Goal: Information Seeking & Learning: Learn about a topic

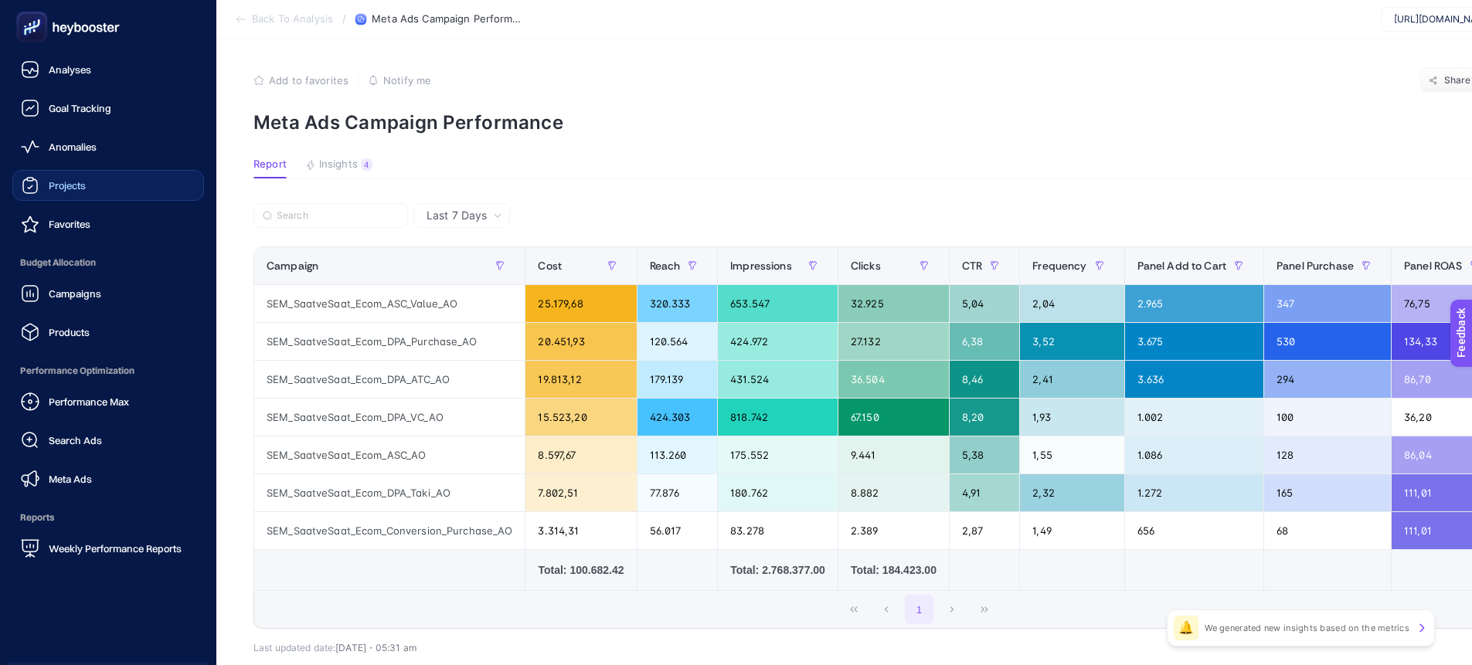
click at [51, 177] on div "Projects" at bounding box center [53, 185] width 65 height 19
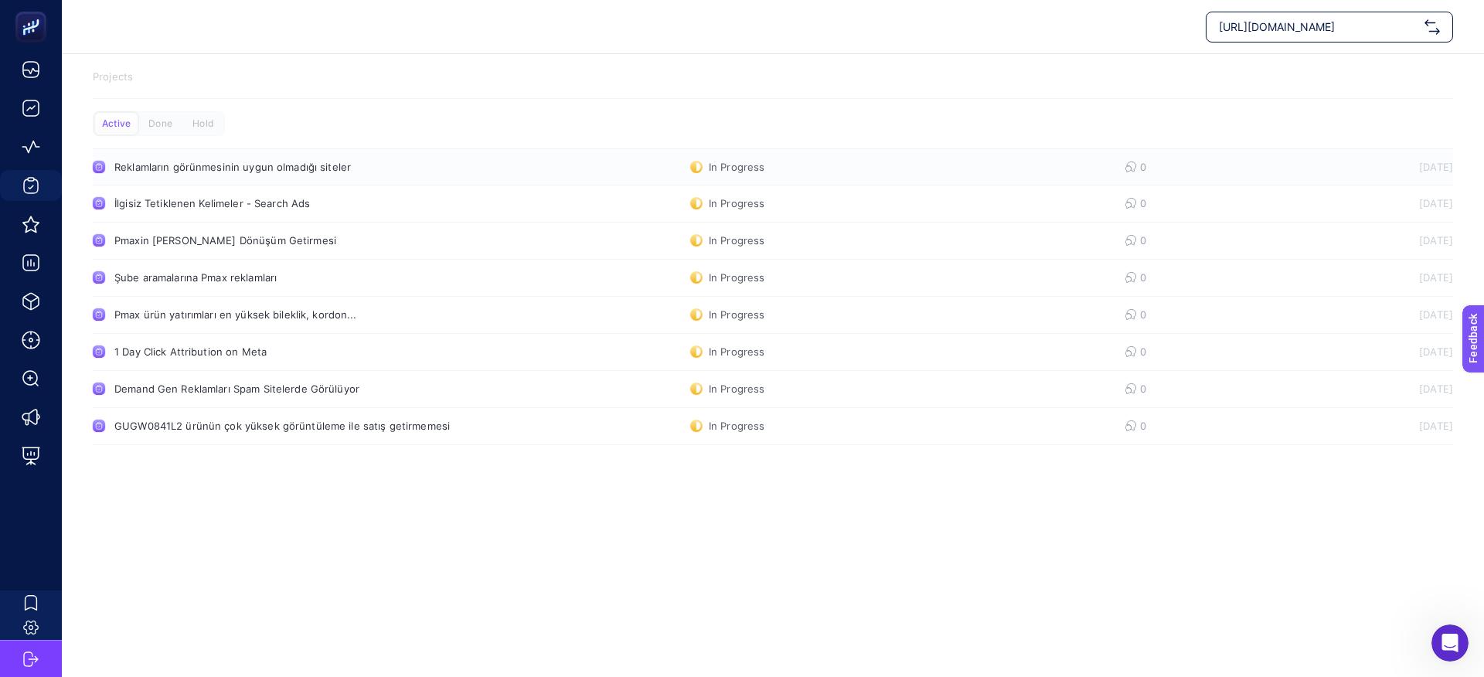
click at [271, 169] on div "Reklamların görünmesinin uygun olmadığı siteler" at bounding box center [292, 167] width 357 height 12
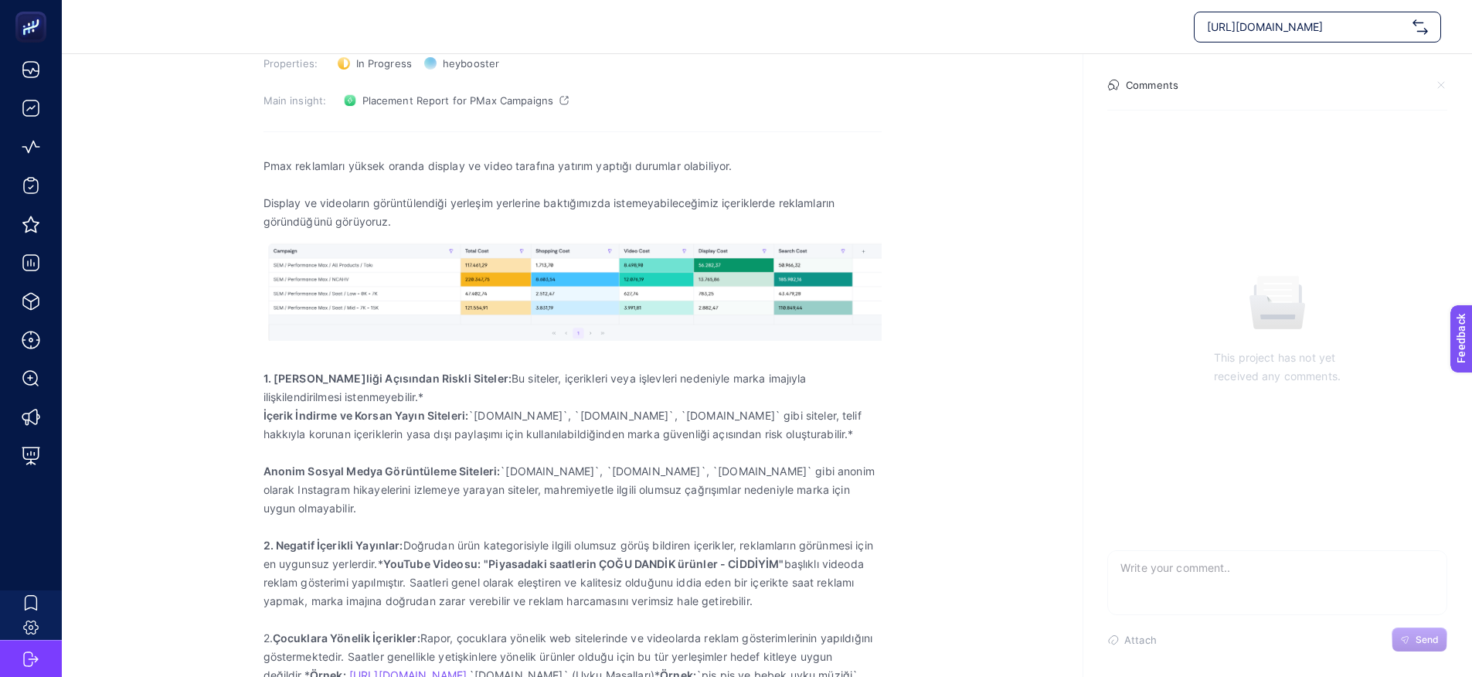
scroll to position [168, 0]
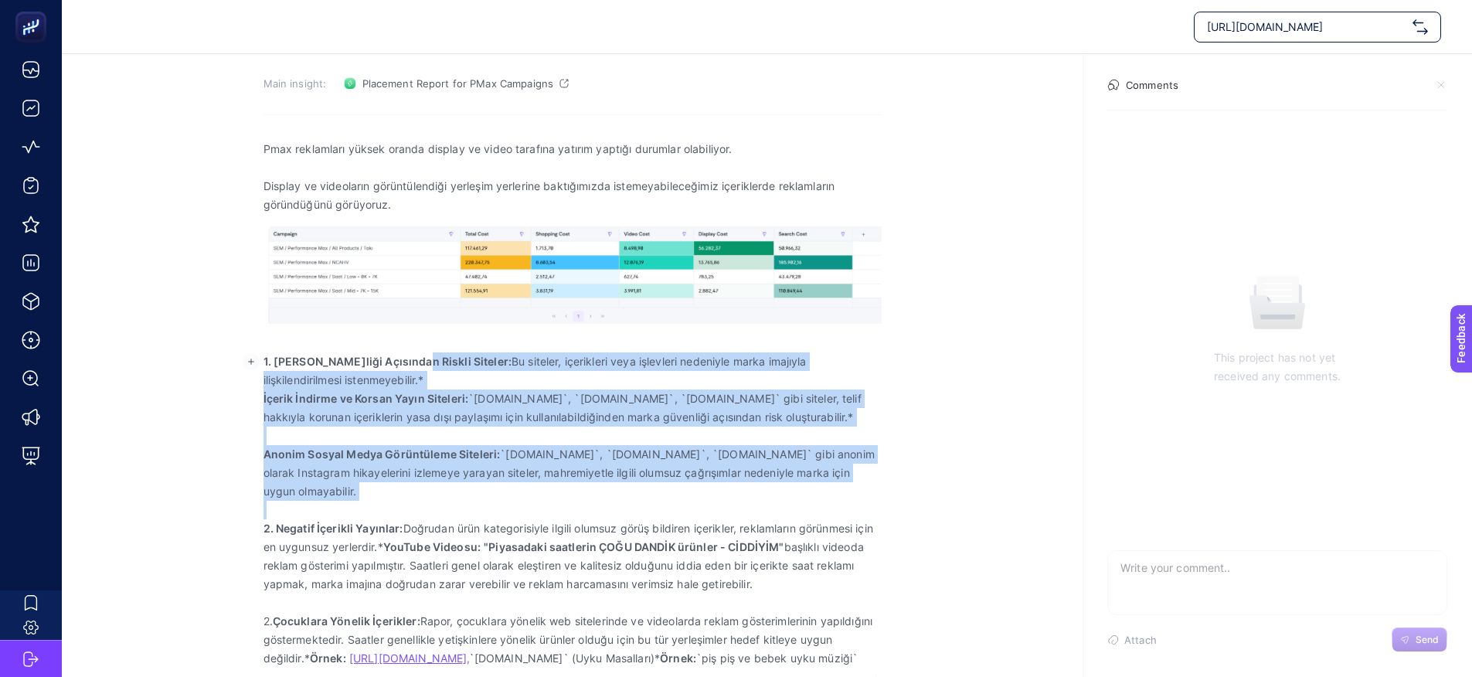
drag, startPoint x: 444, startPoint y: 363, endPoint x: 614, endPoint y: 505, distance: 221.2
click at [614, 505] on div "Pmax reklamları yüksek oranda display ve video tarafına yatırım yaptığı durumla…" at bounding box center [573, 403] width 618 height 547
click at [614, 505] on p "Rich Text Editor. Editing area: main" at bounding box center [573, 510] width 618 height 19
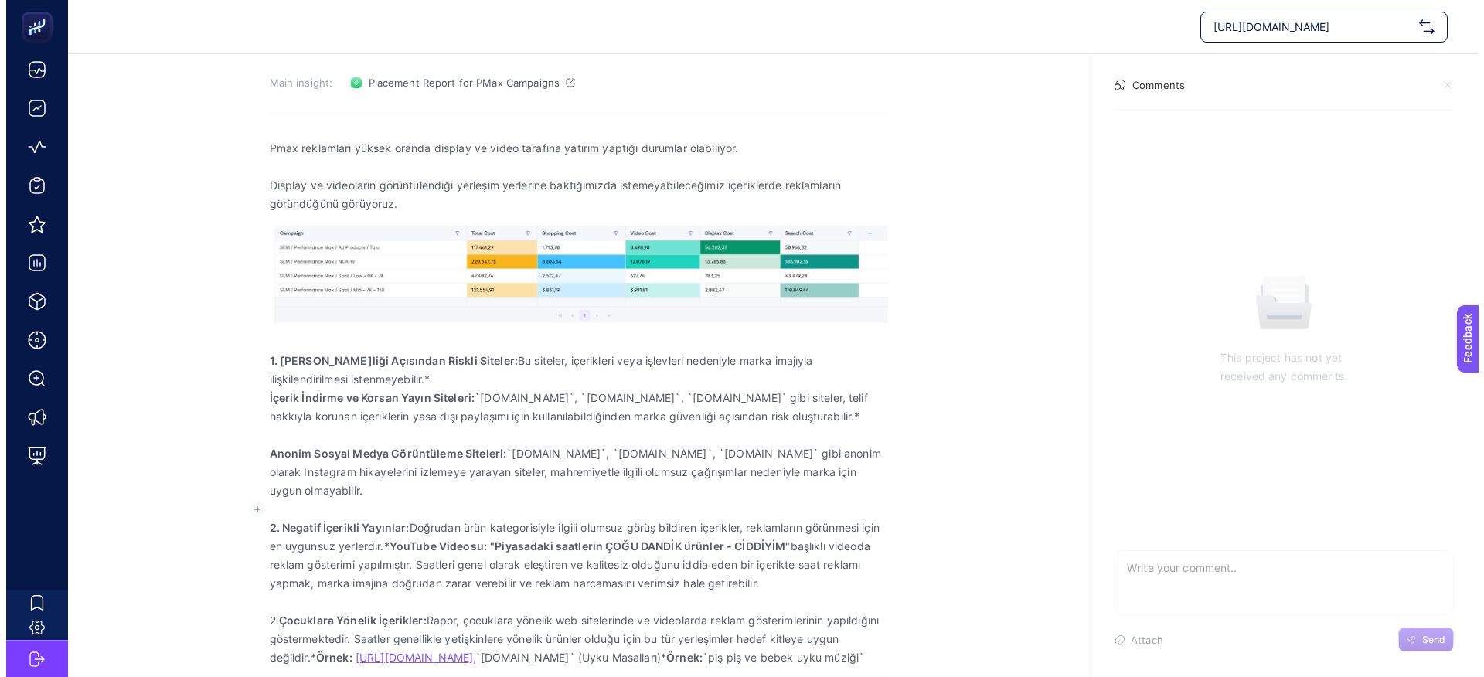
scroll to position [0, 0]
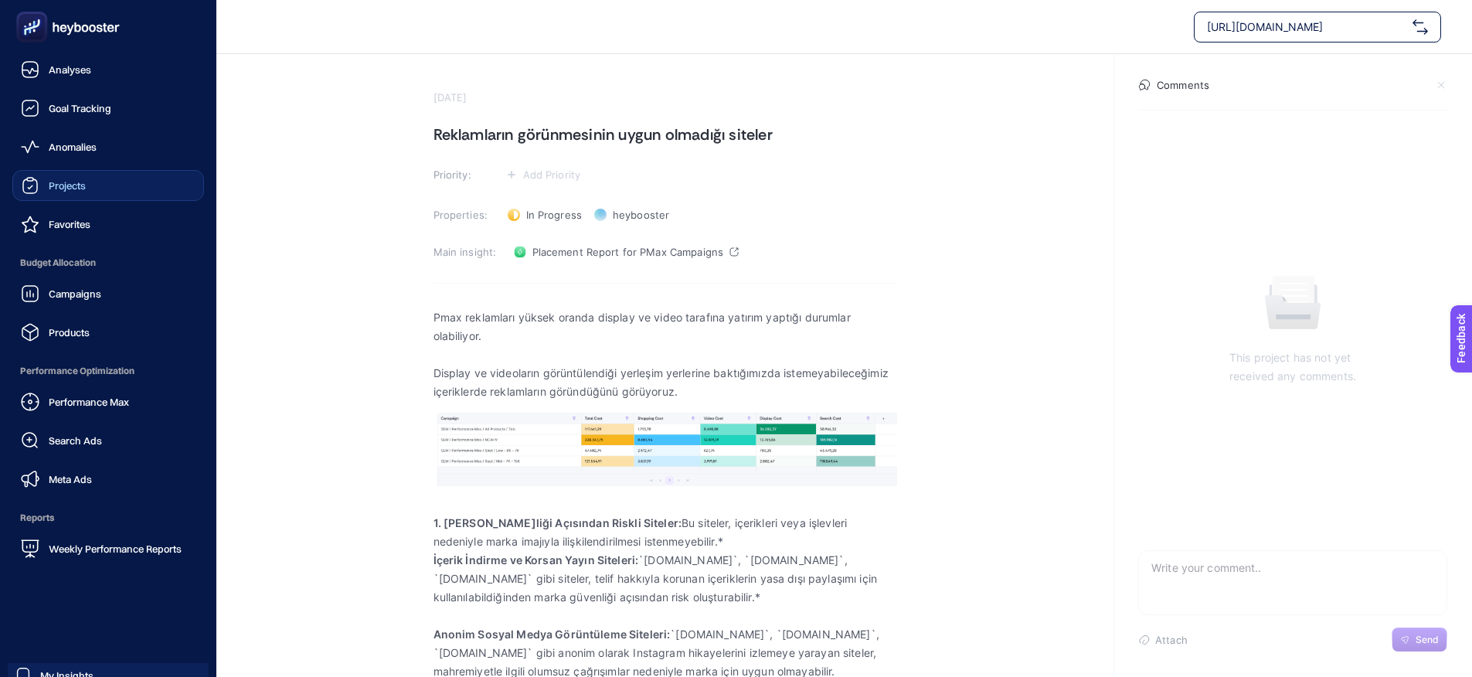
click at [67, 192] on div "Projects" at bounding box center [53, 185] width 65 height 19
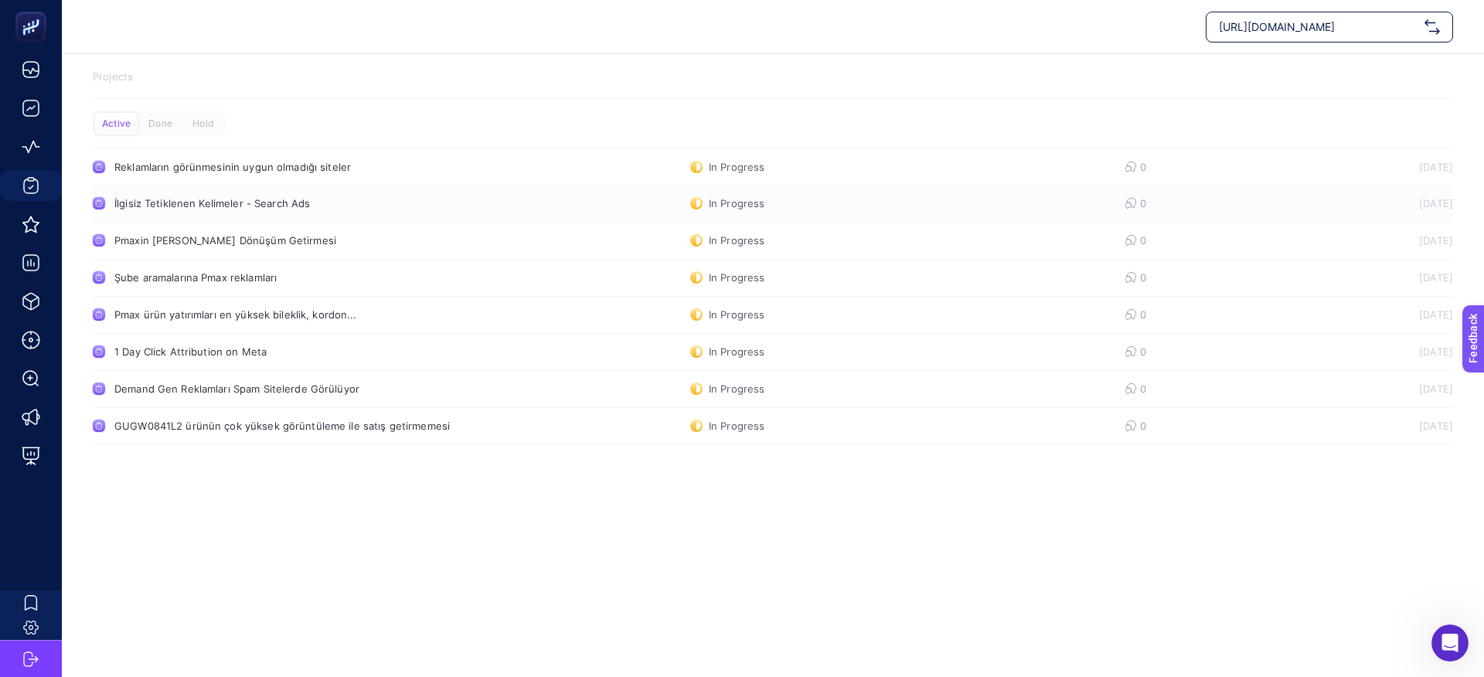
click at [241, 213] on link "İlgisiz Tetiklenen Kelimeler - Search Ads In Progress 0 [DATE]" at bounding box center [773, 204] width 1360 height 37
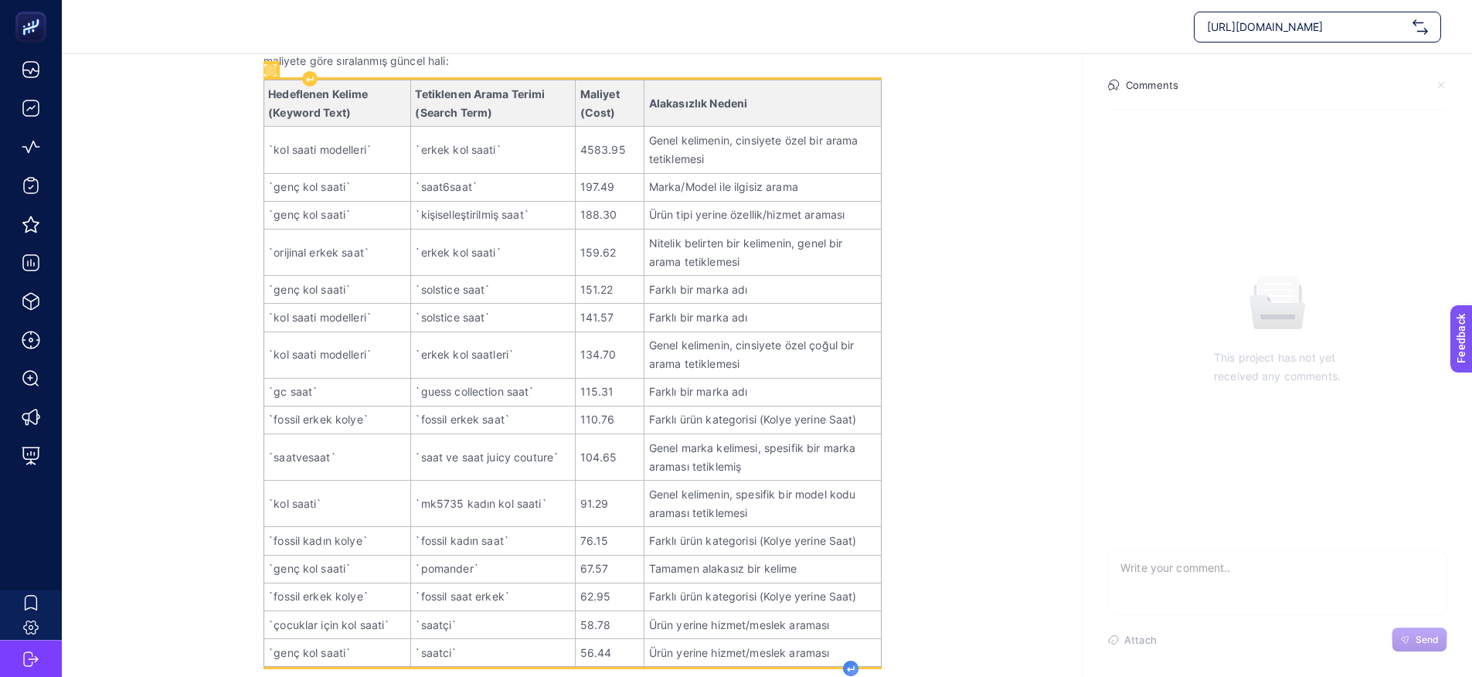
scroll to position [434, 0]
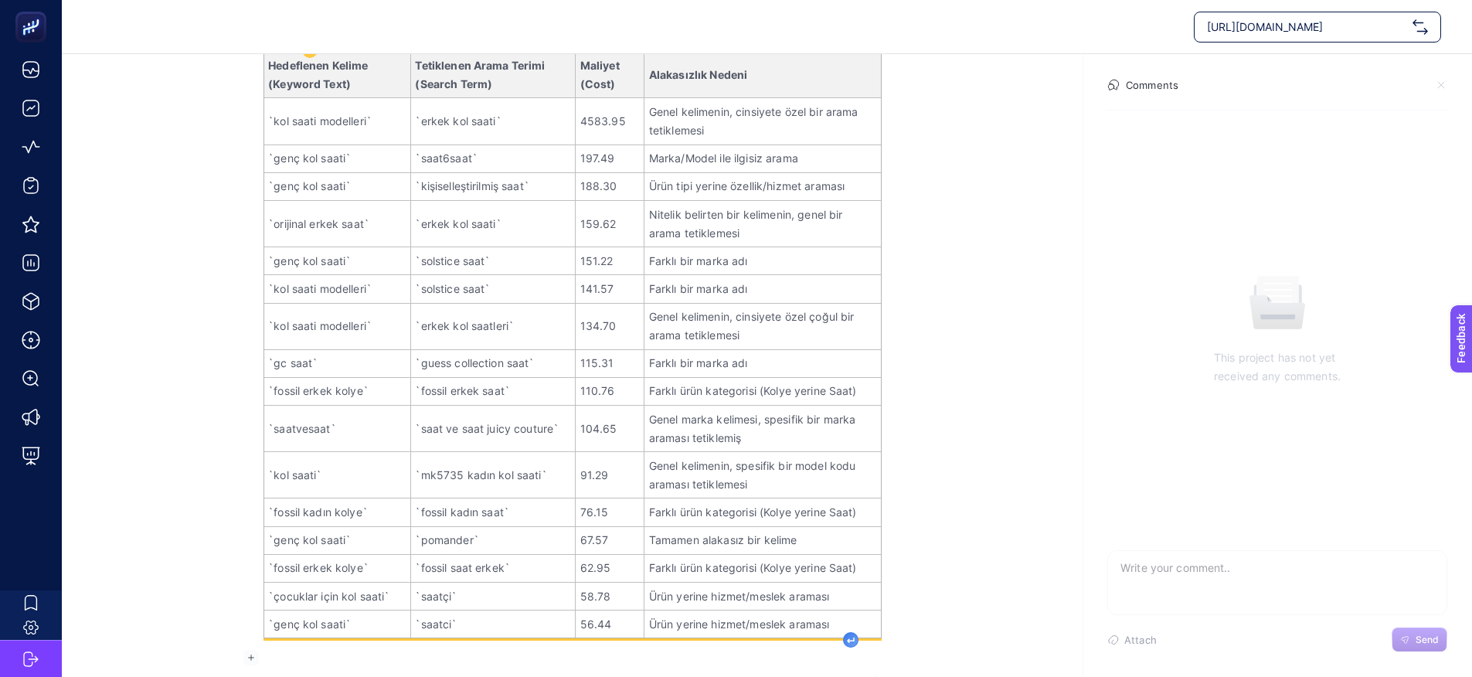
click at [850, 665] on div "Search reklamlarında hedeflediğimiz kelimelerden farklı şekilde tetiklenen keli…" at bounding box center [573, 271] width 618 height 812
click at [1008, 453] on section "[DATE] İlgisiz Tetiklenen Kelimeler - Search Ads Priority: Add Priority Propert…" at bounding box center [767, 148] width 1411 height 1057
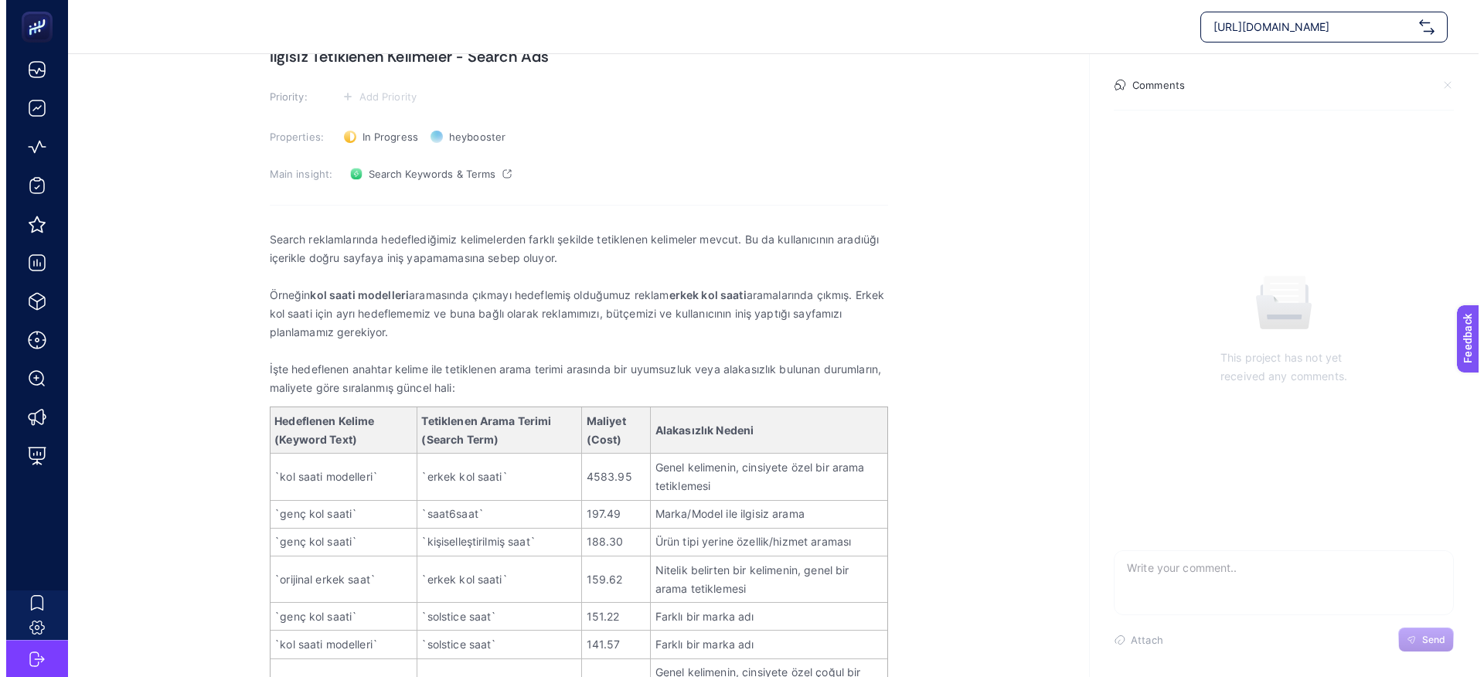
scroll to position [0, 0]
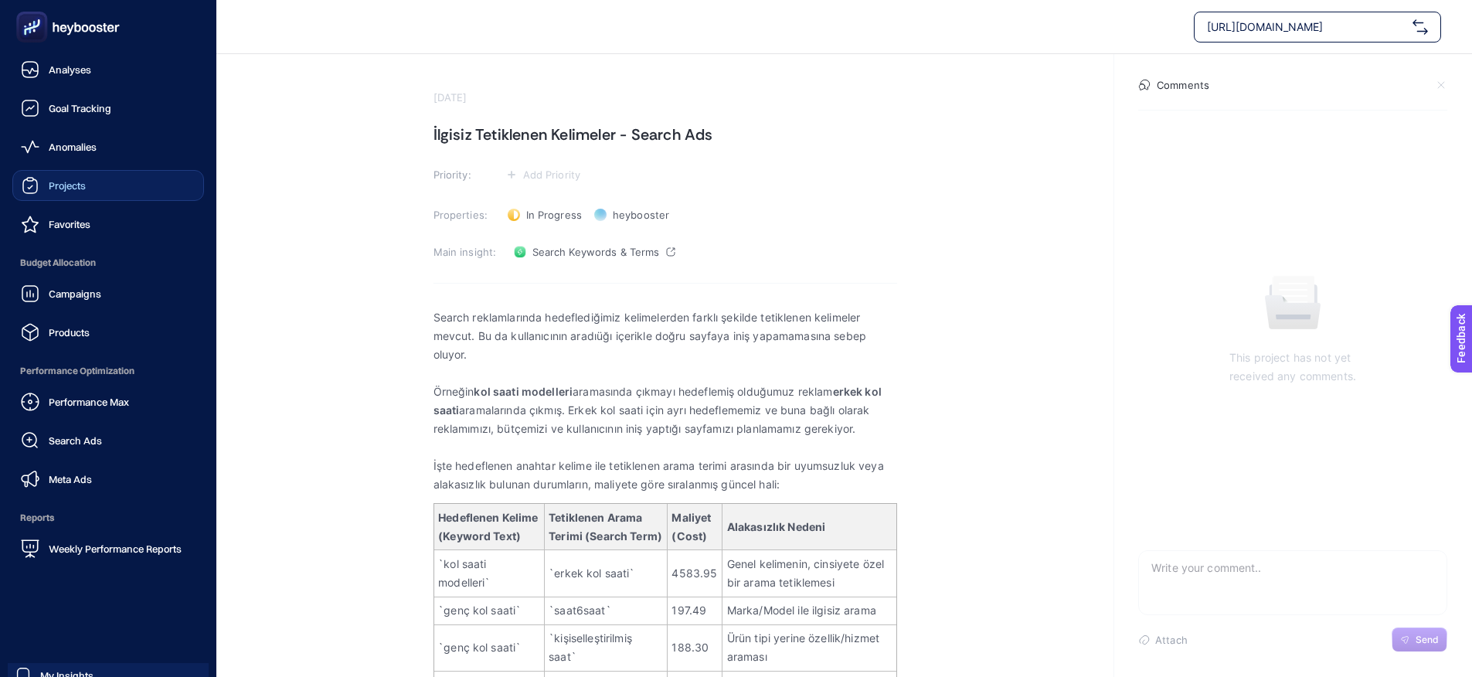
click at [77, 189] on span "Projects" at bounding box center [67, 185] width 37 height 12
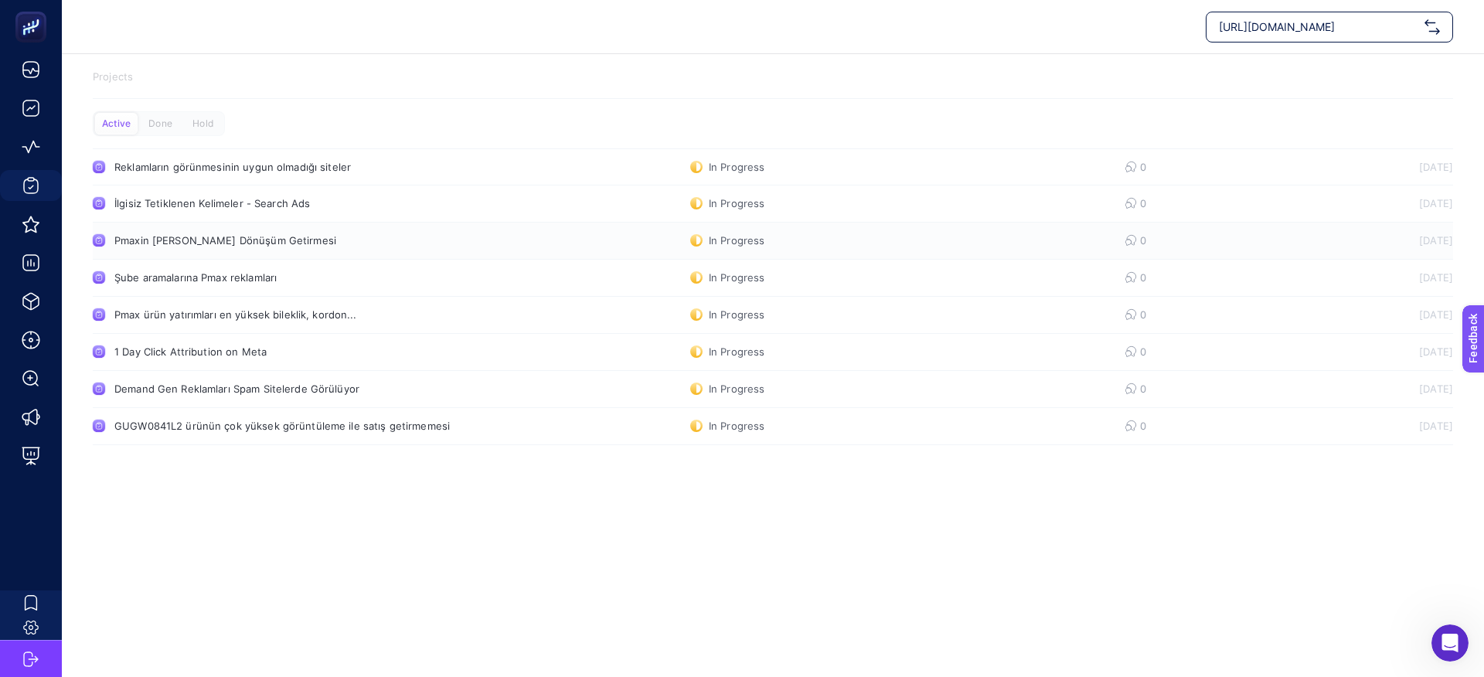
click at [312, 247] on link "Pmaxin [PERSON_NAME] Dönüşüm Getirmesi In Progress 0 [DATE]" at bounding box center [773, 241] width 1360 height 37
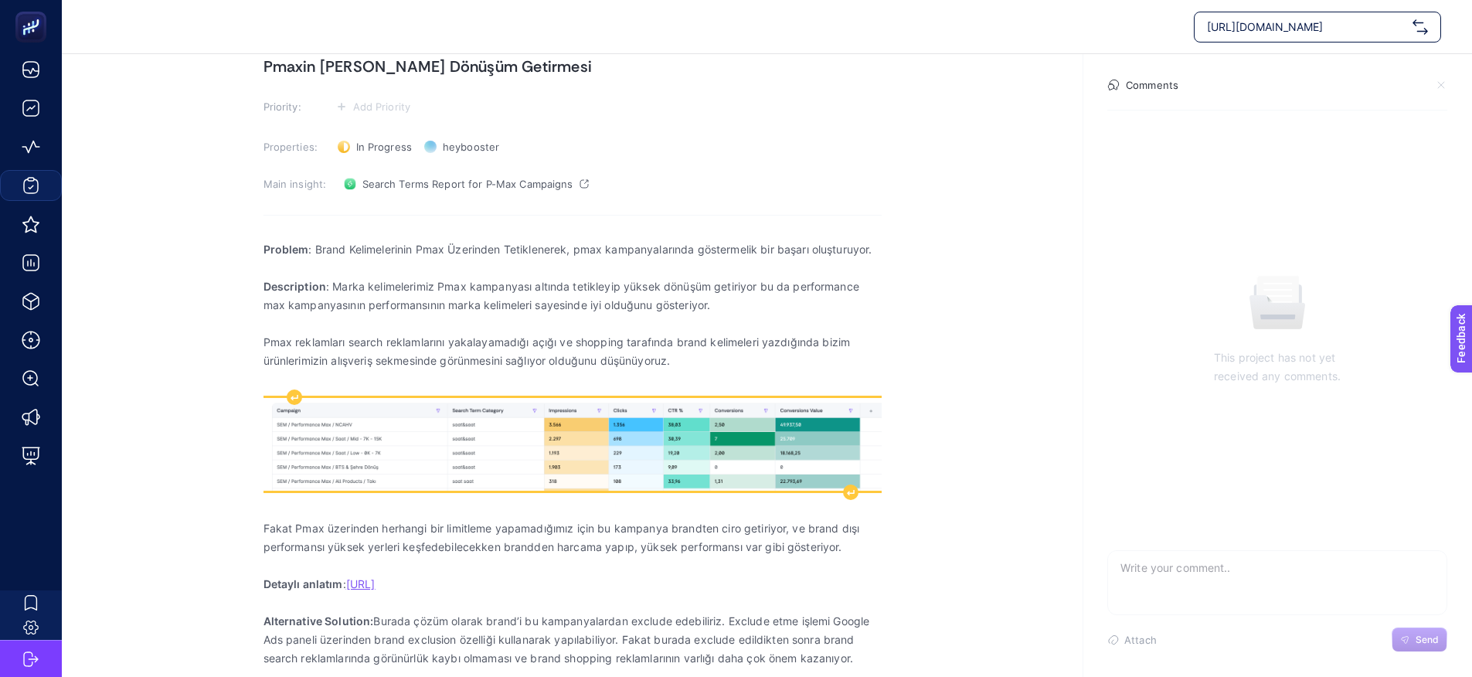
scroll to position [70, 0]
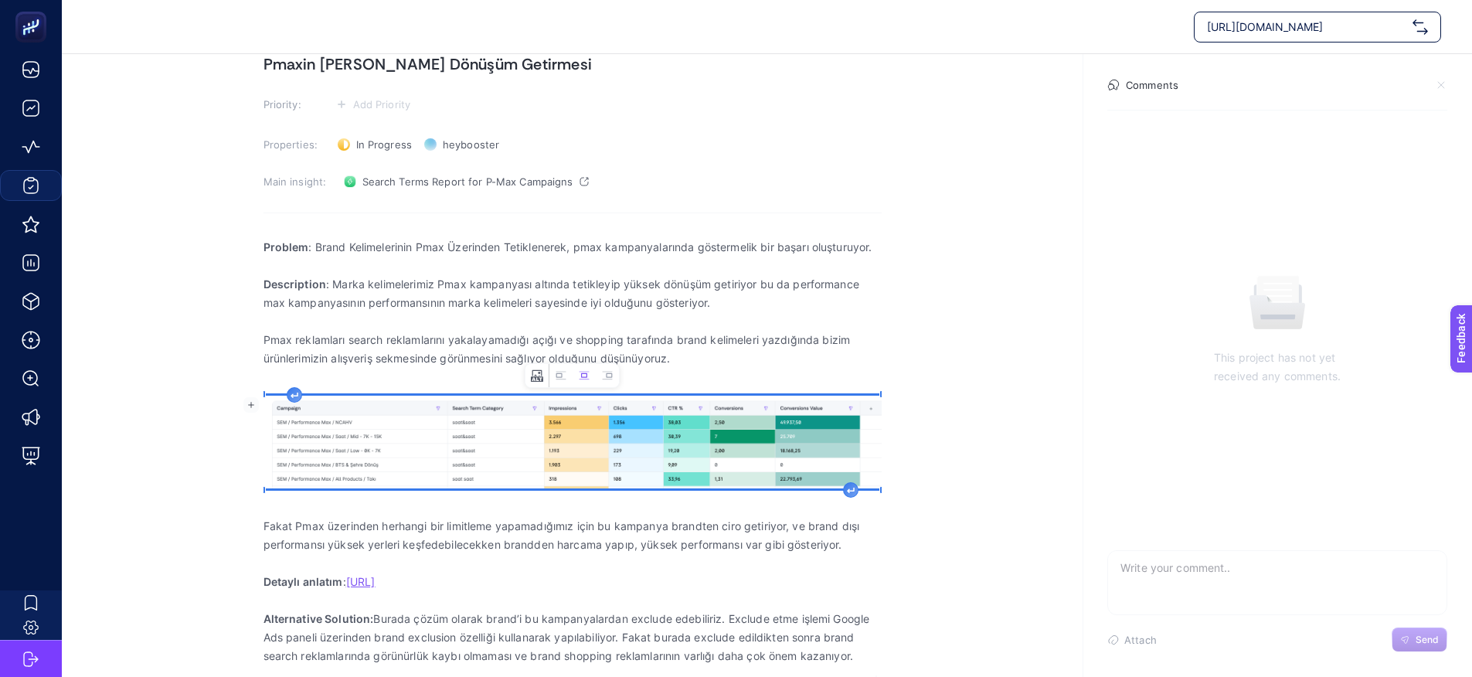
click at [536, 382] on button "Change image text alternative" at bounding box center [537, 375] width 23 height 23
click at [677, 369] on icon "button" at bounding box center [680, 366] width 9 height 9
click at [581, 376] on icon "Image toolbar" at bounding box center [584, 375] width 6 height 5
click at [609, 376] on icon "Image toolbar" at bounding box center [609, 375] width 6 height 5
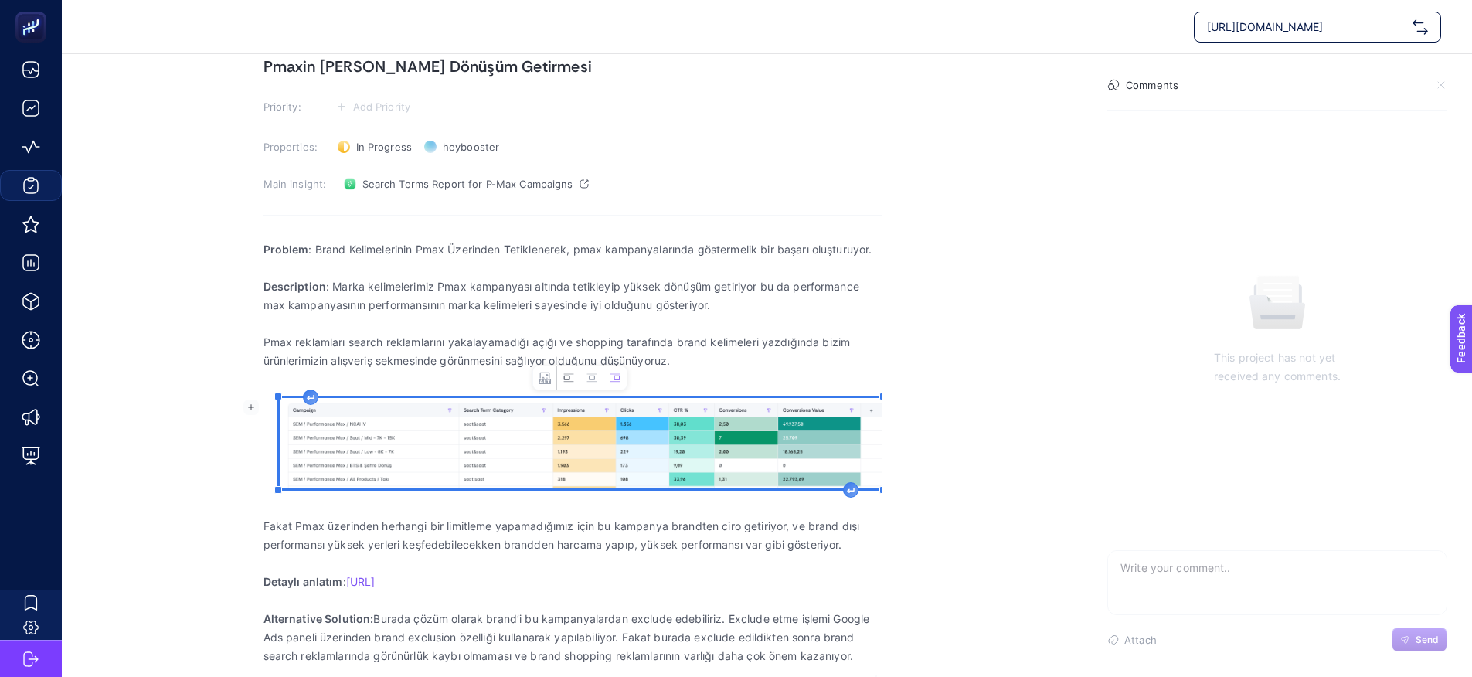
click at [569, 377] on icon "Image toolbar" at bounding box center [566, 378] width 6 height 5
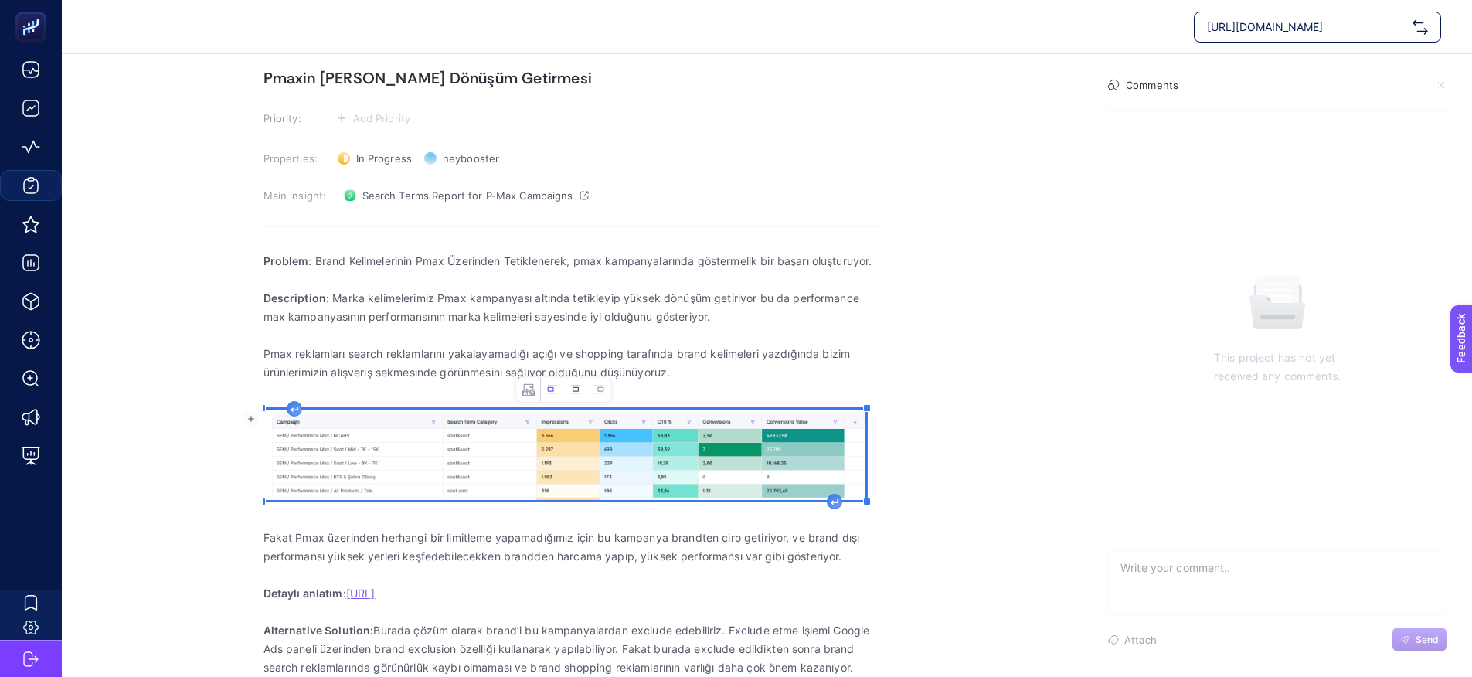
click at [577, 387] on icon "Image toolbar" at bounding box center [576, 389] width 6 height 5
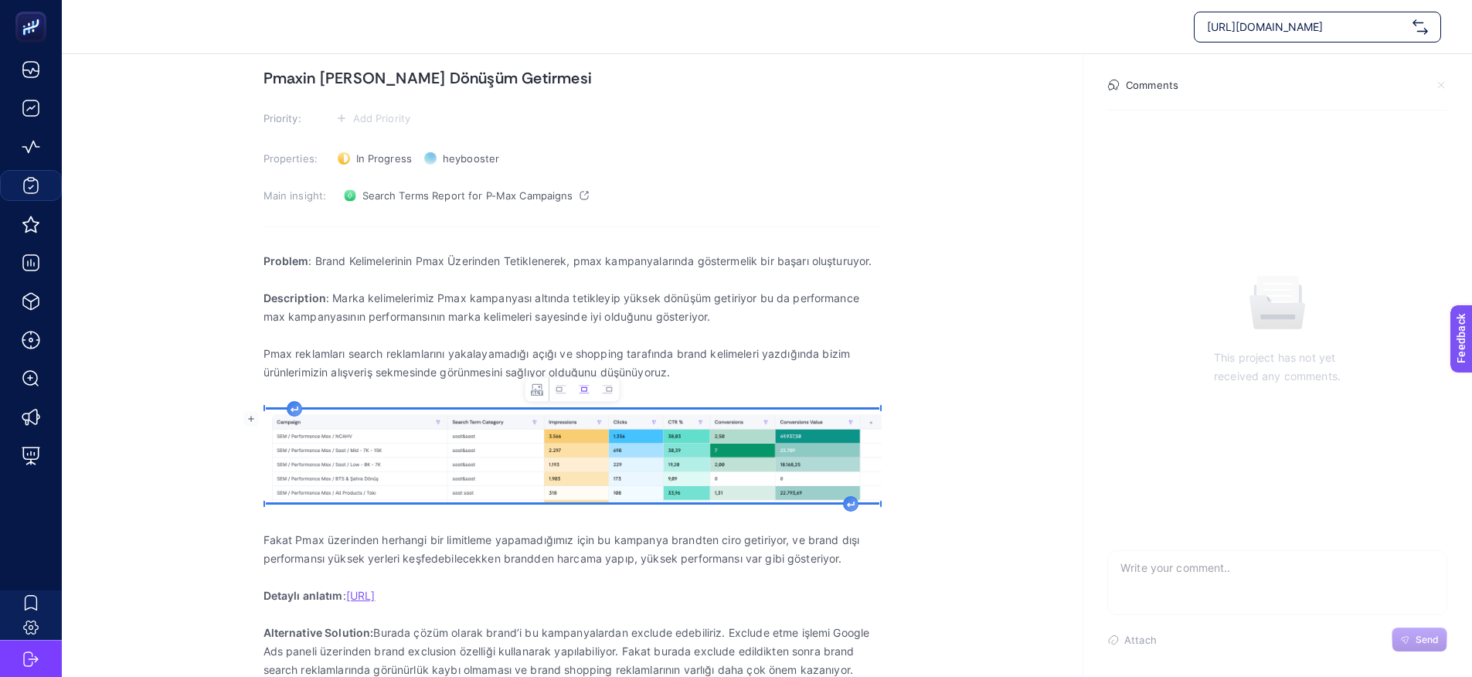
click at [568, 489] on img "Rich Text Editor. Editing area: main" at bounding box center [573, 456] width 618 height 93
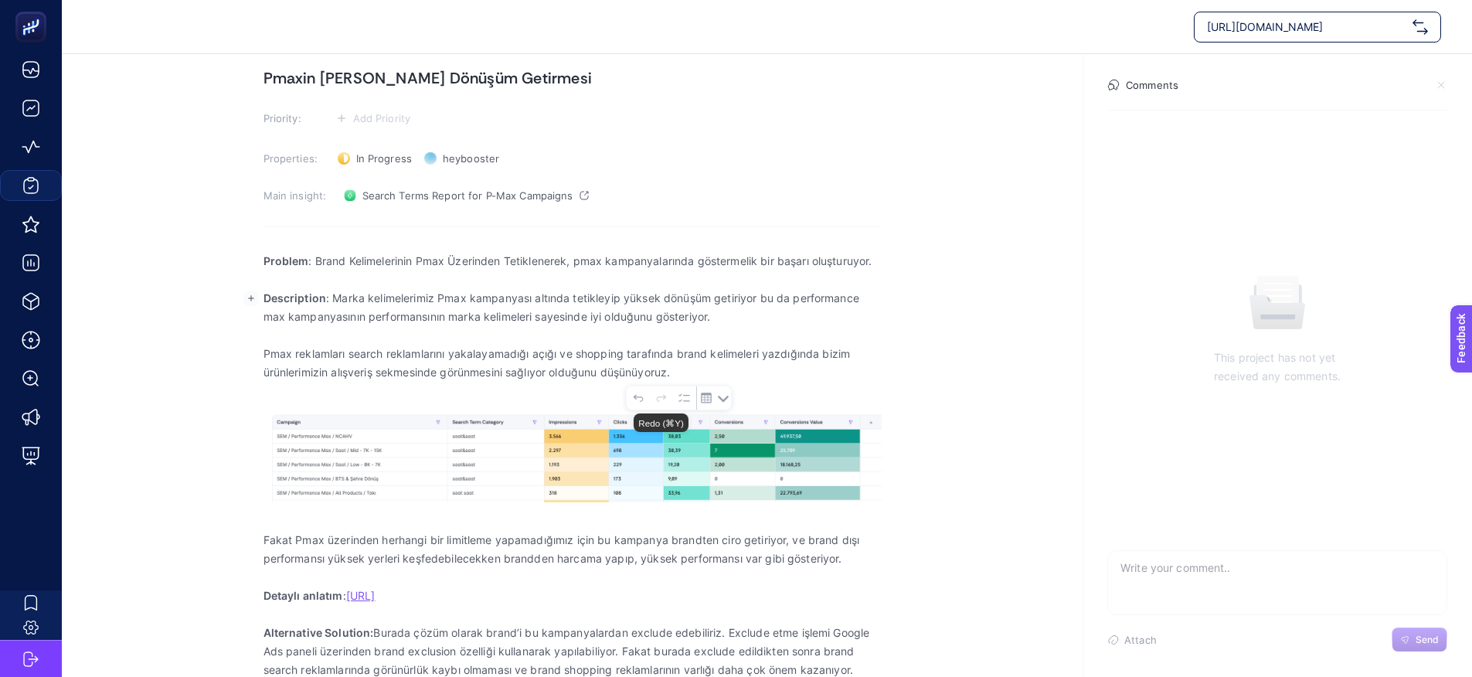
drag, startPoint x: 359, startPoint y: 301, endPoint x: 722, endPoint y: 369, distance: 369.4
click at [724, 371] on div "Problem : Brand Kelimelerinin Pmax Üzerinden Tetiklenerek, pmax kampanyalarında…" at bounding box center [573, 460] width 618 height 437
click at [527, 339] on p "Rich Text Editor. Editing area: main" at bounding box center [573, 335] width 618 height 19
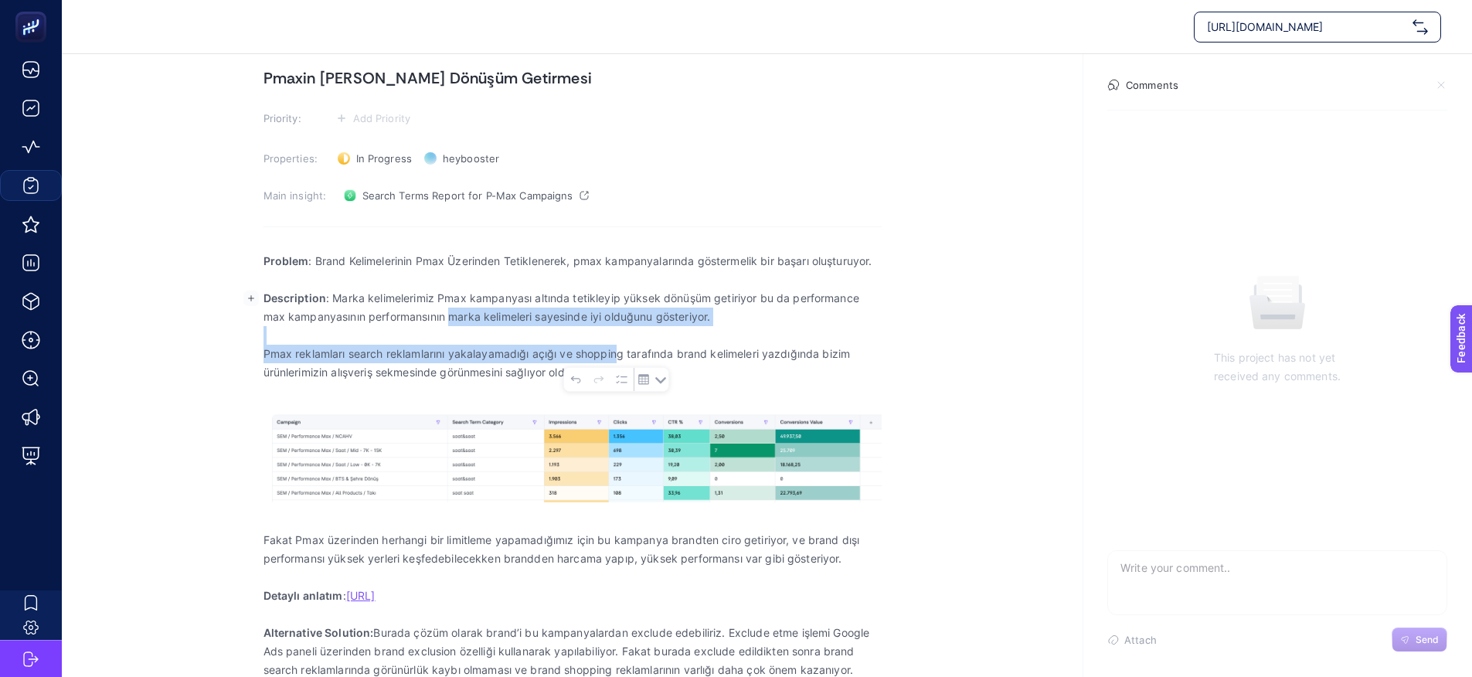
drag, startPoint x: 454, startPoint y: 319, endPoint x: 615, endPoint y: 361, distance: 166.1
click at [615, 361] on div "Problem : Brand Kelimelerinin Pmax Üzerinden Tetiklenerek, pmax kampanyalarında…" at bounding box center [573, 465] width 618 height 447
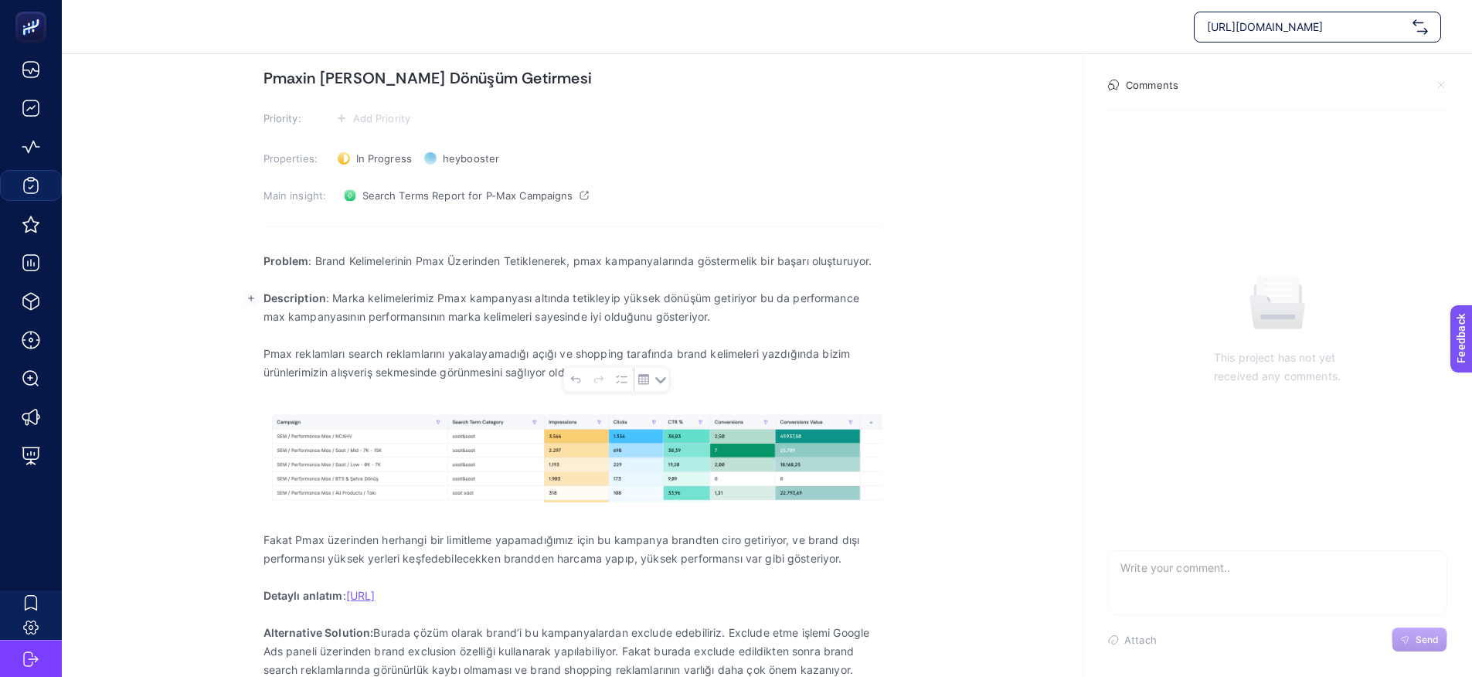
drag, startPoint x: 434, startPoint y: 372, endPoint x: 410, endPoint y: 368, distance: 25.0
click at [434, 372] on p "Pmax reklamları search reklamlarını yakalayamadığı açığı ve shopping tarafında …" at bounding box center [573, 363] width 618 height 37
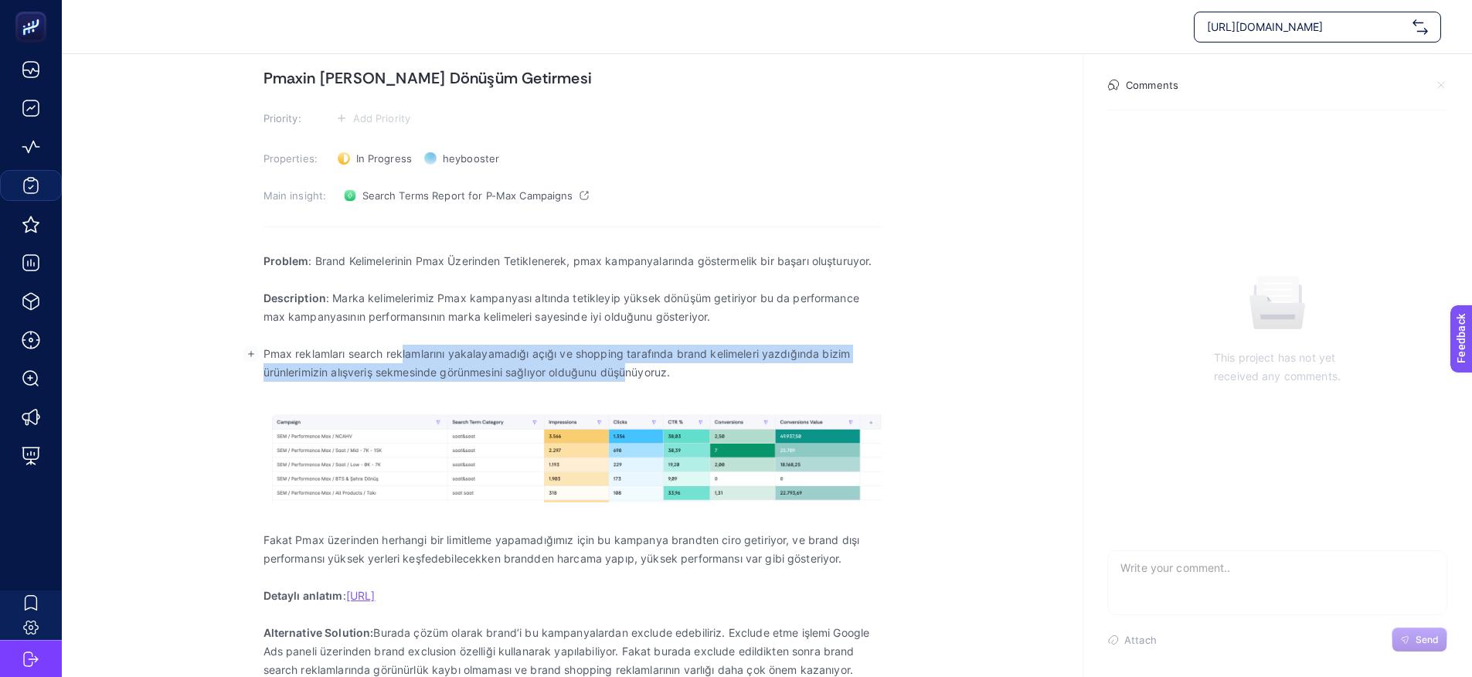
drag, startPoint x: 407, startPoint y: 355, endPoint x: 633, endPoint y: 369, distance: 226.9
click at [633, 369] on p "Pmax reklamları search reklamlarını yakalayamadığı açığı ve shopping tarafında …" at bounding box center [573, 363] width 618 height 37
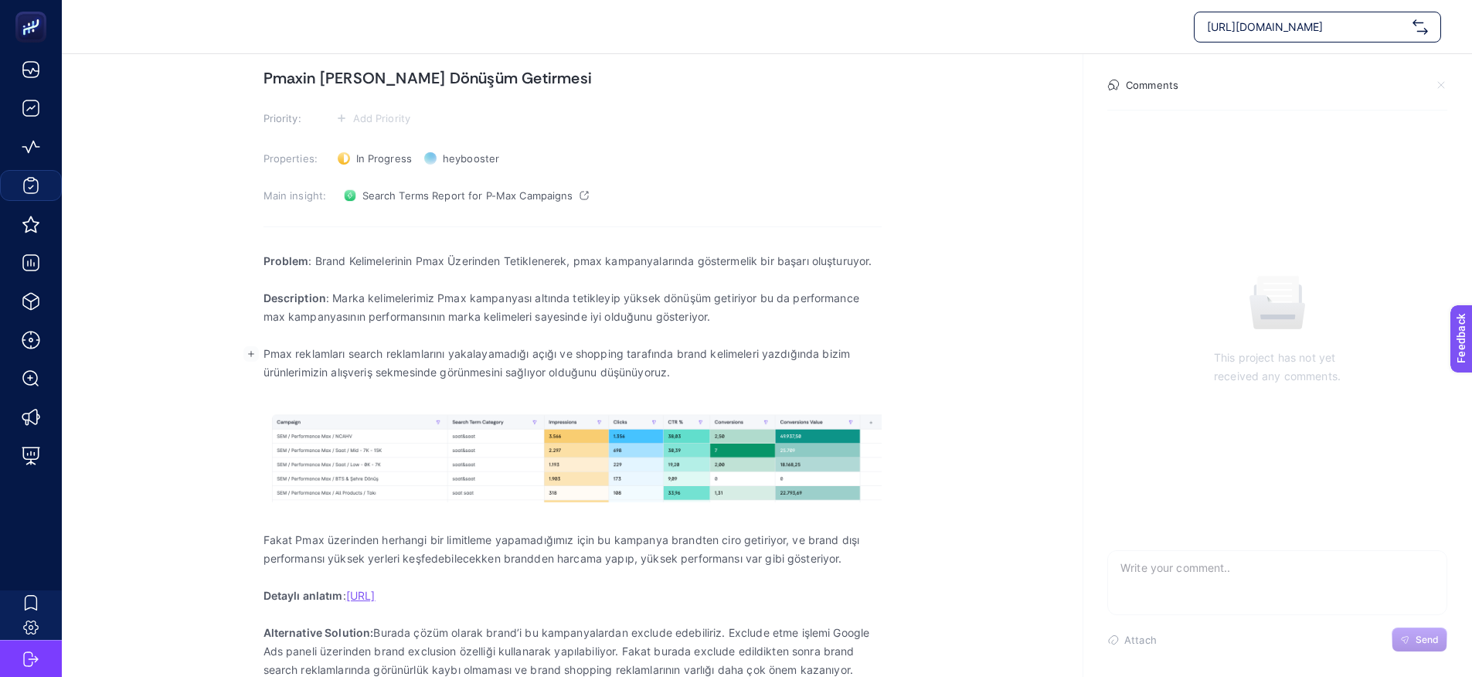
scroll to position [69, 0]
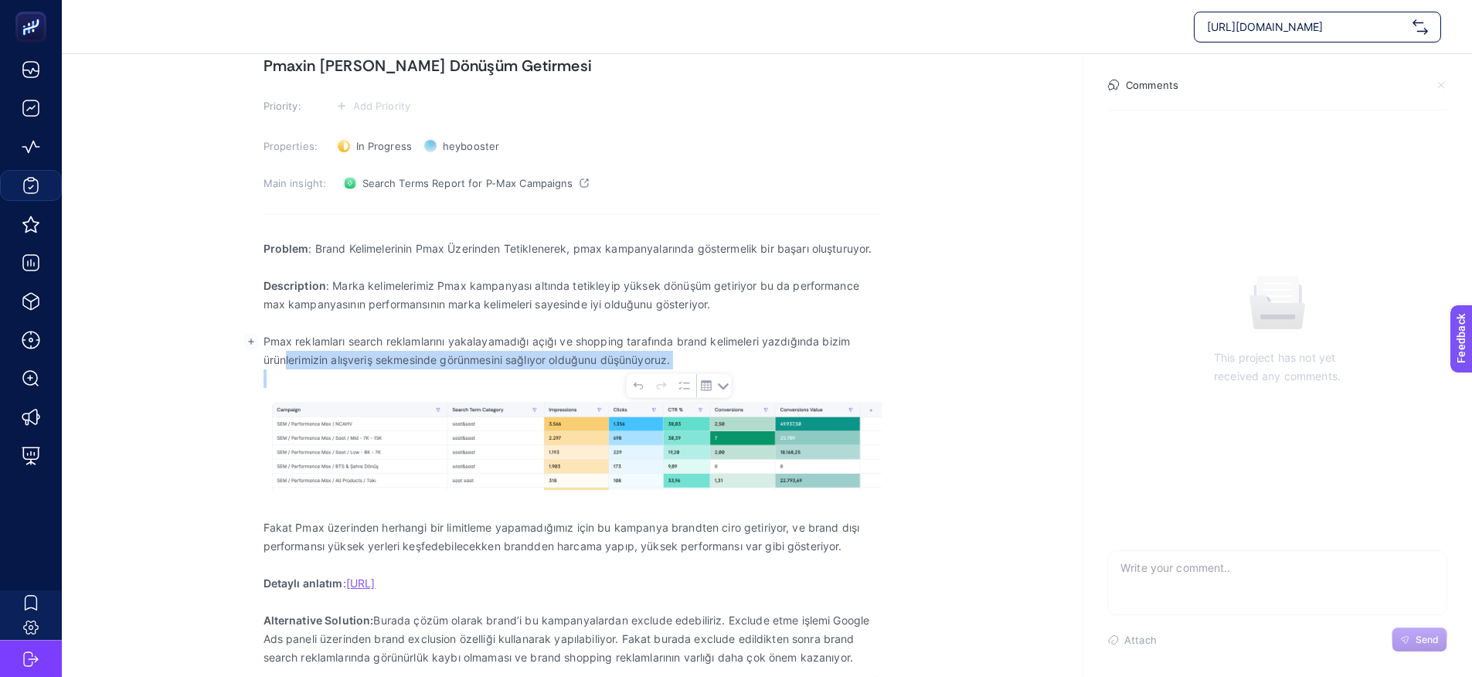
drag, startPoint x: 308, startPoint y: 369, endPoint x: 443, endPoint y: 371, distance: 134.5
click at [443, 371] on div "Problem : Brand Kelimelerinin Pmax Üzerinden Tetiklenerek, pmax kampanyalarında…" at bounding box center [573, 453] width 618 height 447
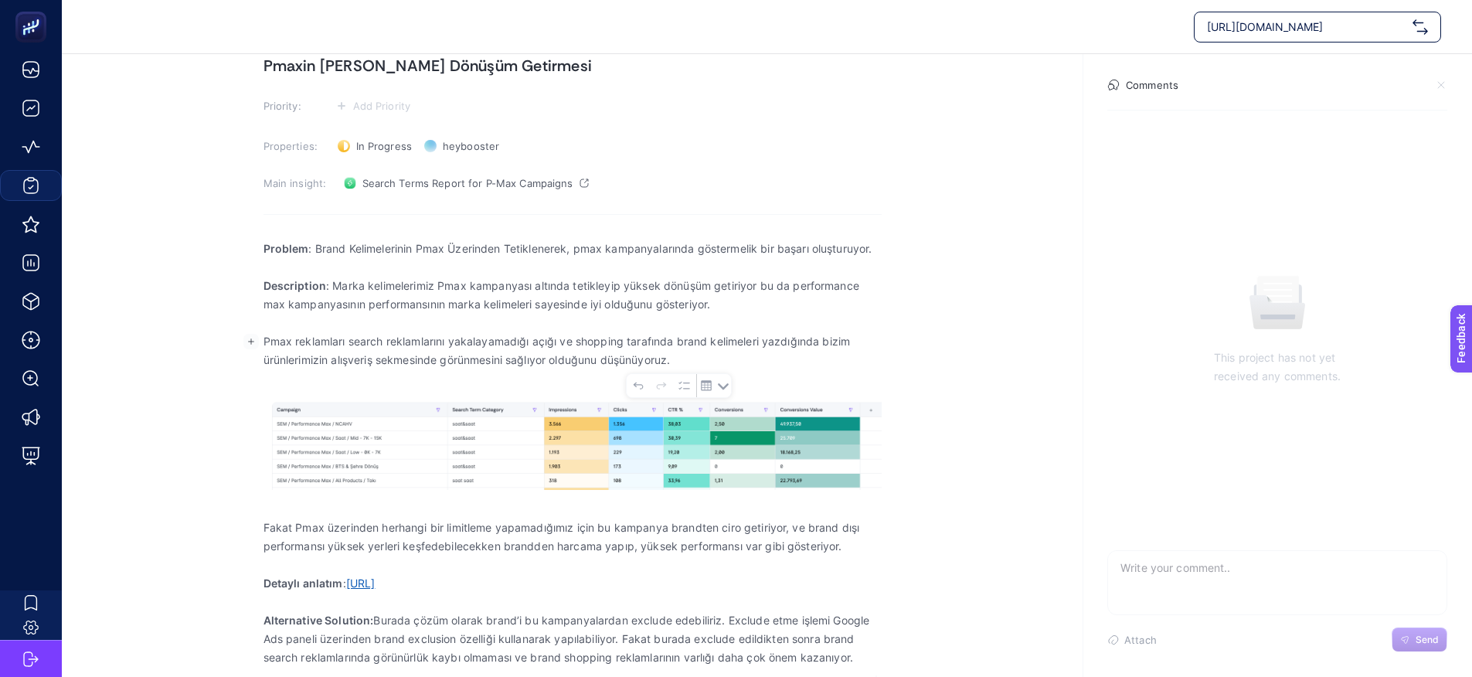
click at [376, 588] on u "[URL]" at bounding box center [360, 583] width 29 height 13
click at [428, 614] on span "[URL]" at bounding box center [411, 617] width 36 height 19
click at [676, 656] on p "Alternative Solution: Burada çözüm olarak brand’i bu kampanyalardan exclude ede…" at bounding box center [573, 639] width 618 height 56
drag, startPoint x: 407, startPoint y: 621, endPoint x: 744, endPoint y: 628, distance: 337.1
click at [745, 628] on p "Alternative Solution: Burada çözüm olarak brand’i bu kampanyalardan exclude ede…" at bounding box center [573, 639] width 618 height 56
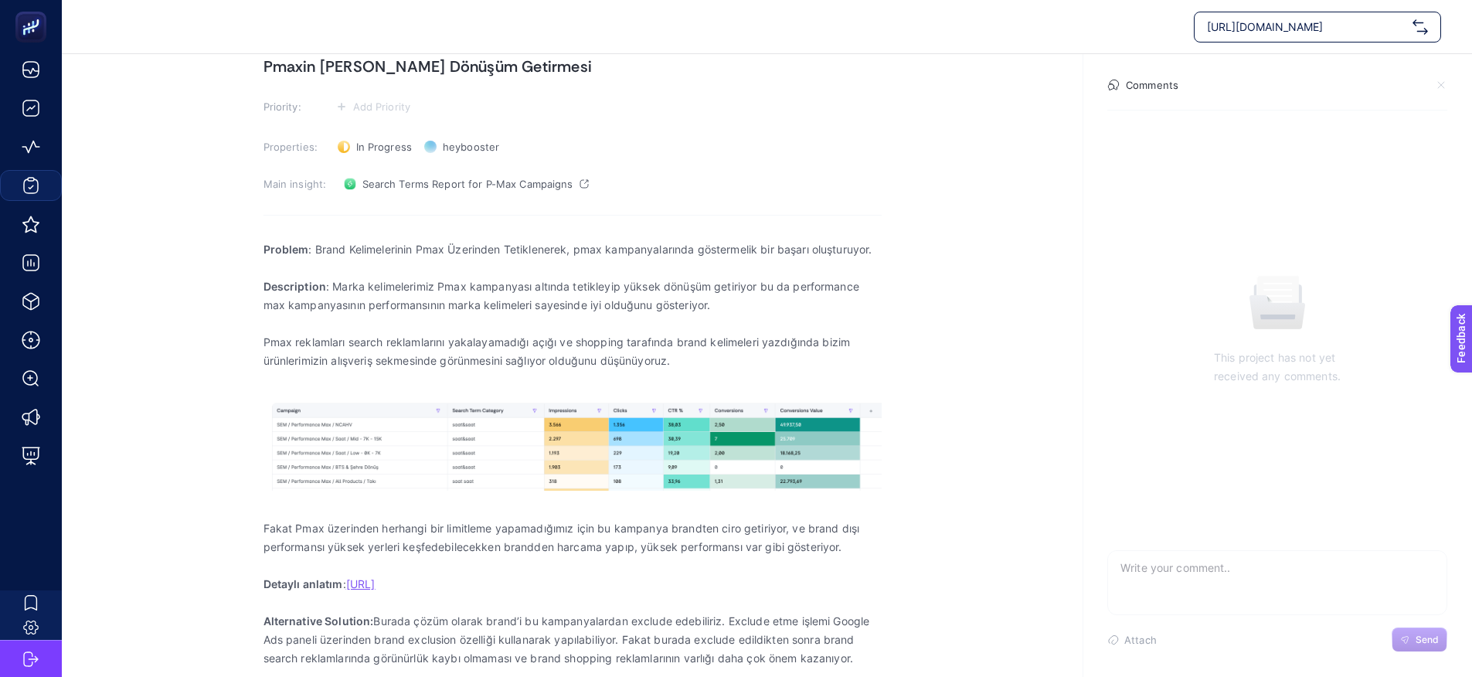
scroll to position [68, 0]
click at [965, 284] on section "[DATE] Pmaxin [PERSON_NAME] Dönüşüm Getirmesi Priority: Add Priority Properties…" at bounding box center [767, 331] width 1411 height 691
click at [467, 179] on span "Search Terms Report for P-Max Campaigns" at bounding box center [468, 184] width 211 height 12
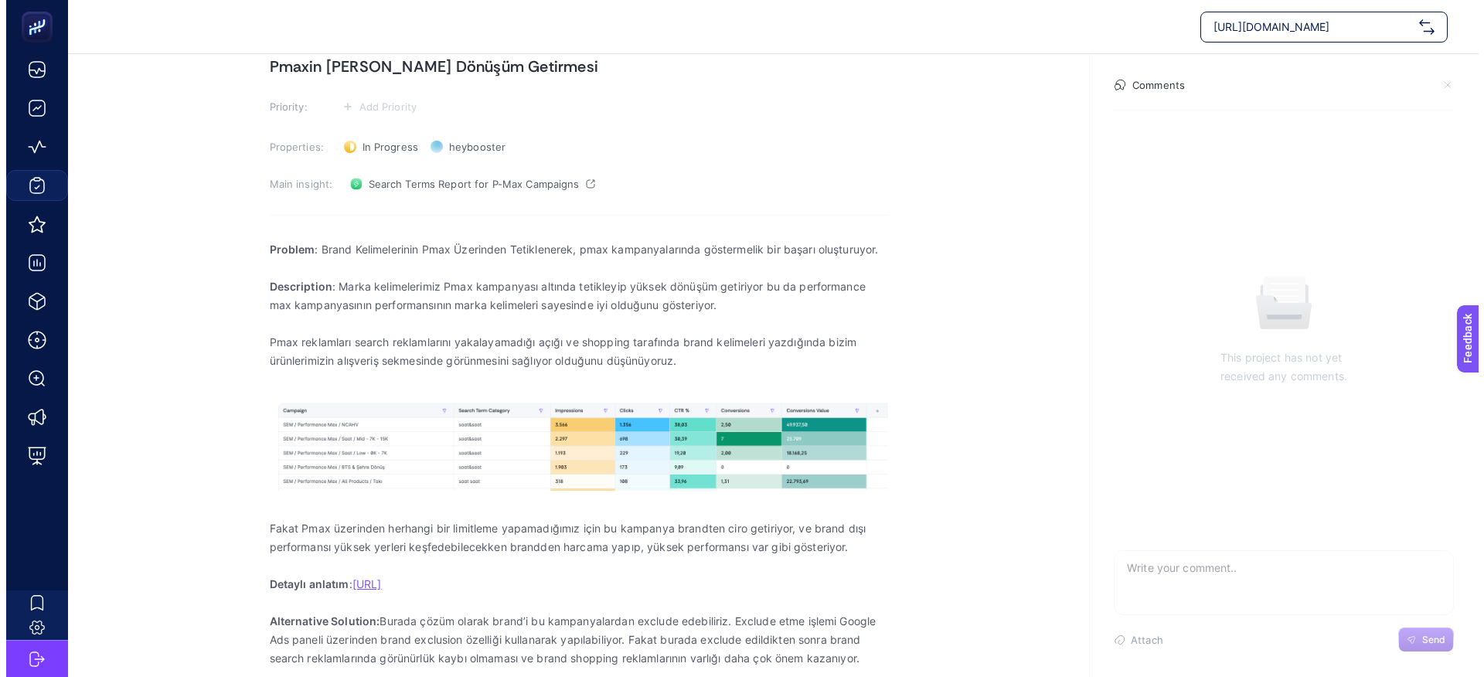
scroll to position [0, 0]
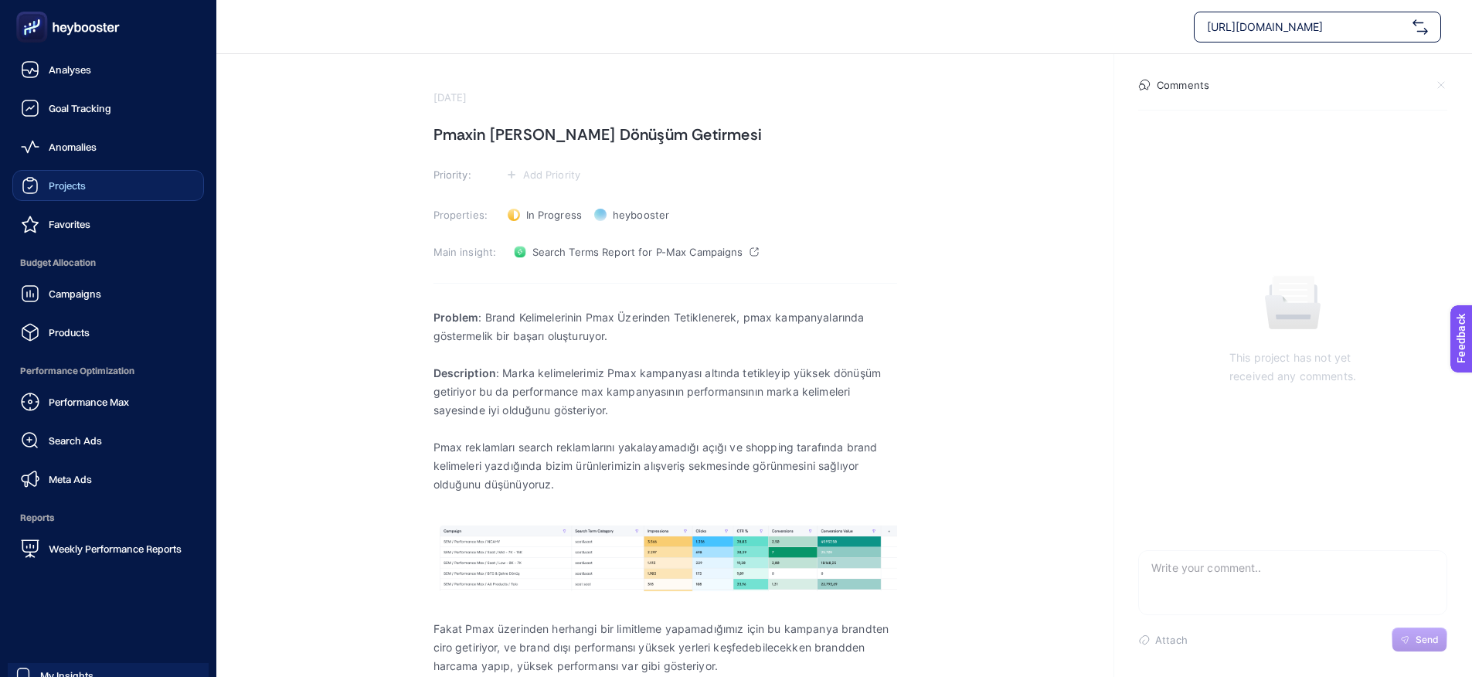
click at [58, 194] on div "Projects" at bounding box center [53, 185] width 65 height 19
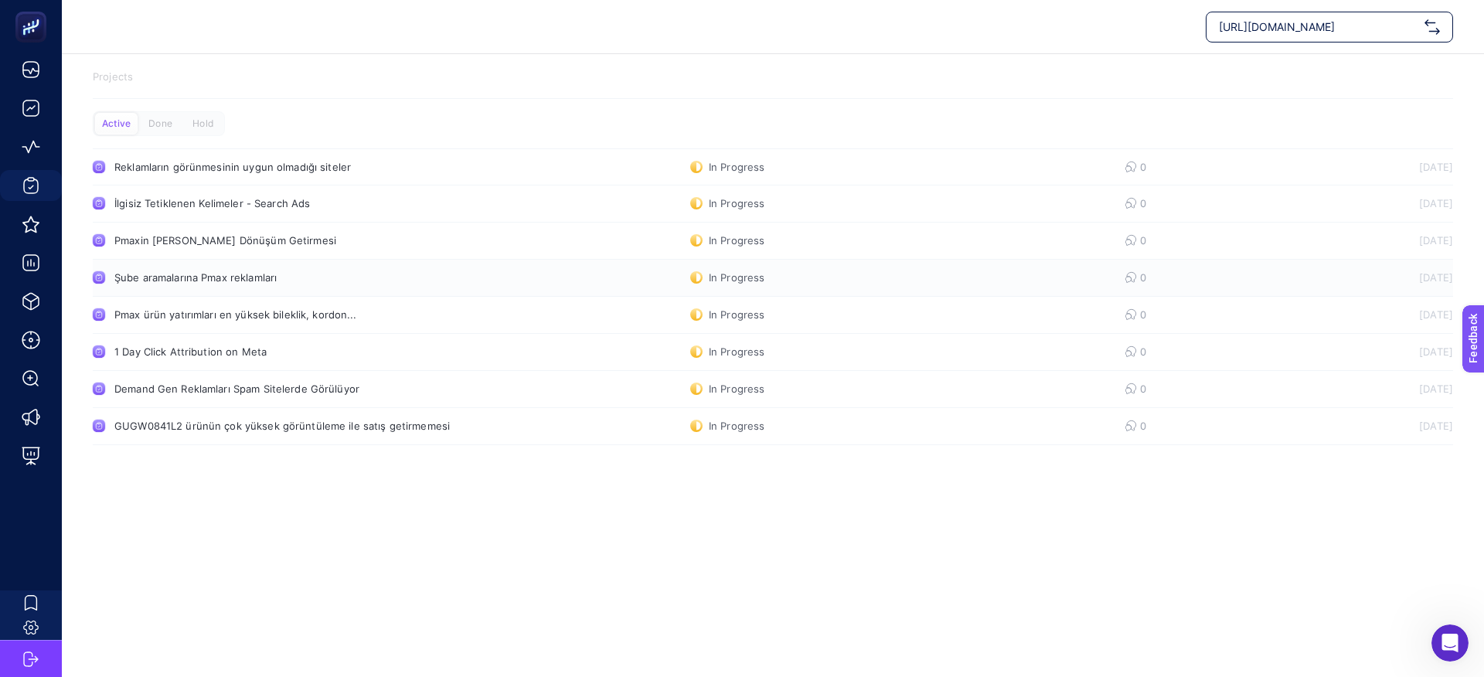
click at [205, 283] on div "Şube aramalarına Pmax reklamları" at bounding box center [292, 277] width 357 height 12
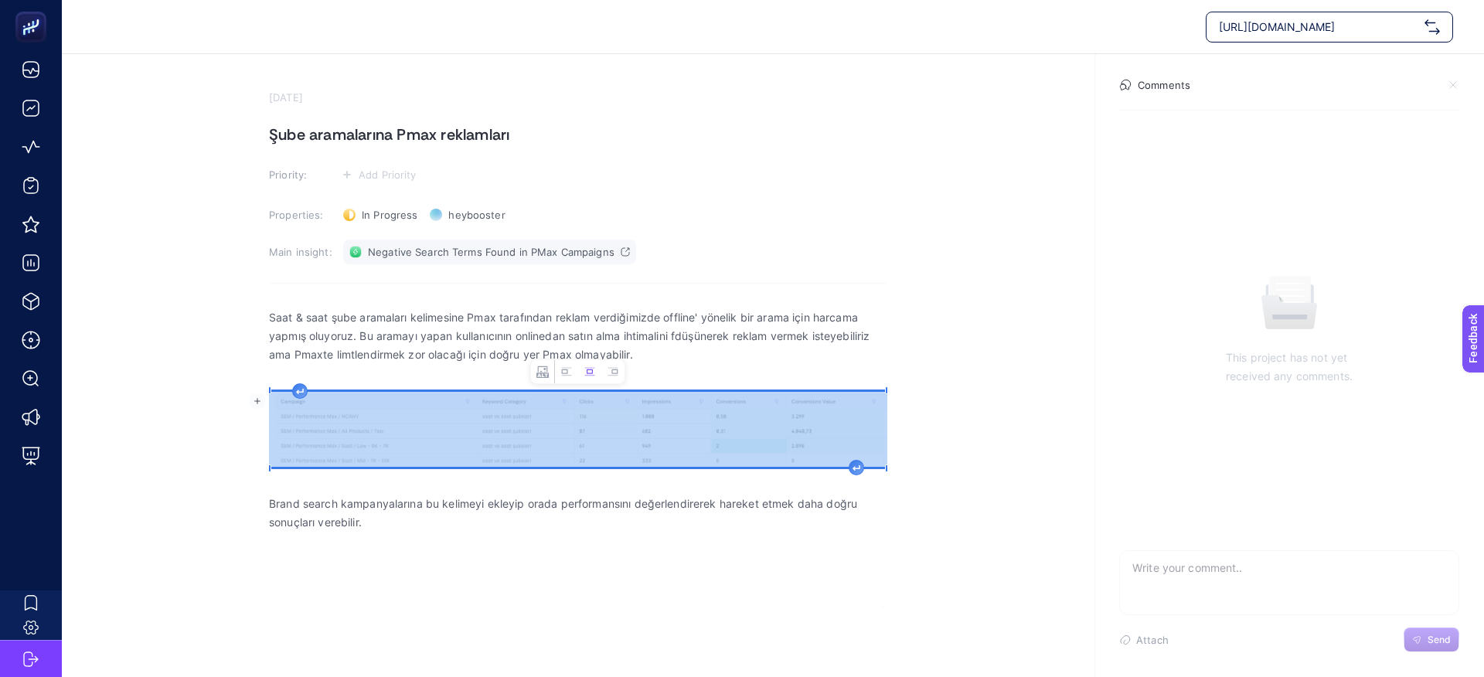
click at [549, 254] on span "Negative Search Terms Found in PMax Campaigns" at bounding box center [491, 252] width 247 height 12
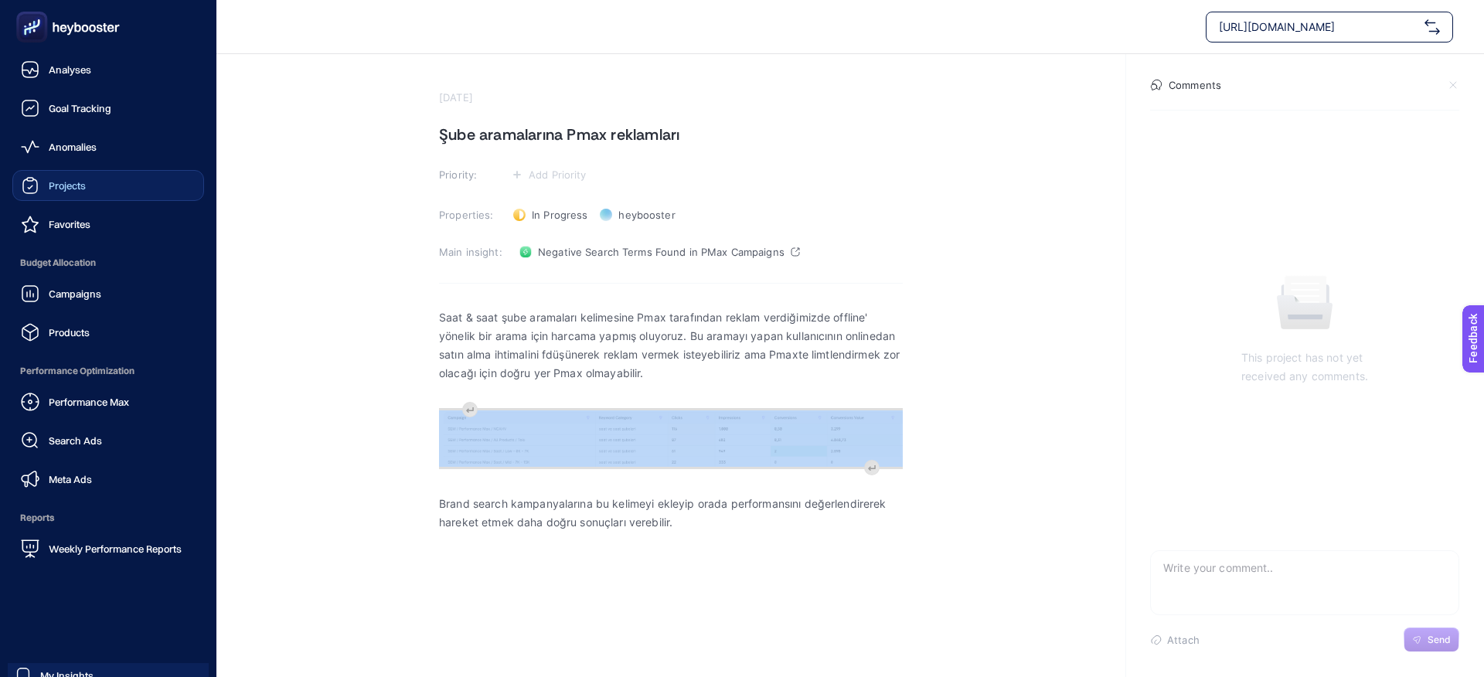
click at [52, 192] on div "Projects" at bounding box center [53, 185] width 65 height 19
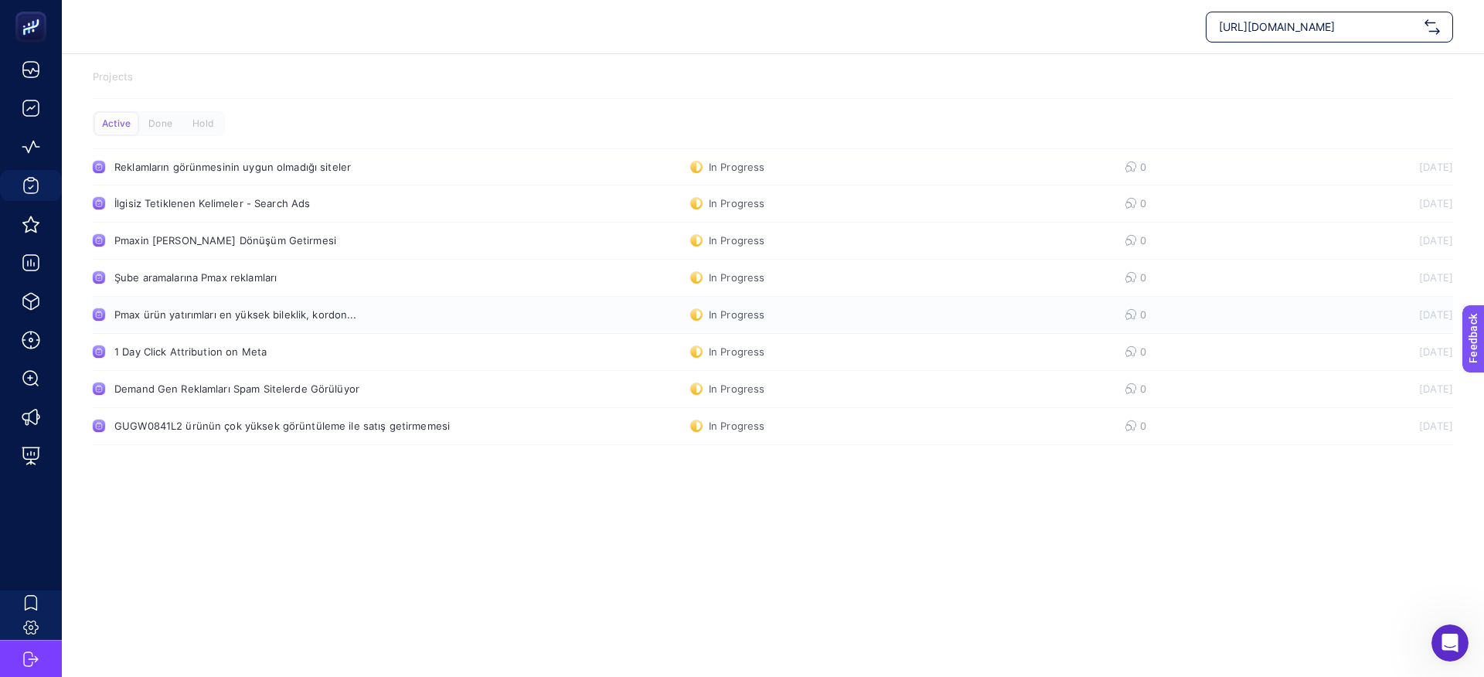
click at [283, 315] on div "Pmax ürün yatırımları en yüksek bileklik, kordon..." at bounding box center [292, 314] width 357 height 12
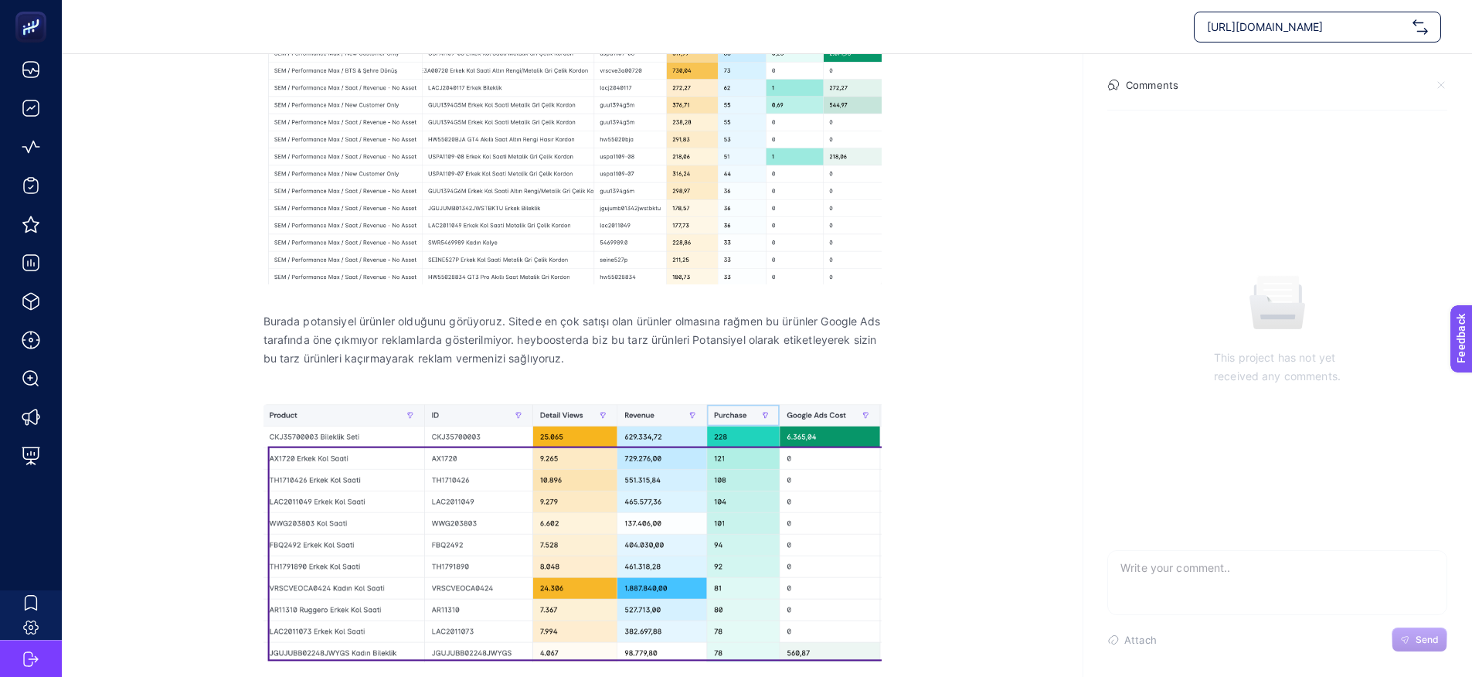
scroll to position [432, 0]
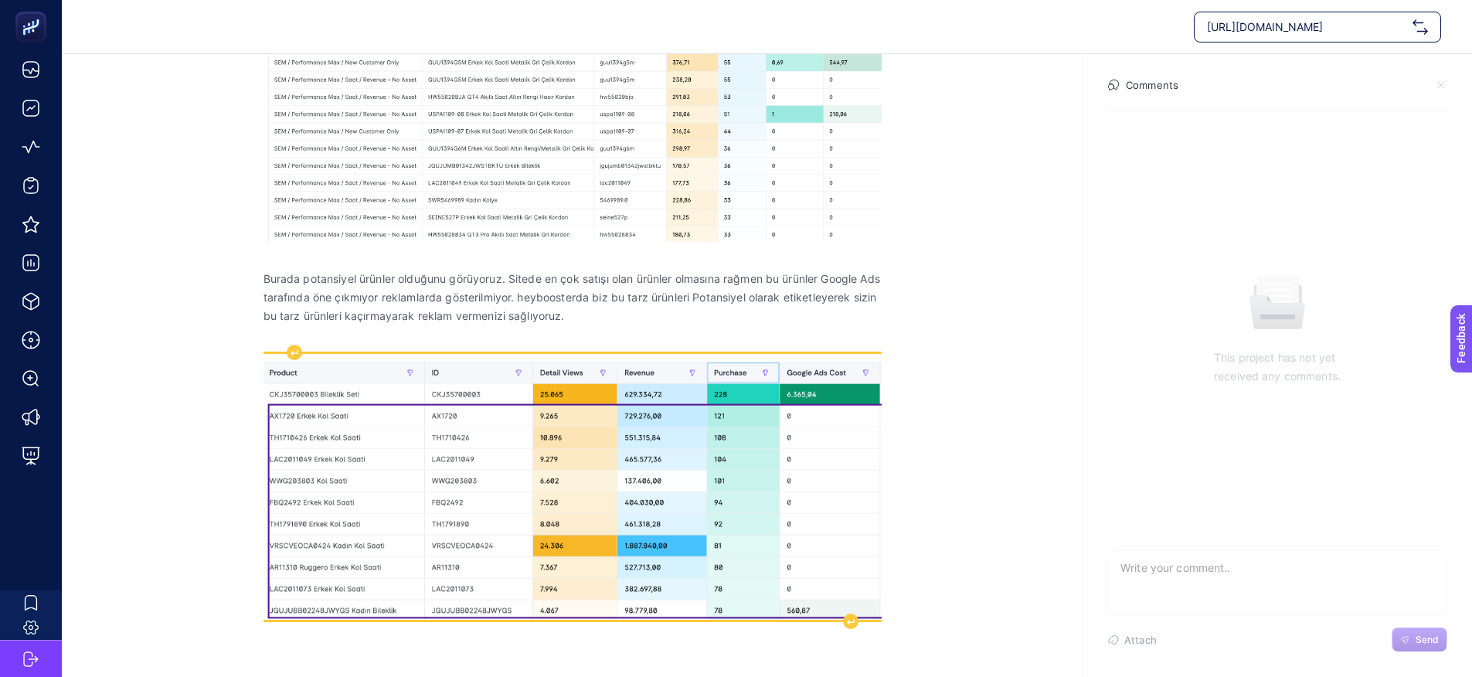
click at [607, 458] on img "Rich Text Editor. Editing area: main" at bounding box center [573, 487] width 618 height 267
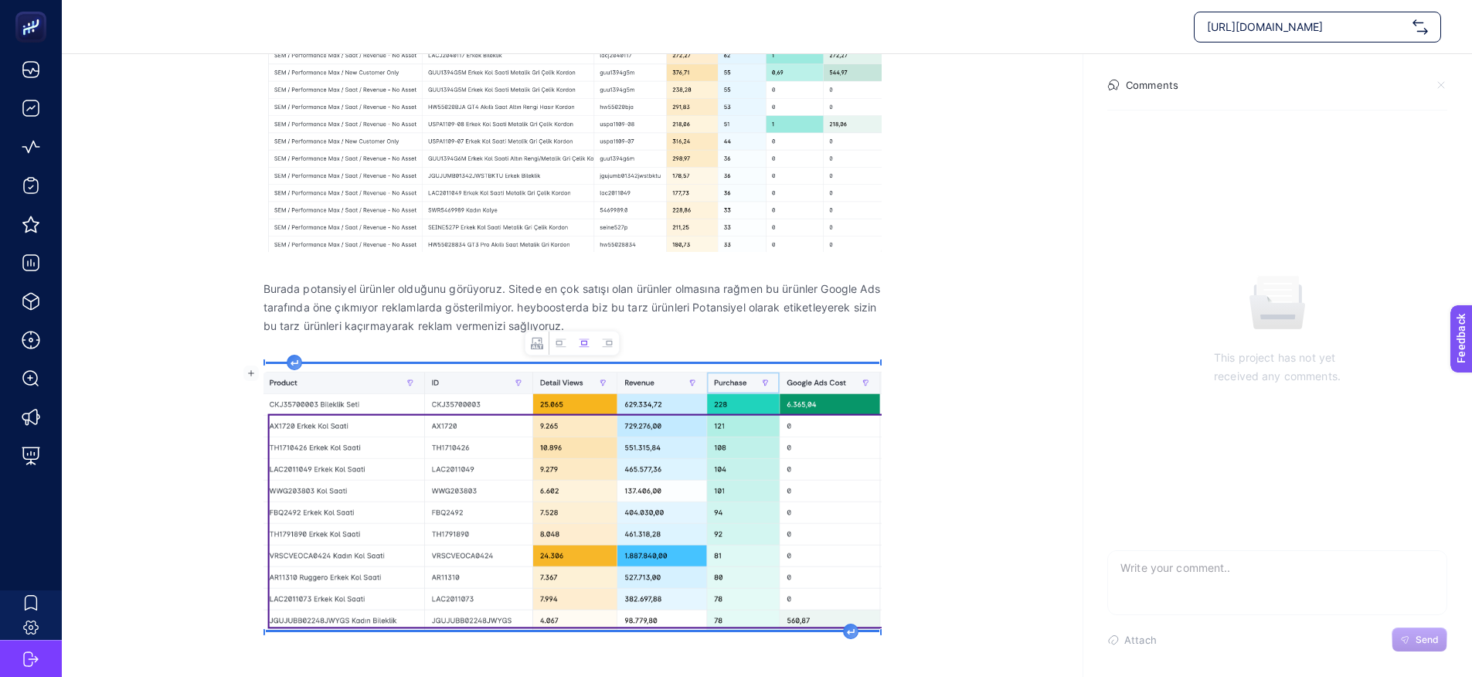
click at [663, 248] on div "En çok yatırım yapılan ürünlere baktığımızda genelllikle kordon, bileklik gibi …" at bounding box center [573, 276] width 618 height 801
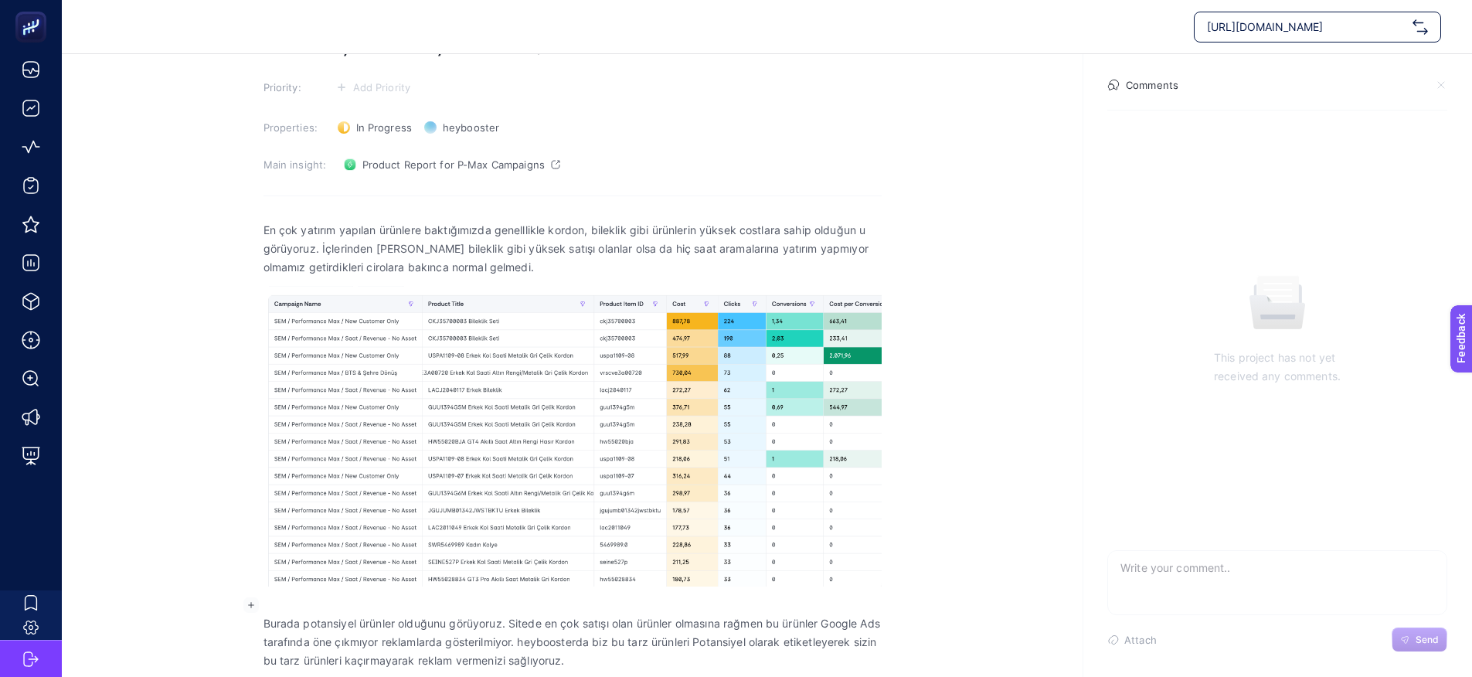
scroll to position [0, 0]
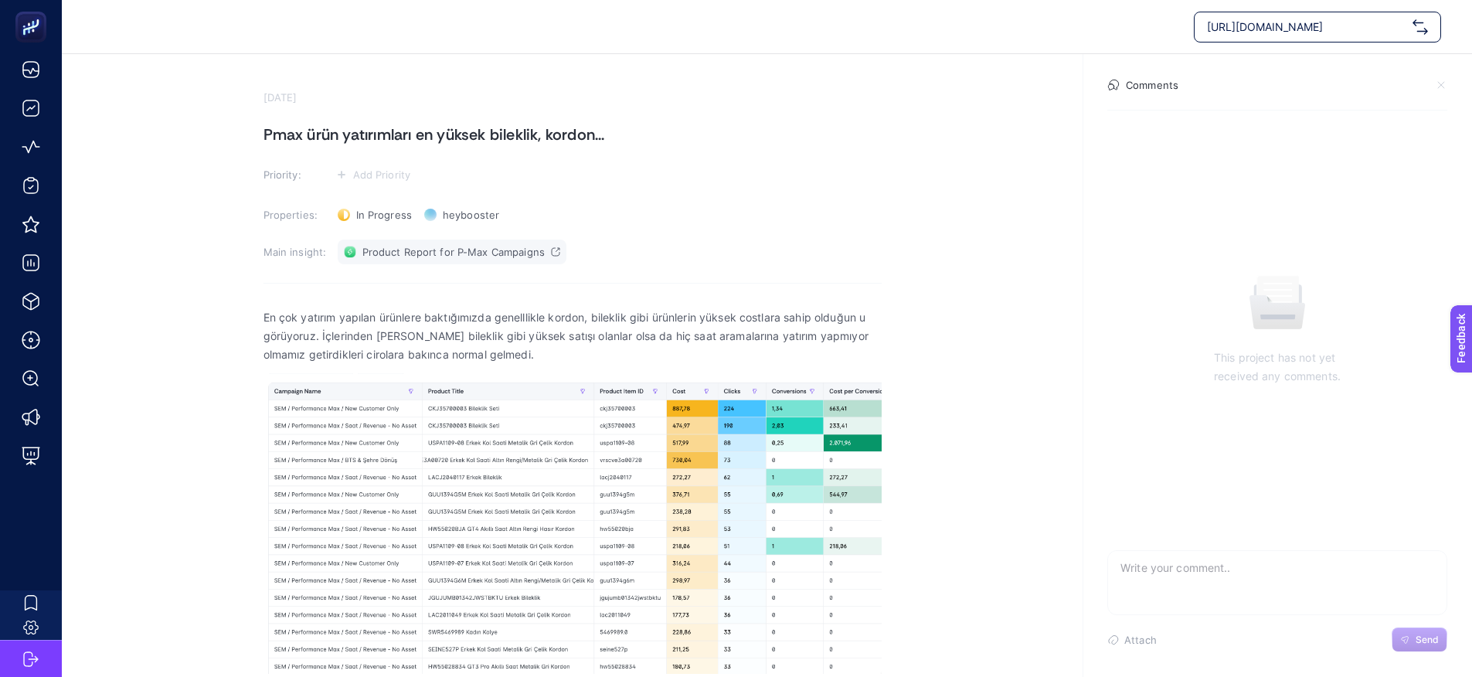
click at [462, 246] on span "Product Report for P-Max Campaigns" at bounding box center [454, 252] width 182 height 12
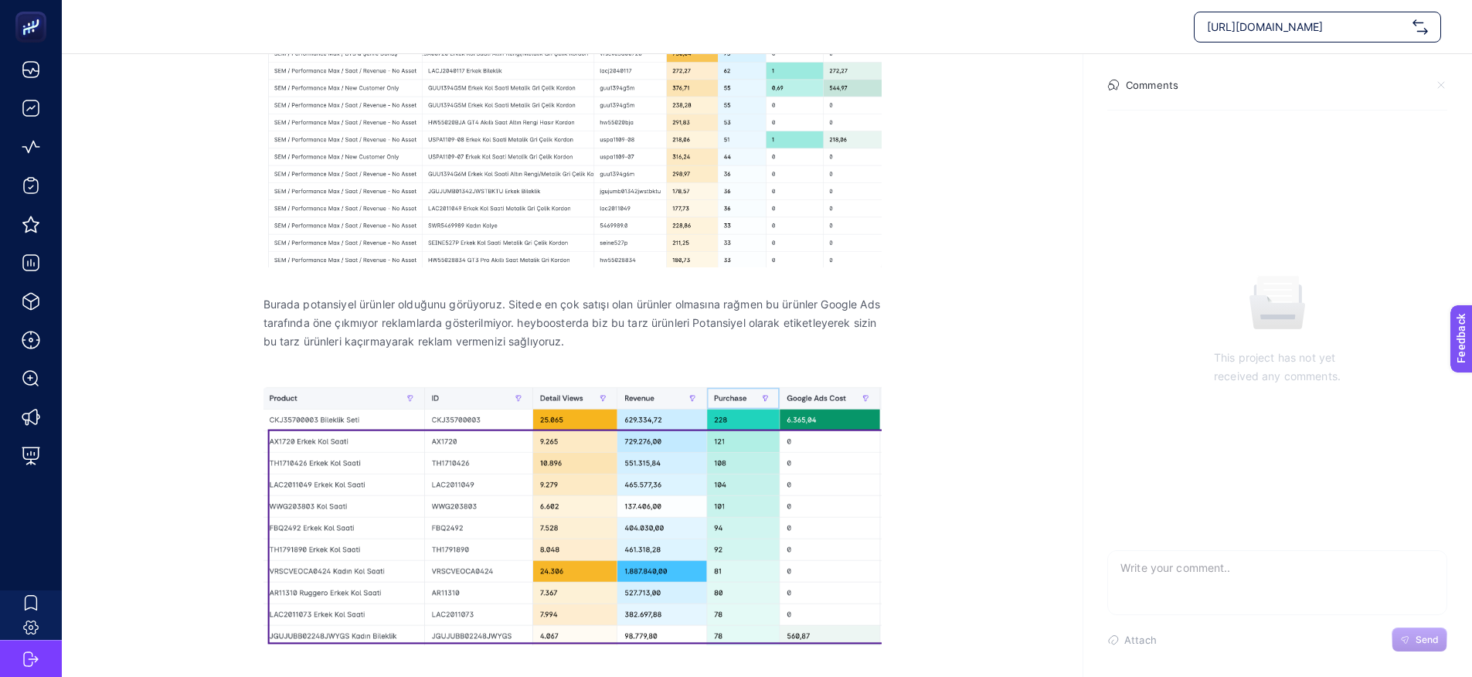
scroll to position [417, 0]
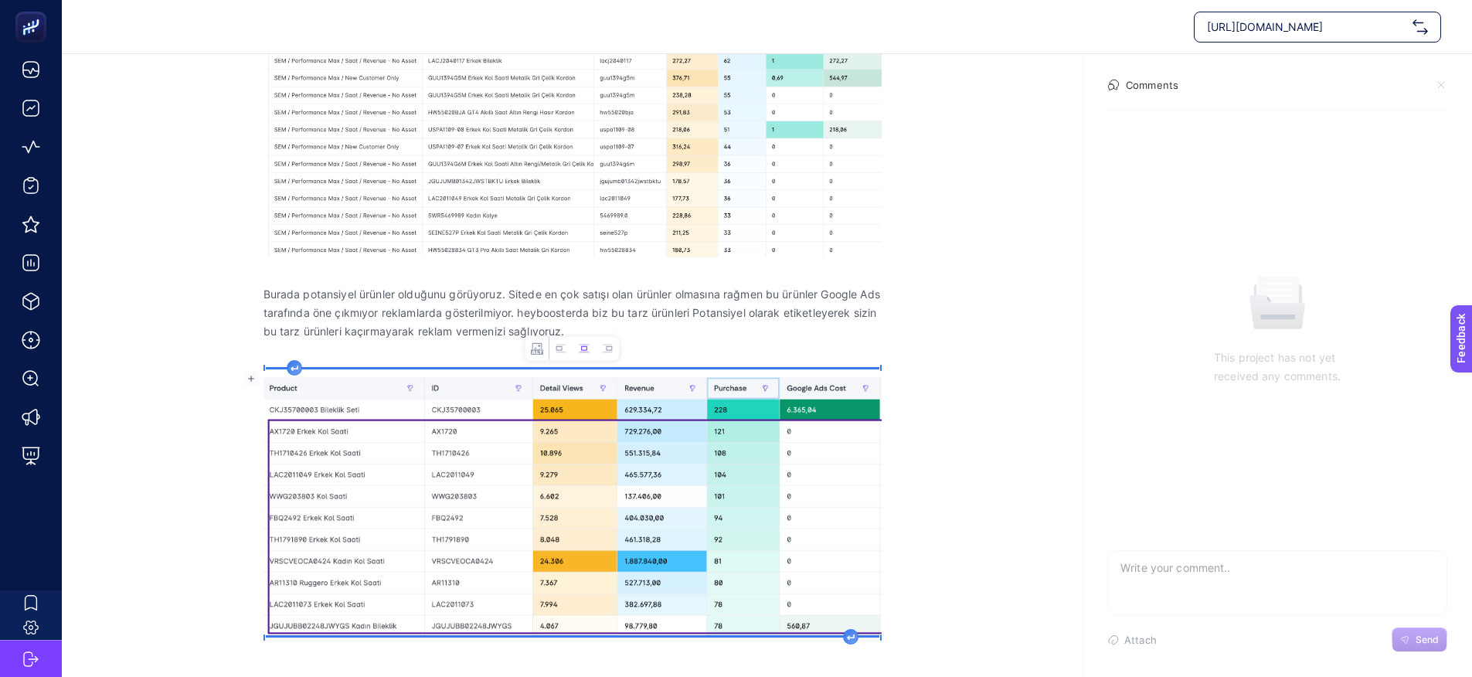
click at [572, 451] on img "Rich Text Editor. Editing area: main" at bounding box center [573, 502] width 618 height 267
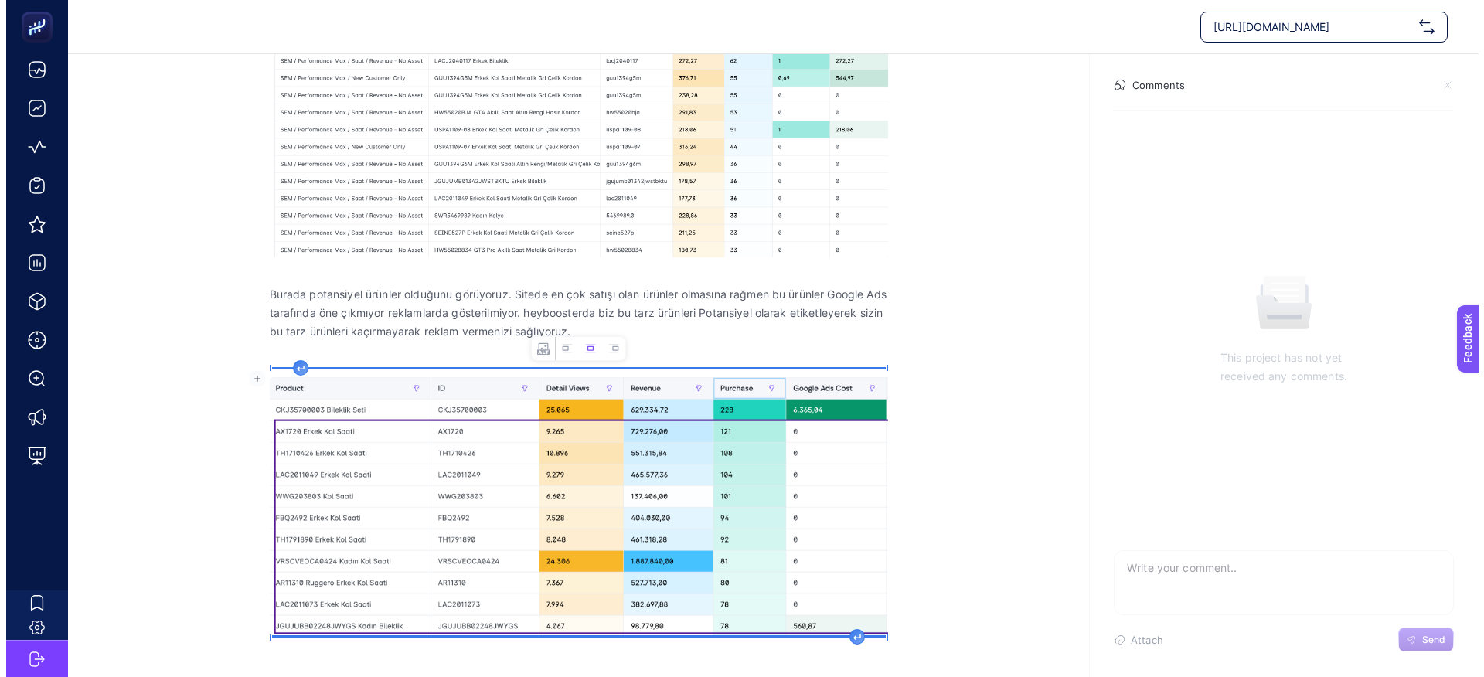
scroll to position [0, 0]
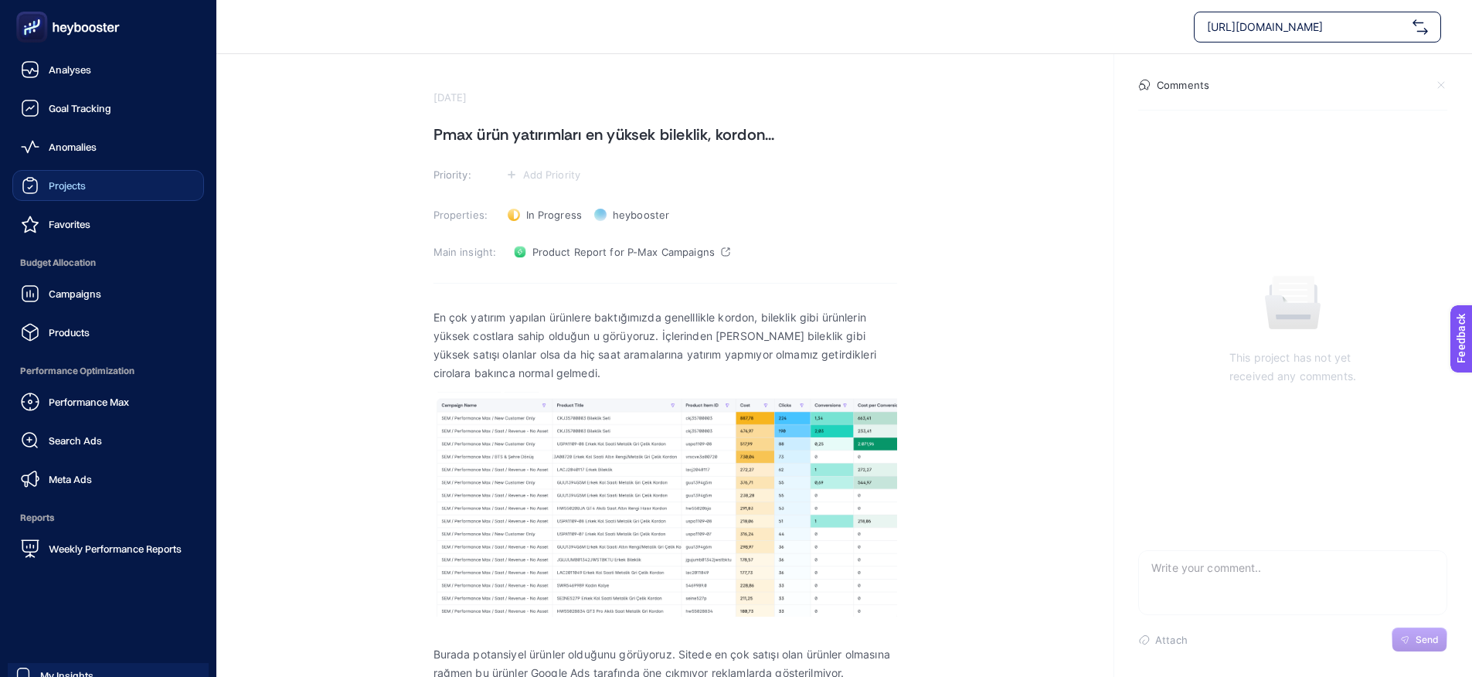
click at [60, 185] on span "Projects" at bounding box center [67, 185] width 37 height 12
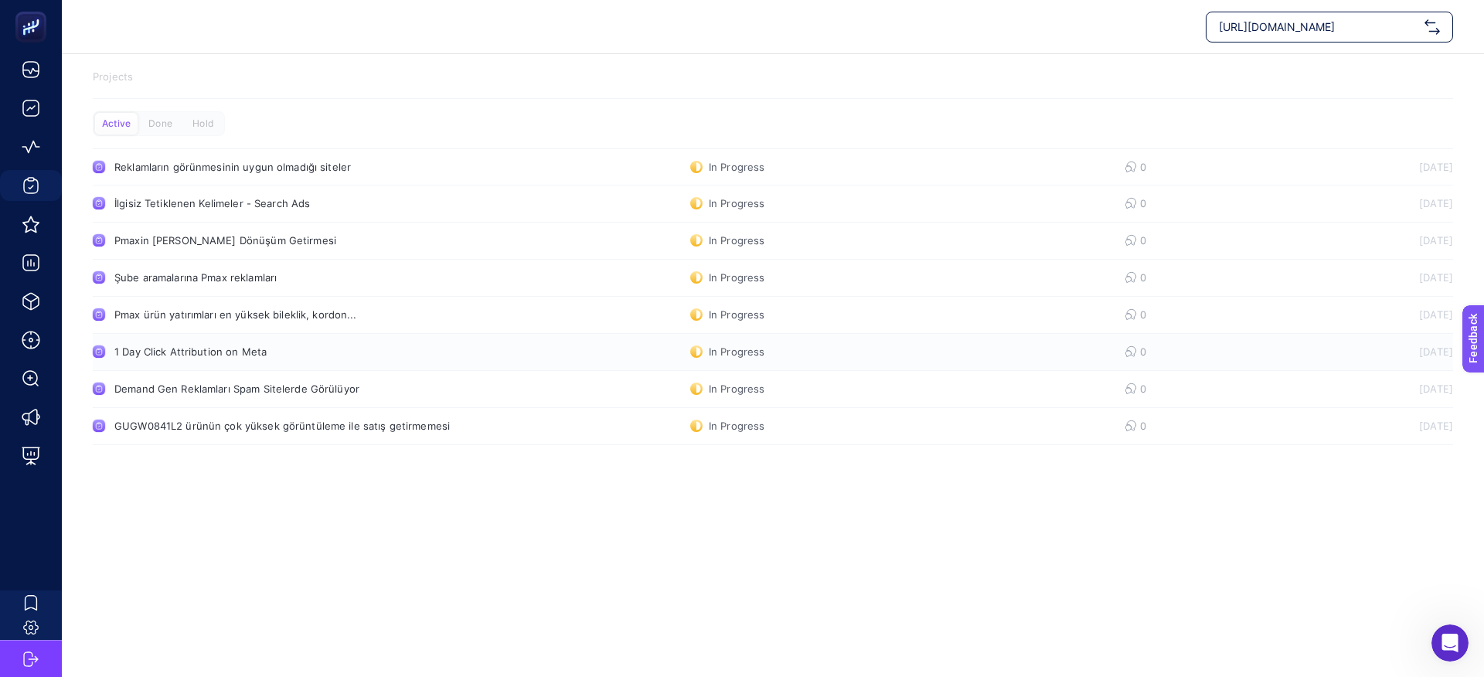
click at [242, 356] on div "1 Day Click Attribution on Meta" at bounding box center [292, 352] width 357 height 12
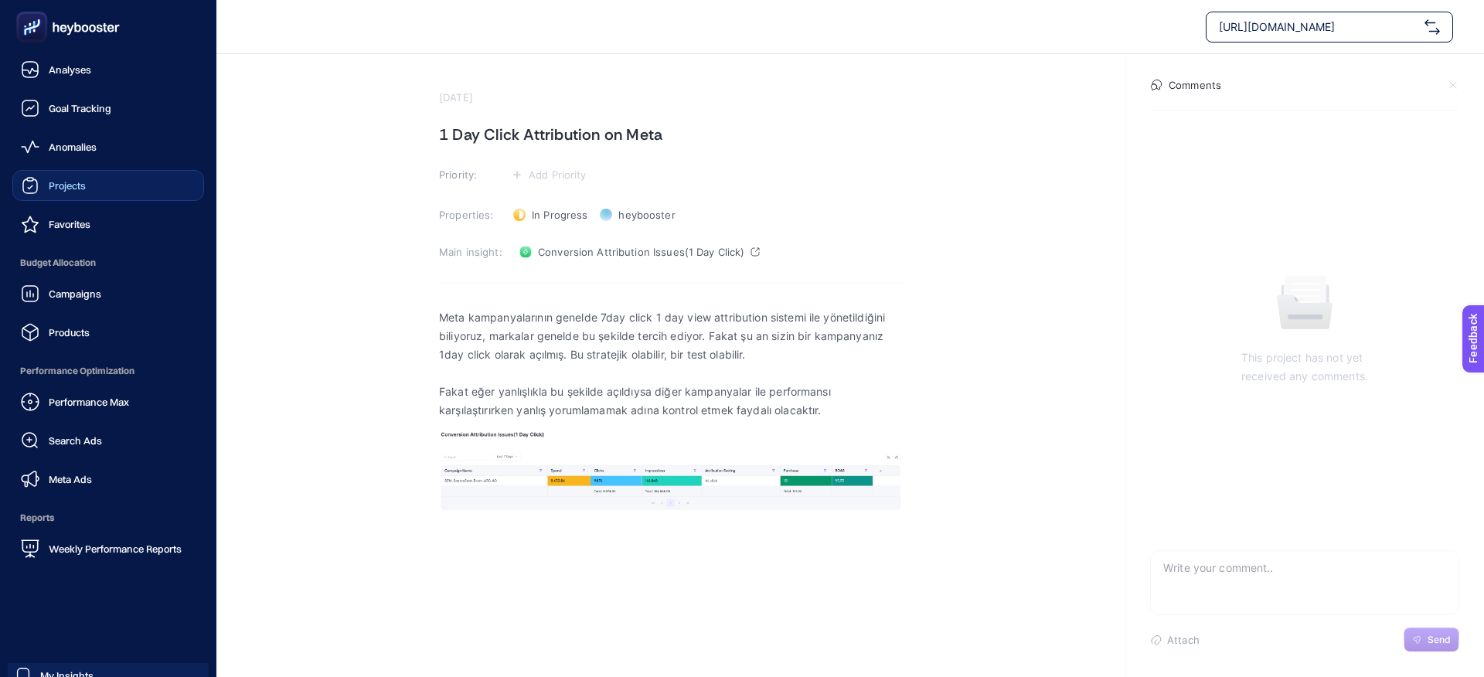
click at [83, 182] on span "Projects" at bounding box center [67, 185] width 37 height 12
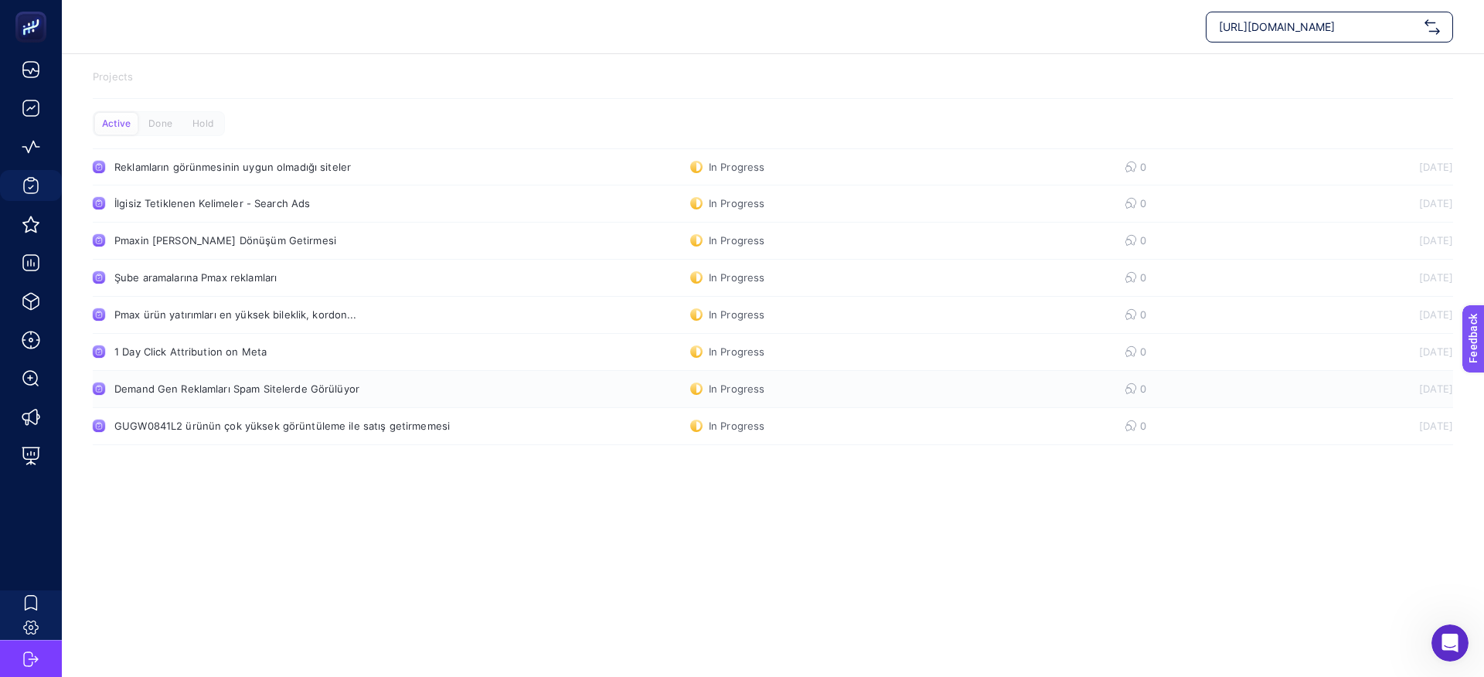
click at [246, 397] on link "Demand Gen Reklamları Spam Sitelerde Görülüyor In Progress 0 [DATE]" at bounding box center [773, 389] width 1360 height 37
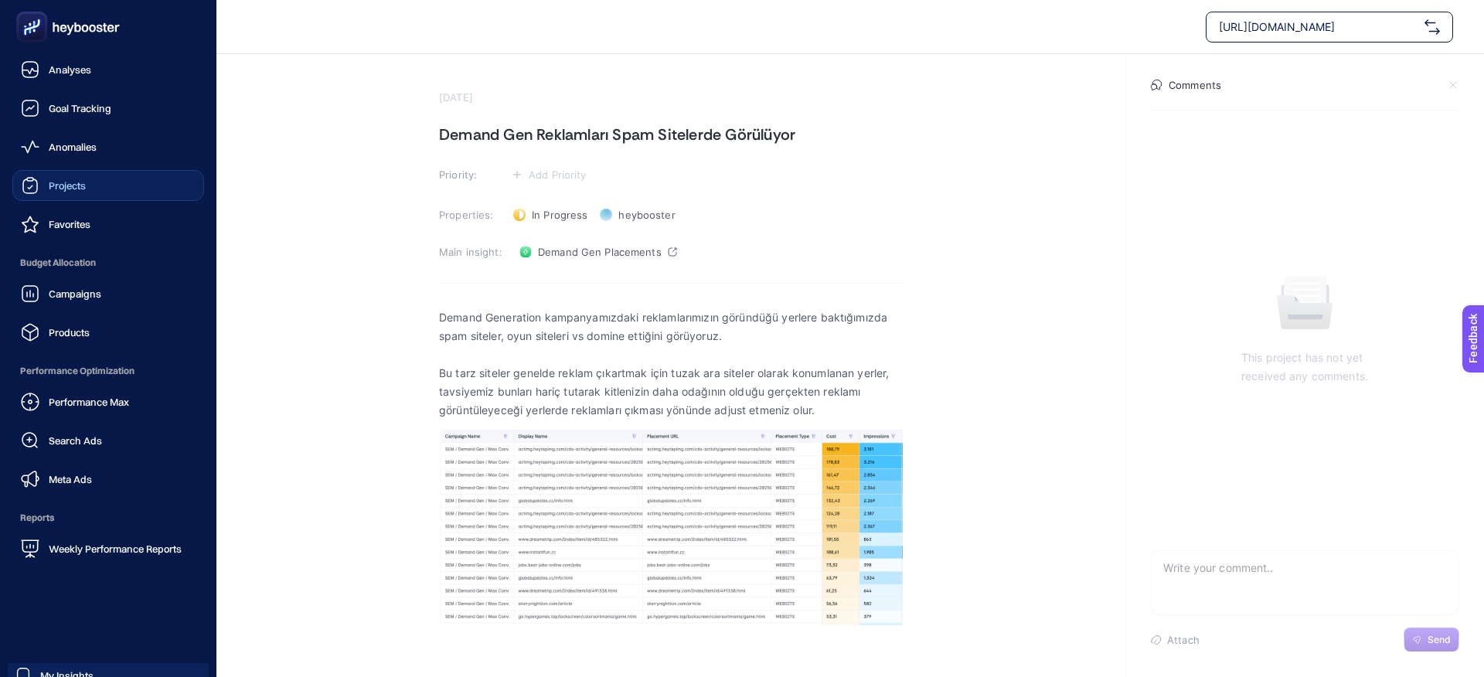
click at [95, 195] on link "Projects" at bounding box center [108, 185] width 192 height 31
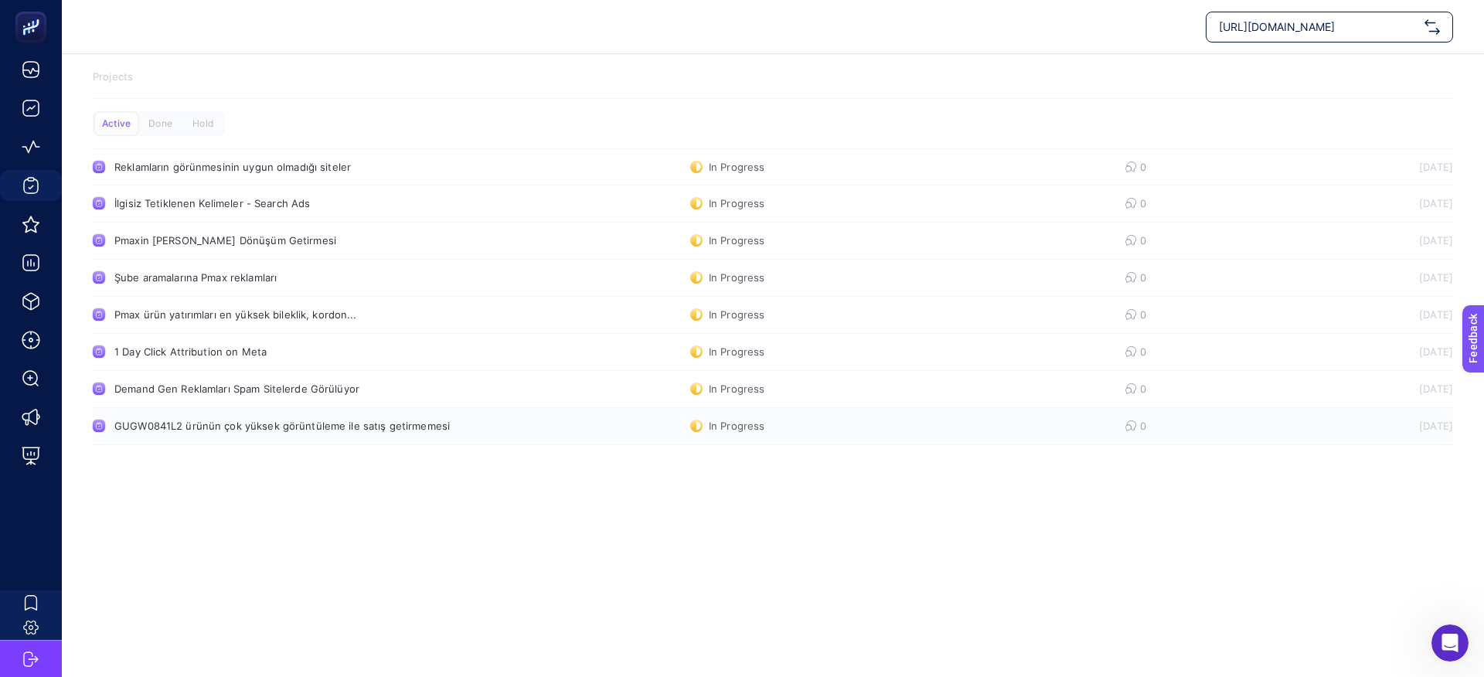
click at [293, 428] on div "GUGW0841L2 ürünün çok yüksek görüntüleme ile satış getirmemesi" at bounding box center [292, 426] width 357 height 12
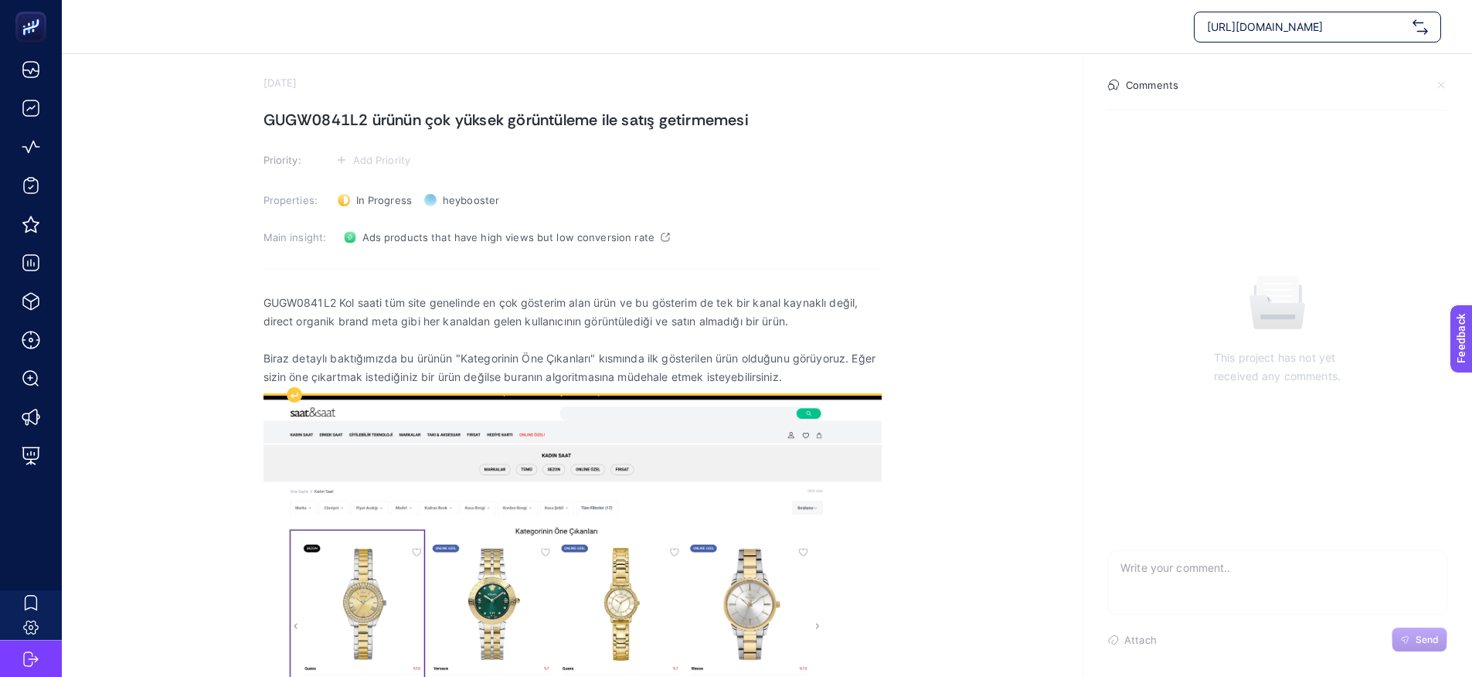
scroll to position [58, 0]
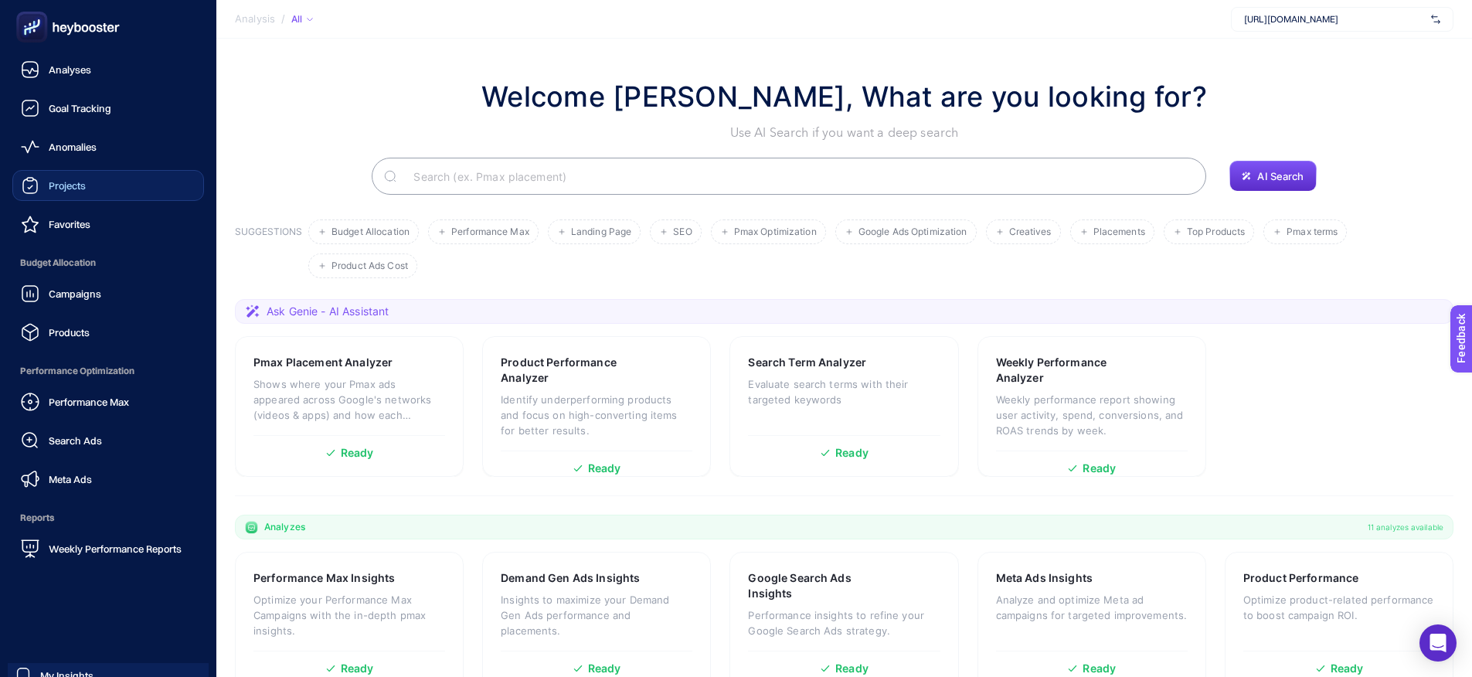
click at [69, 179] on span "Projects" at bounding box center [67, 185] width 37 height 12
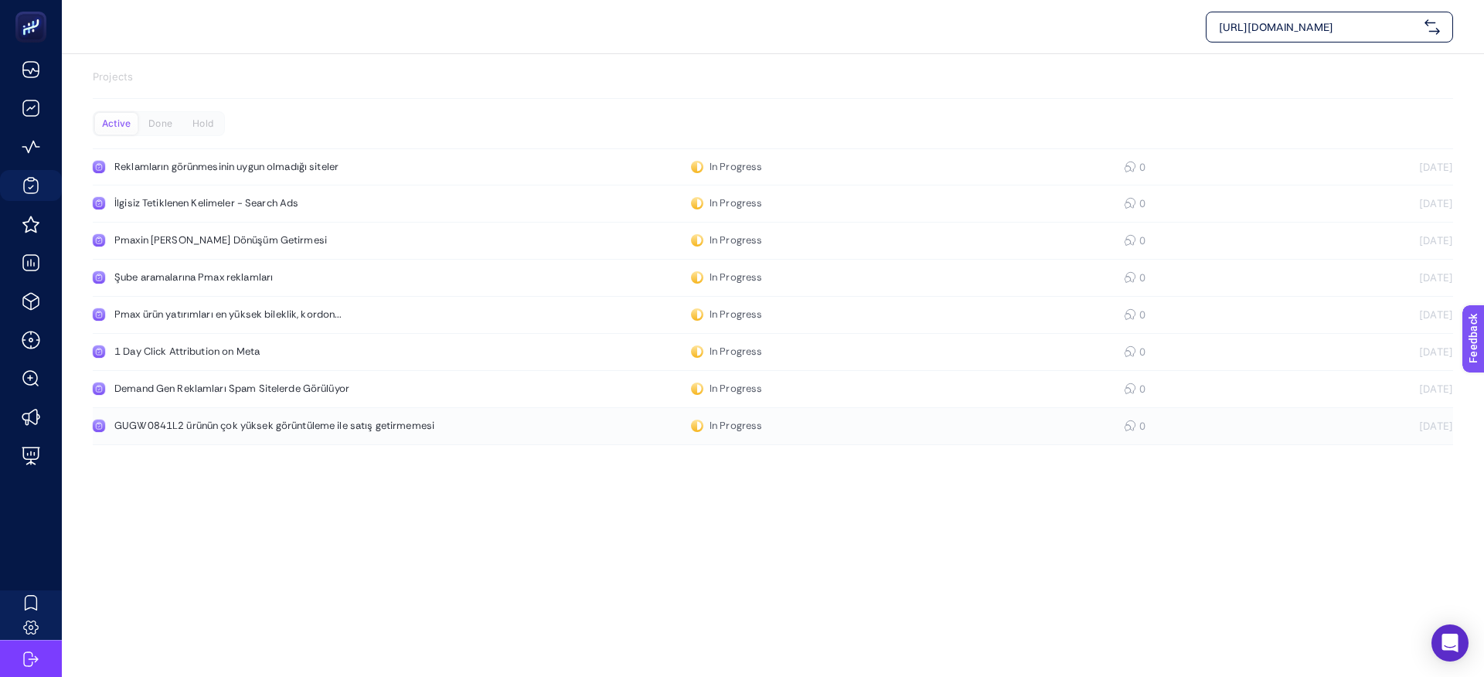
click at [189, 424] on div "GUGW0841L2 ürünün çok yüksek görüntüleme ile satış getirmemesi" at bounding box center [292, 426] width 357 height 12
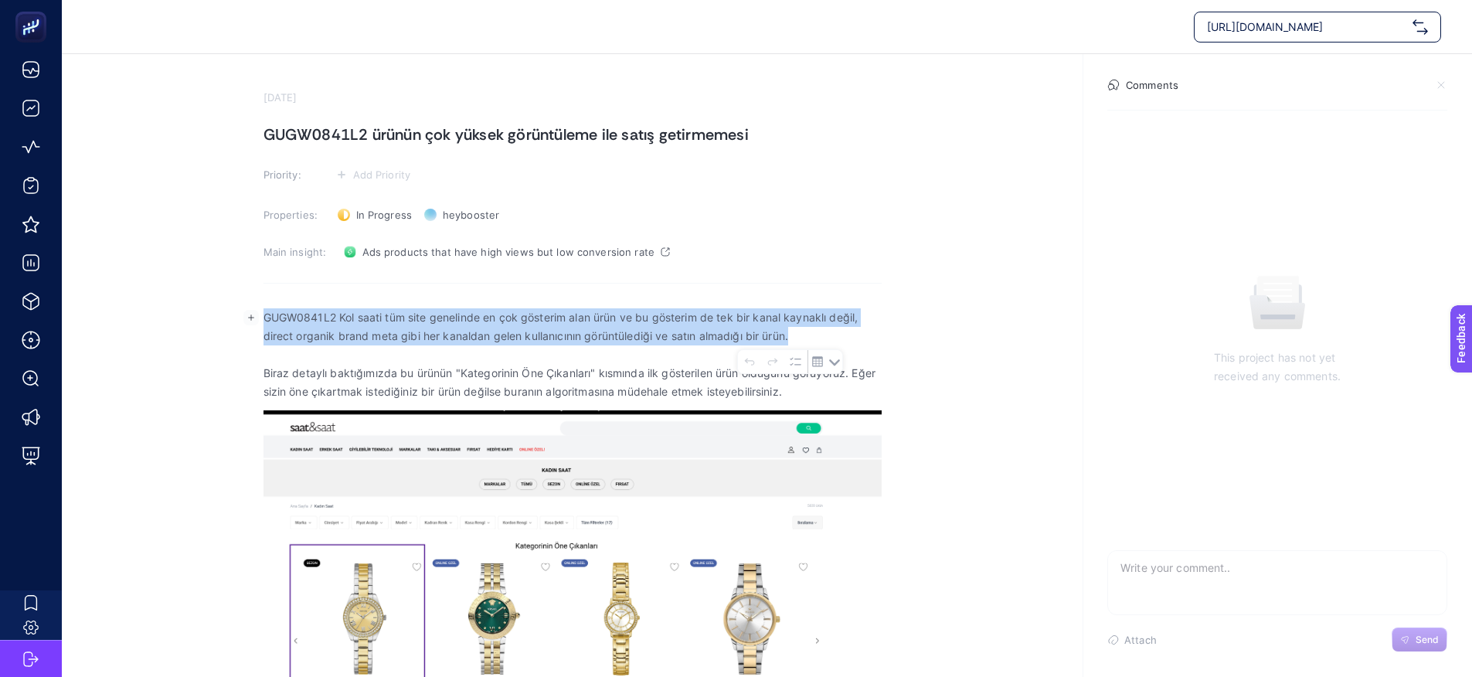
drag, startPoint x: 264, startPoint y: 315, endPoint x: 819, endPoint y: 335, distance: 555.3
click at [819, 335] on p "GUGW0841L2 Kol saati tüm site genelinde en çok gösterim alan ürün ve bu gösteri…" at bounding box center [573, 326] width 618 height 37
copy p "GUGW0841L2 Kol saati tüm site genelinde en çok gösterim alan ürün ve bu gösteri…"
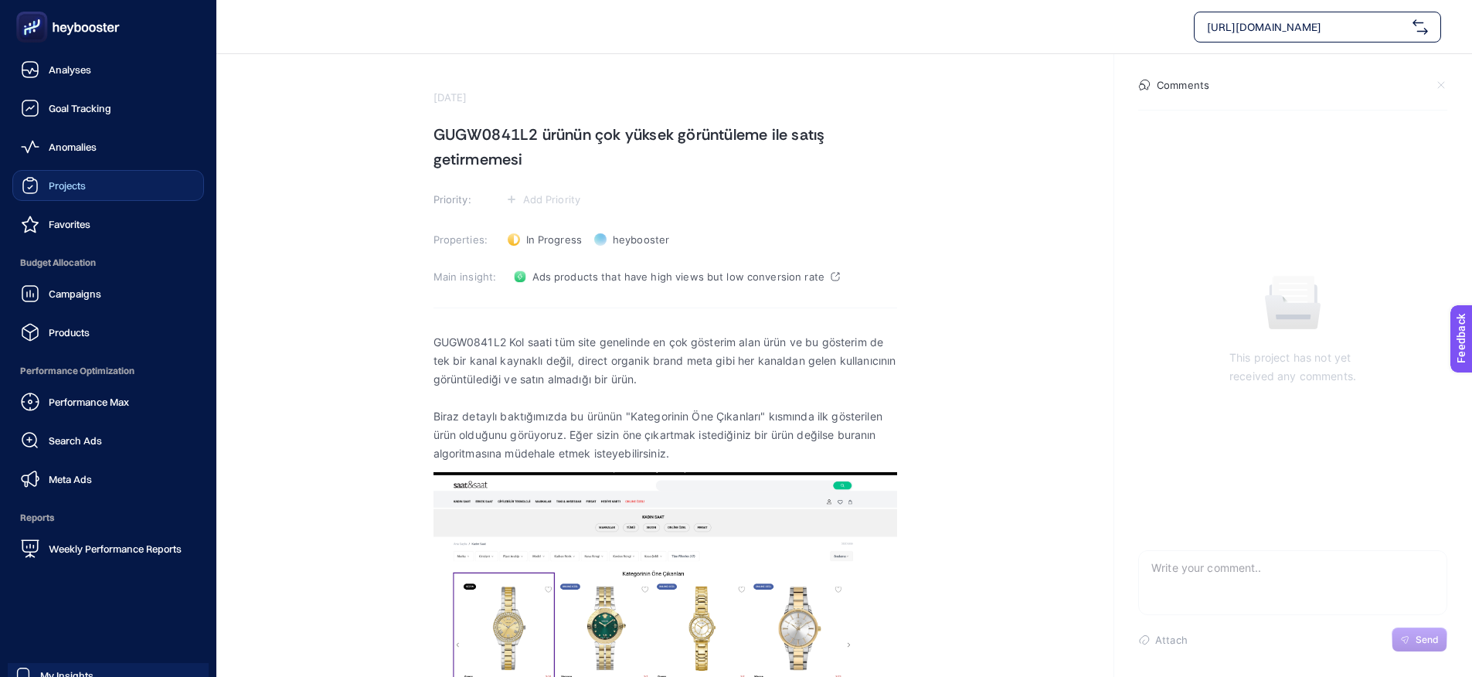
drag, startPoint x: 52, startPoint y: 188, endPoint x: 116, endPoint y: 200, distance: 65.3
click at [52, 188] on span "Projects" at bounding box center [67, 185] width 37 height 12
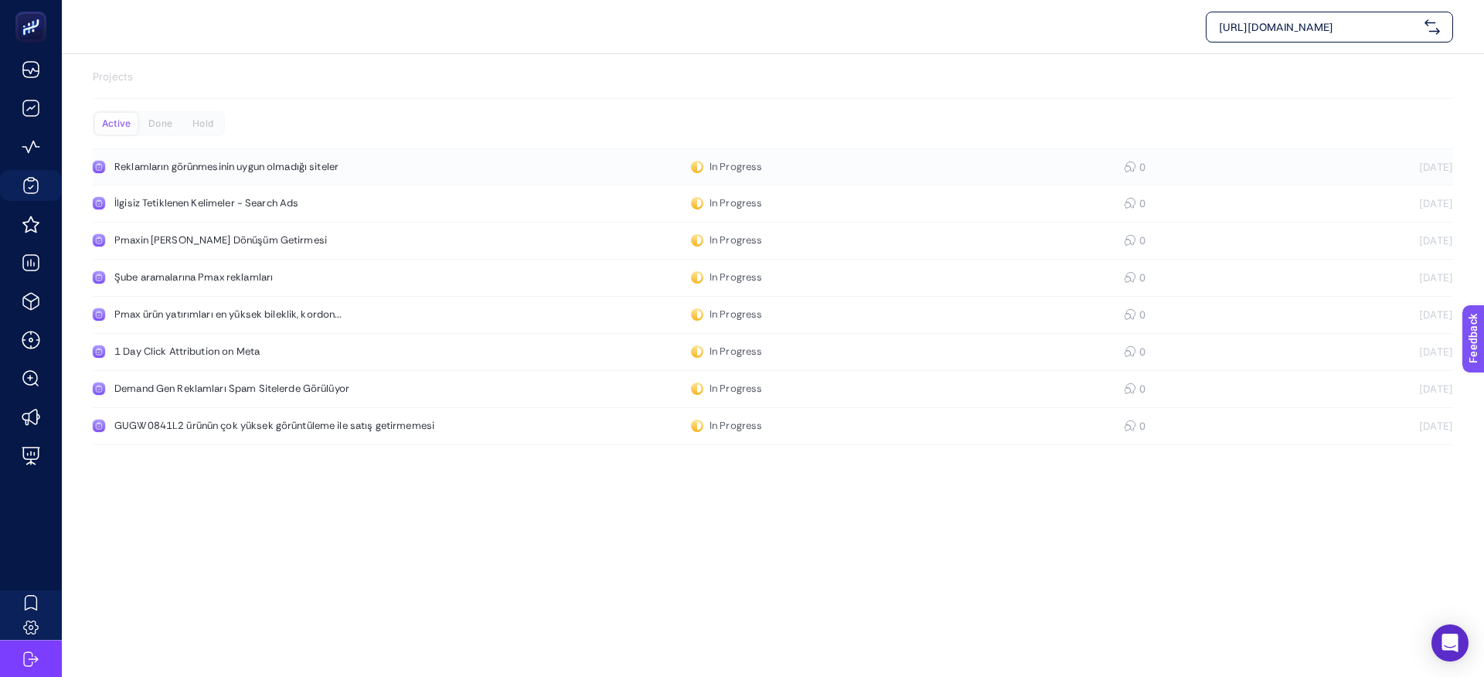
click at [251, 173] on link "Reklamların görünmesinin uygun olmadığı siteler In Progress 0 [DATE]" at bounding box center [773, 166] width 1360 height 37
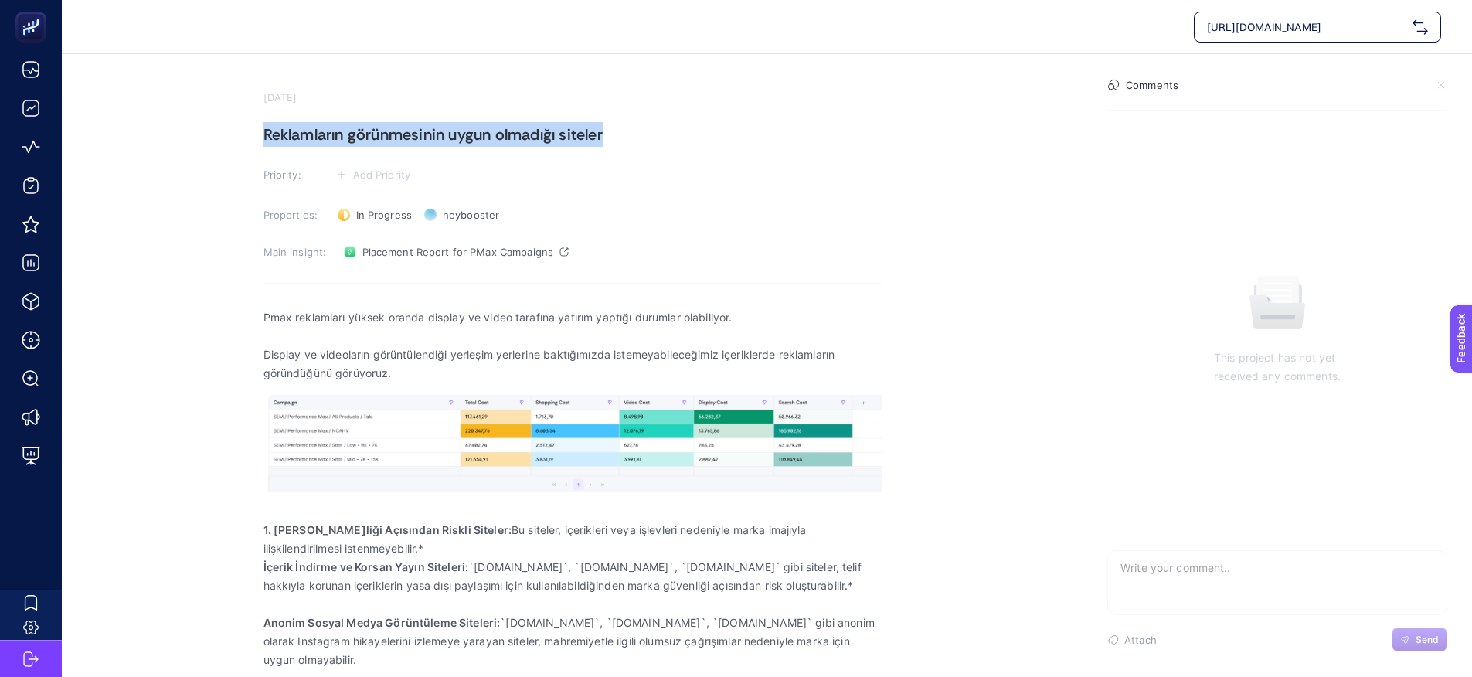
drag, startPoint x: 263, startPoint y: 132, endPoint x: 613, endPoint y: 132, distance: 350.1
click at [613, 132] on h1 "Reklamların görünmesinin uygun olmadığı siteler" at bounding box center [573, 134] width 618 height 25
copy h1 "Reklamların görünmesinin uygun olmadığı siteler"
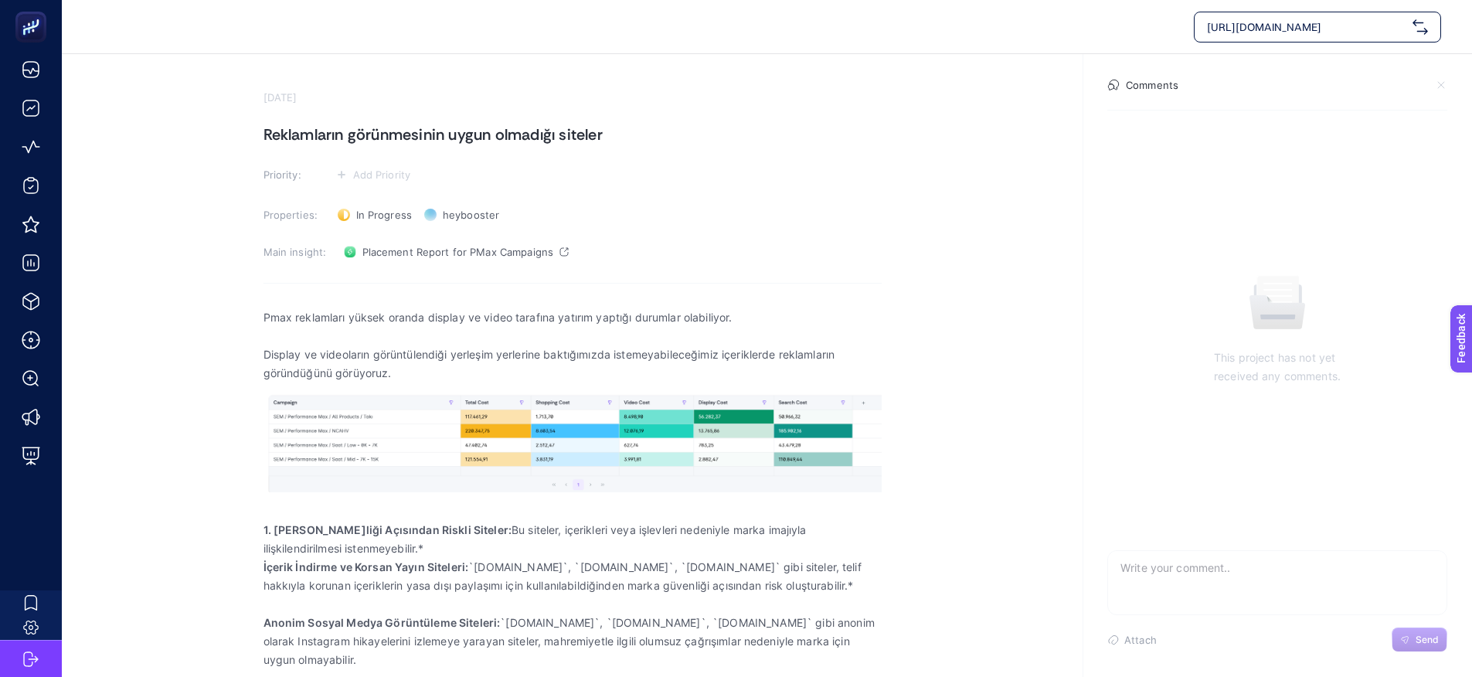
click at [563, 131] on h1 "Reklamların görünmesinin uygun olmadığı siteler" at bounding box center [573, 134] width 618 height 25
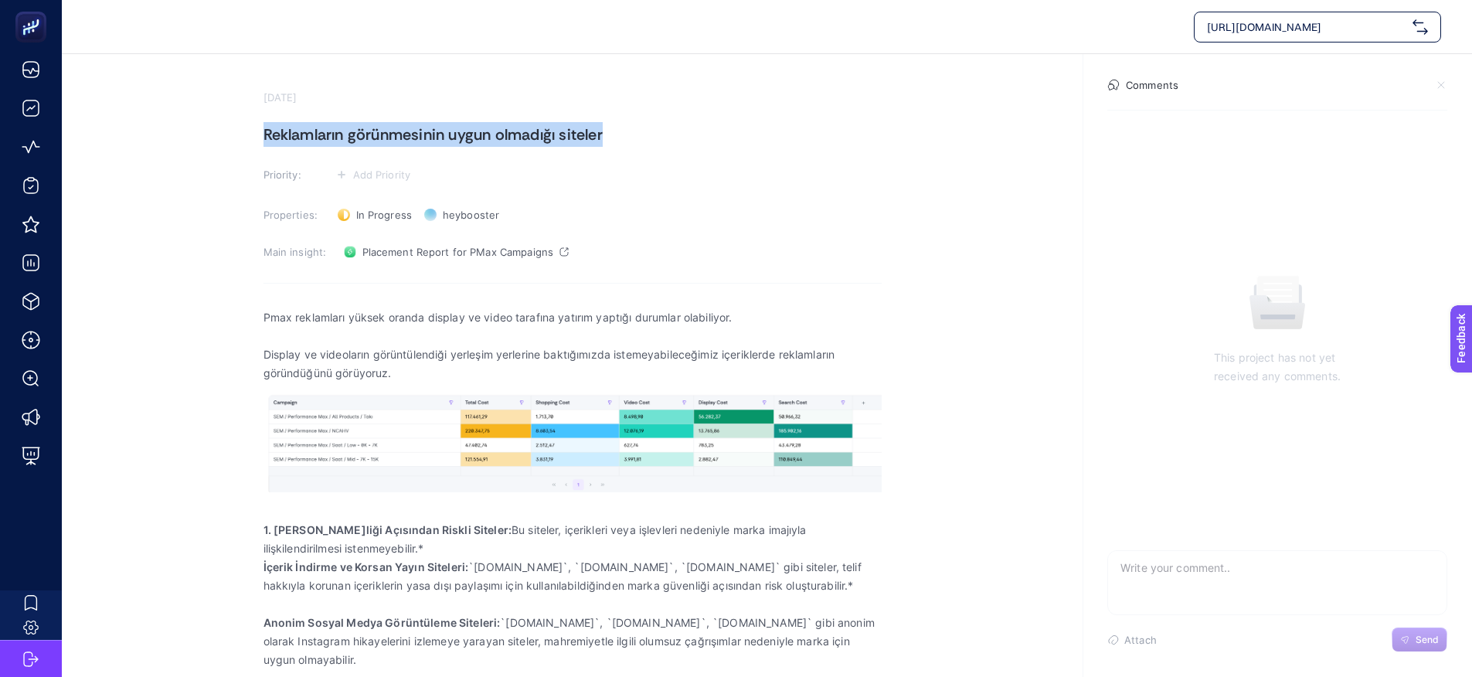
click at [563, 131] on h1 "Reklamların görünmesinin uygun olmadığı siteler" at bounding box center [573, 134] width 618 height 25
copy h1 "Reklamların görünmesinin uygun olmadığı siteler"
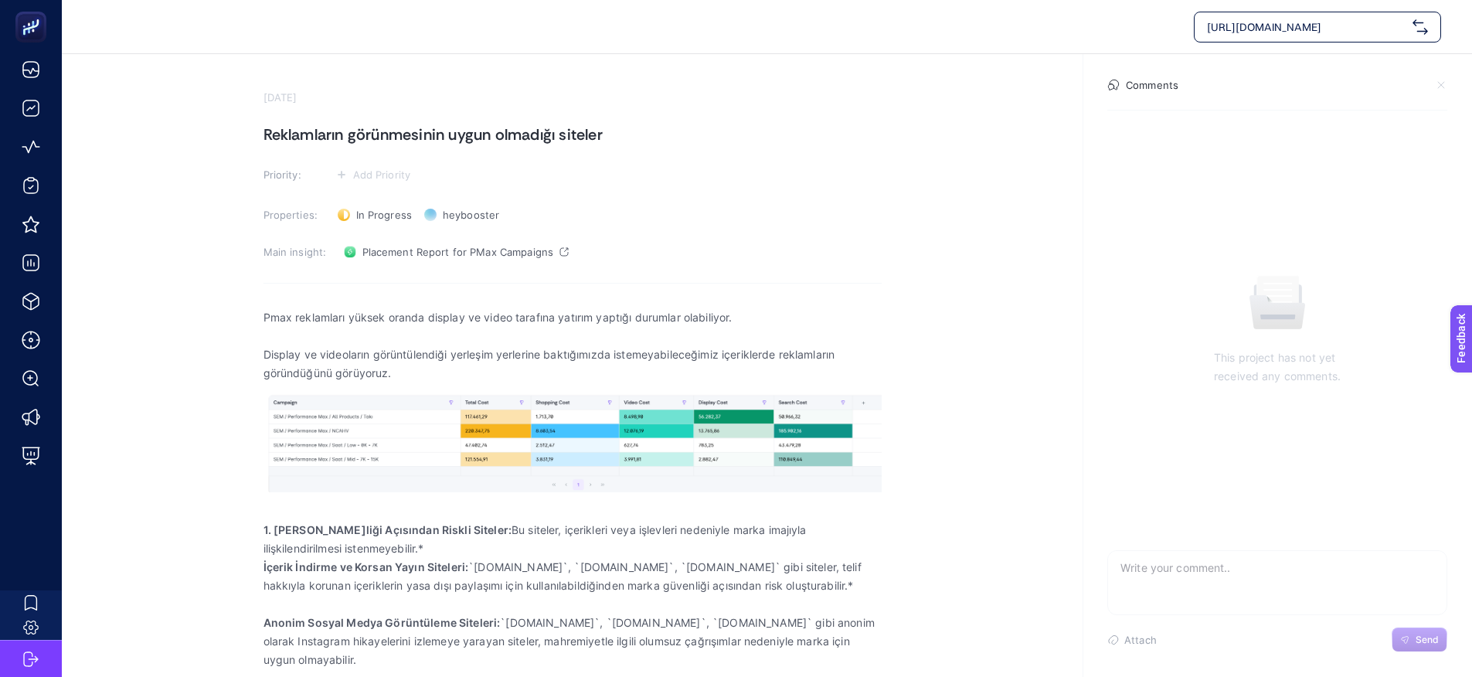
drag, startPoint x: 261, startPoint y: 316, endPoint x: 409, endPoint y: 377, distance: 159.8
click at [409, 377] on section "[DATE] Reklamların görünmesinin uygun olmadığı siteler Priority: Add Priority P…" at bounding box center [767, 449] width 1411 height 791
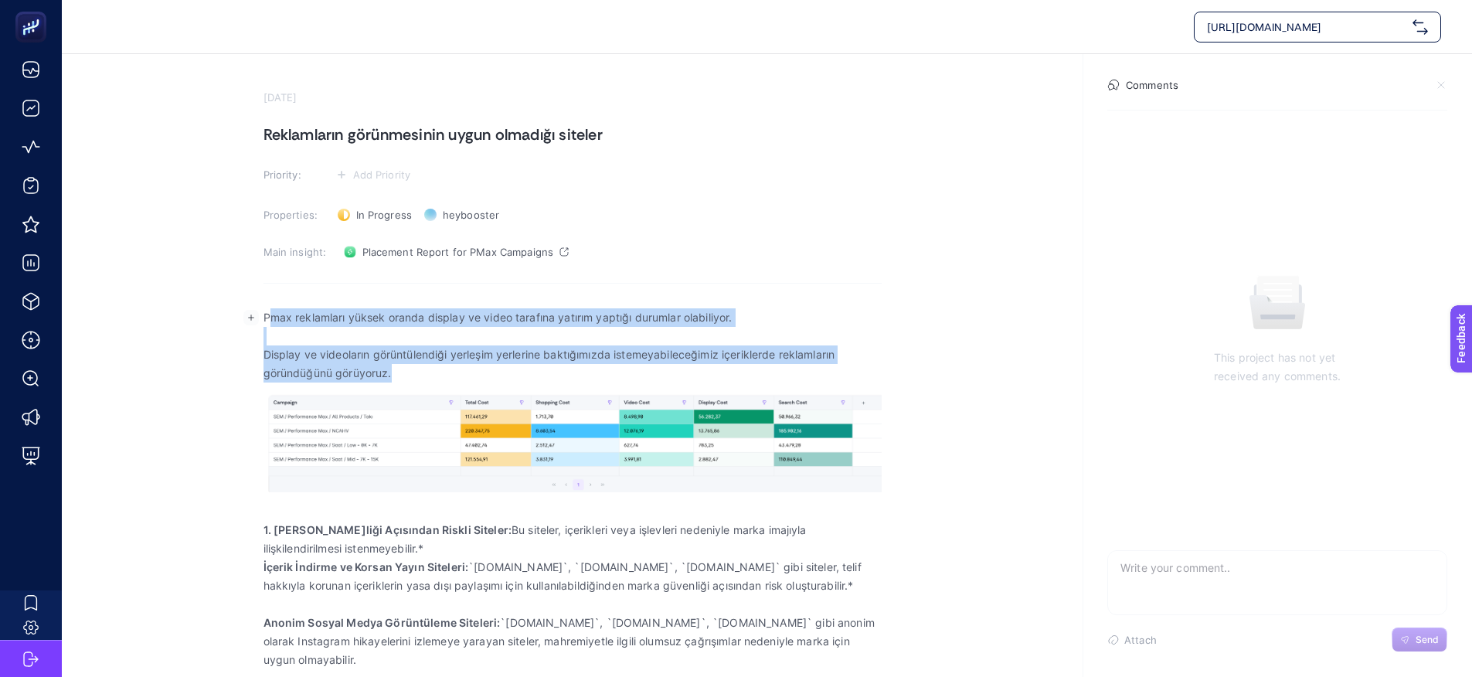
drag, startPoint x: 407, startPoint y: 376, endPoint x: 270, endPoint y: 313, distance: 150.8
click at [270, 313] on div "Pmax reklamları yüksek oranda display ve video tarafına yatırım yaptığı durumla…" at bounding box center [573, 571] width 618 height 547
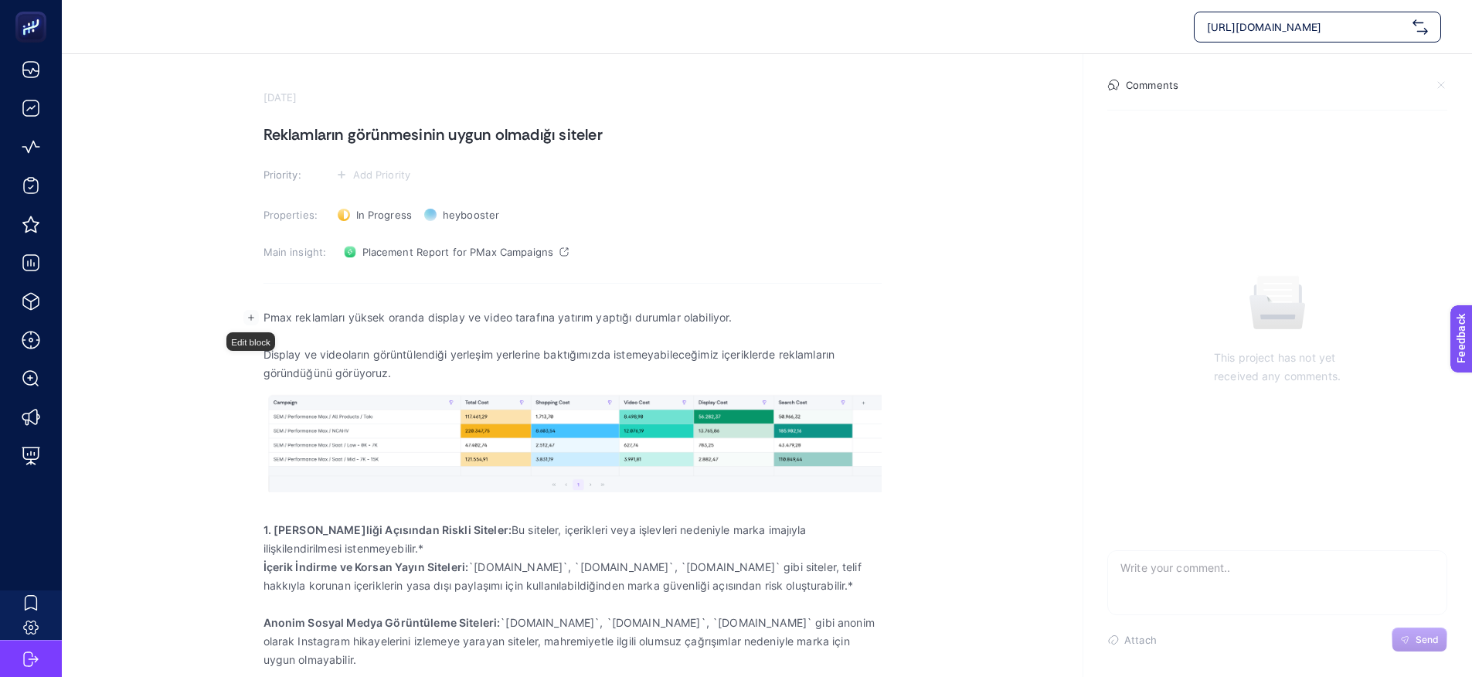
click at [265, 314] on p "Pmax reklamları yüksek oranda display ve video tarafına yatırım yaptığı durumla…" at bounding box center [573, 317] width 618 height 19
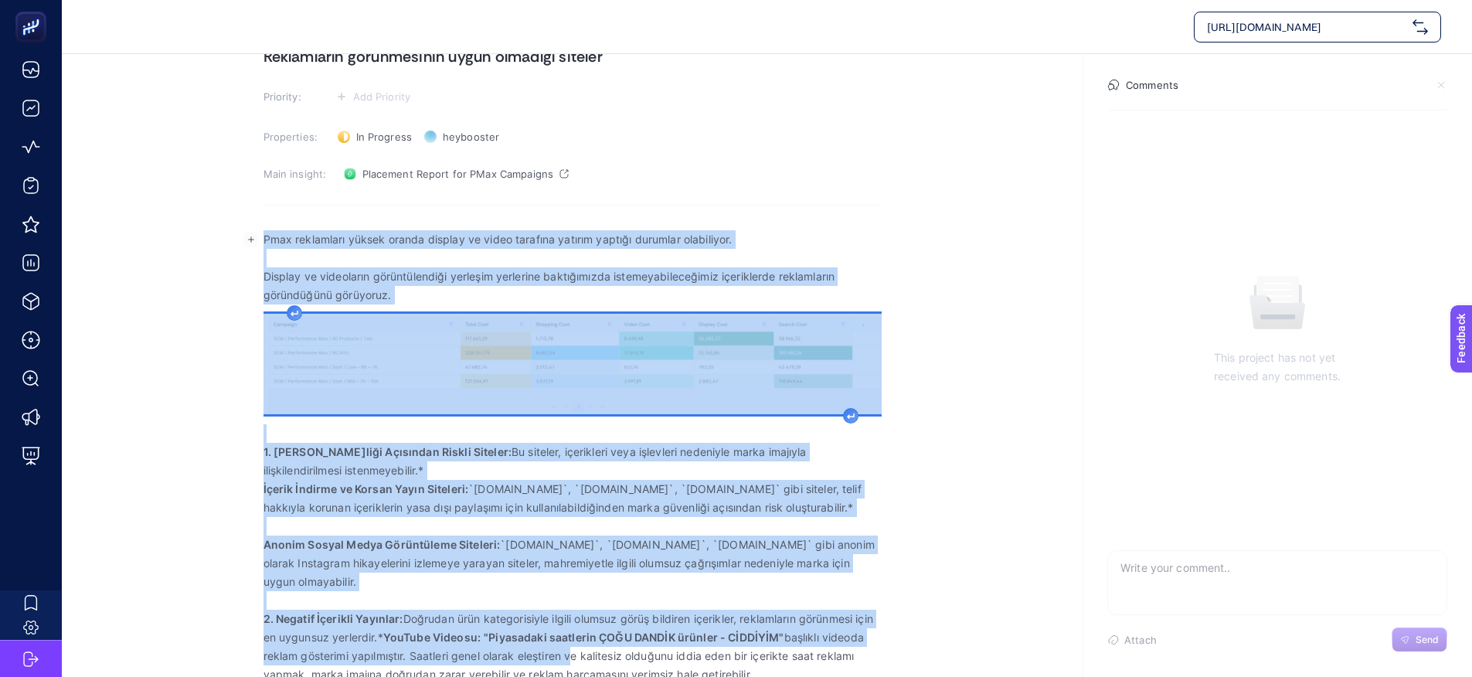
scroll to position [169, 0]
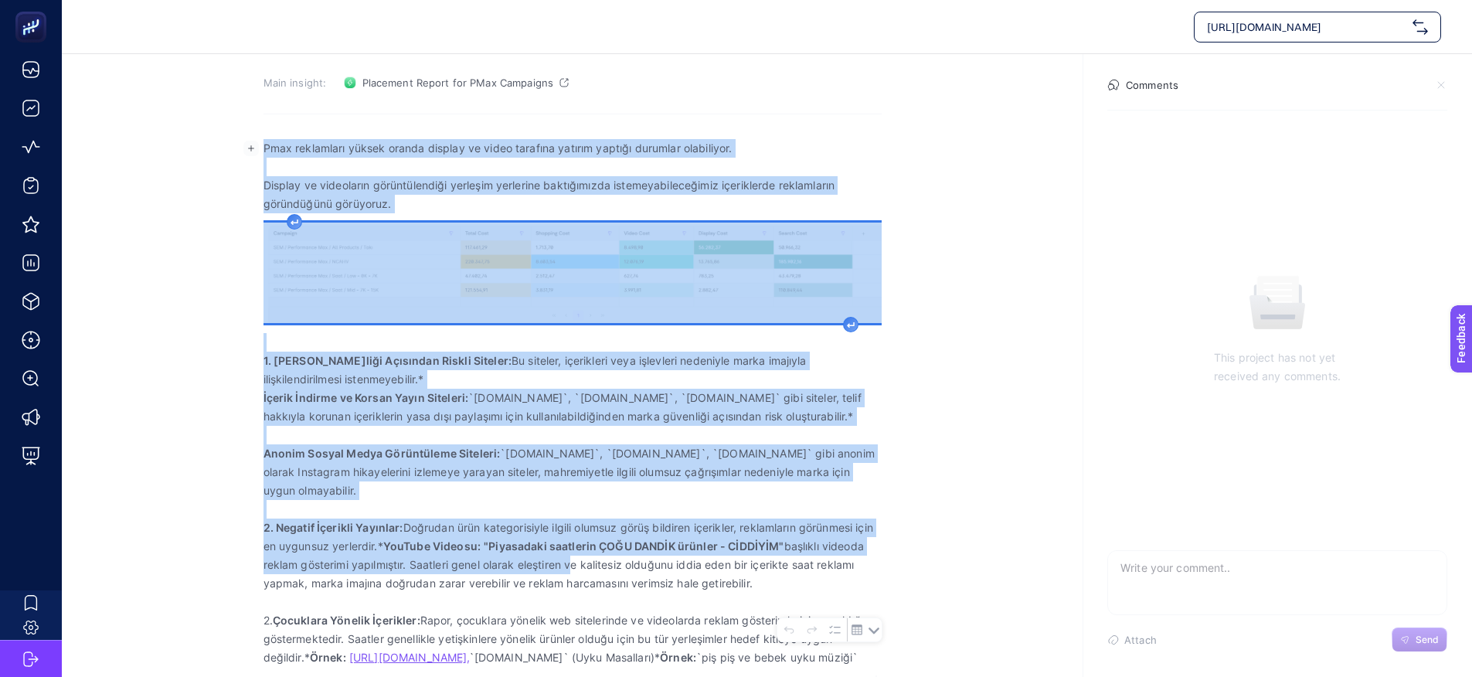
drag, startPoint x: 266, startPoint y: 314, endPoint x: 872, endPoint y: 659, distance: 697.2
click at [873, 659] on div "Pmax reklamları yüksek oranda display ve video tarafına yatırım yaptığı durumla…" at bounding box center [573, 402] width 618 height 547
copy div "Lore ipsumdolor sitame consec adipisc el seddo eiusmodt incidid utlabor etdolor…"
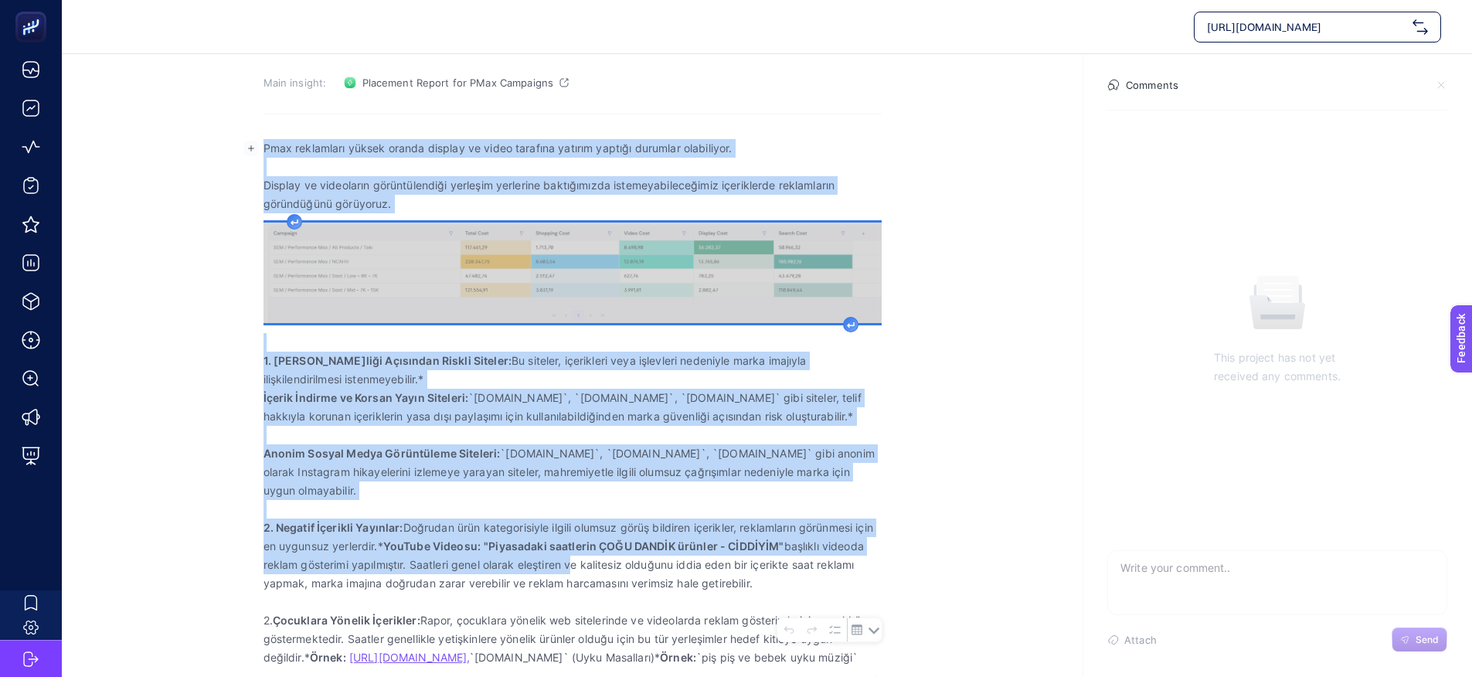
scroll to position [0, 0]
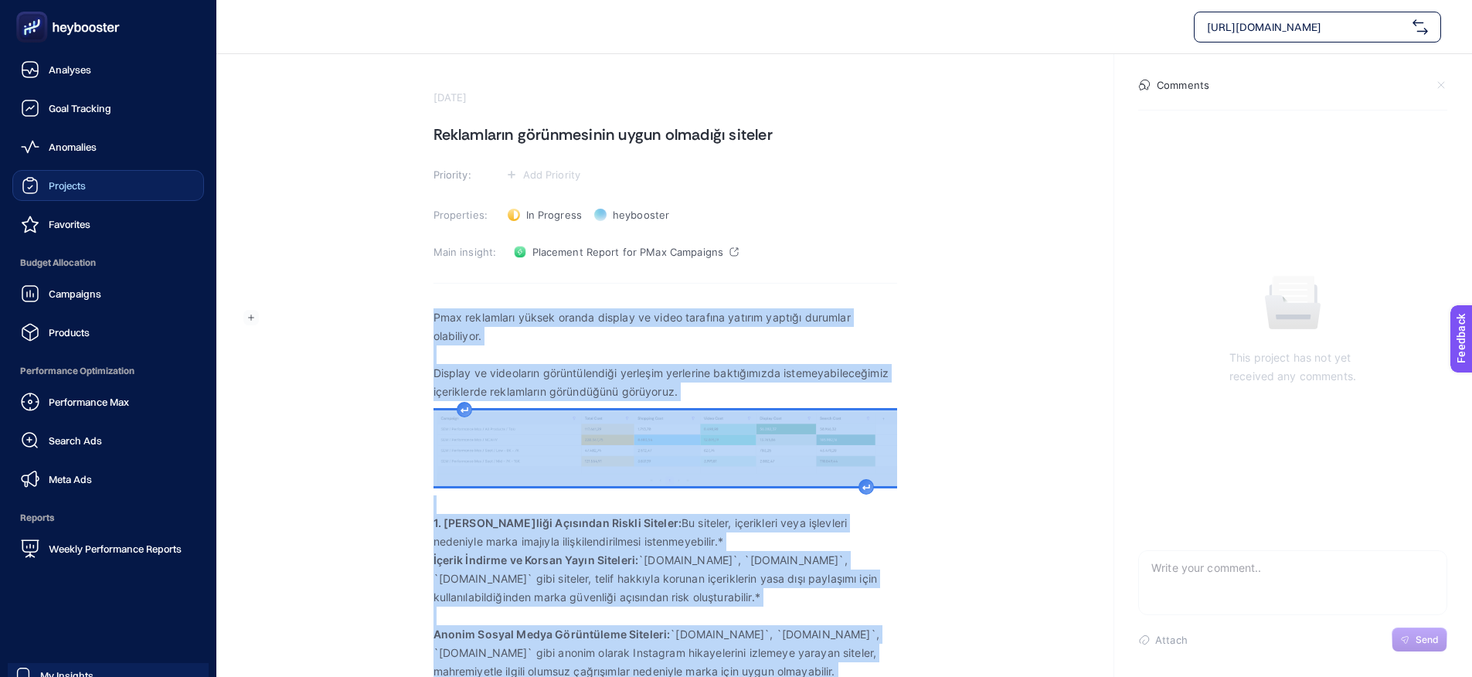
click at [58, 184] on span "Projects" at bounding box center [67, 185] width 37 height 12
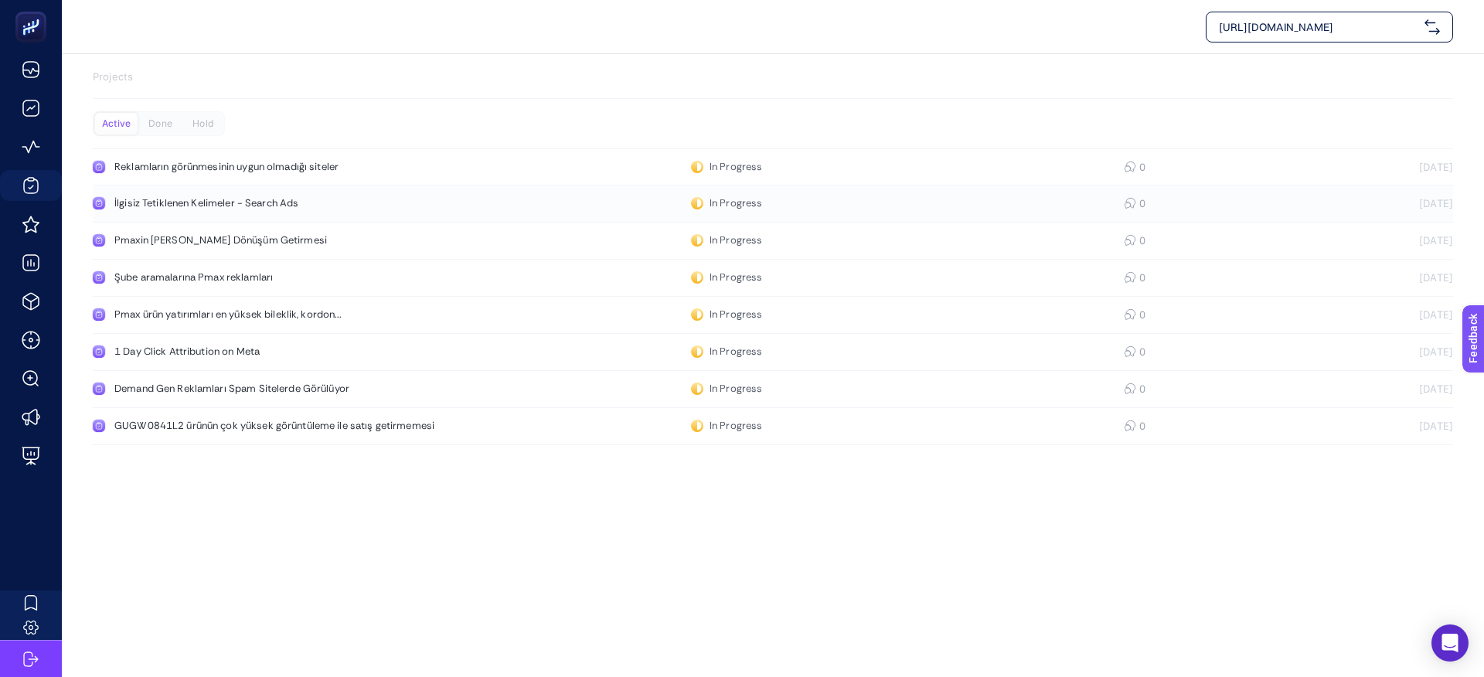
click at [231, 206] on div "İlgisiz Tetiklenen Kelimeler - Search Ads" at bounding box center [292, 203] width 357 height 12
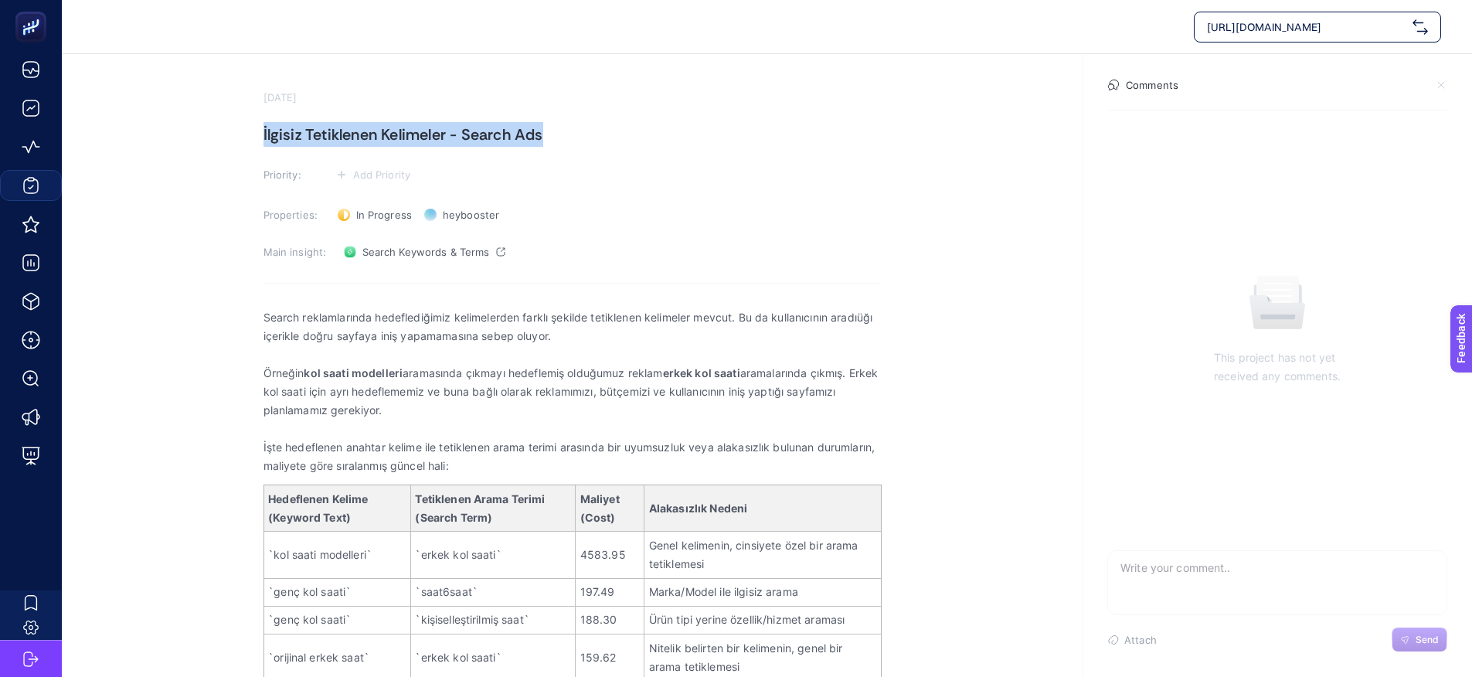
drag, startPoint x: 263, startPoint y: 131, endPoint x: 580, endPoint y: 135, distance: 316.9
click at [579, 135] on h1 "İlgisiz Tetiklenen Kelimeler - Search Ads" at bounding box center [573, 134] width 618 height 25
copy h1 "İlgisiz Tetiklenen Kelimeler - Search Ads"
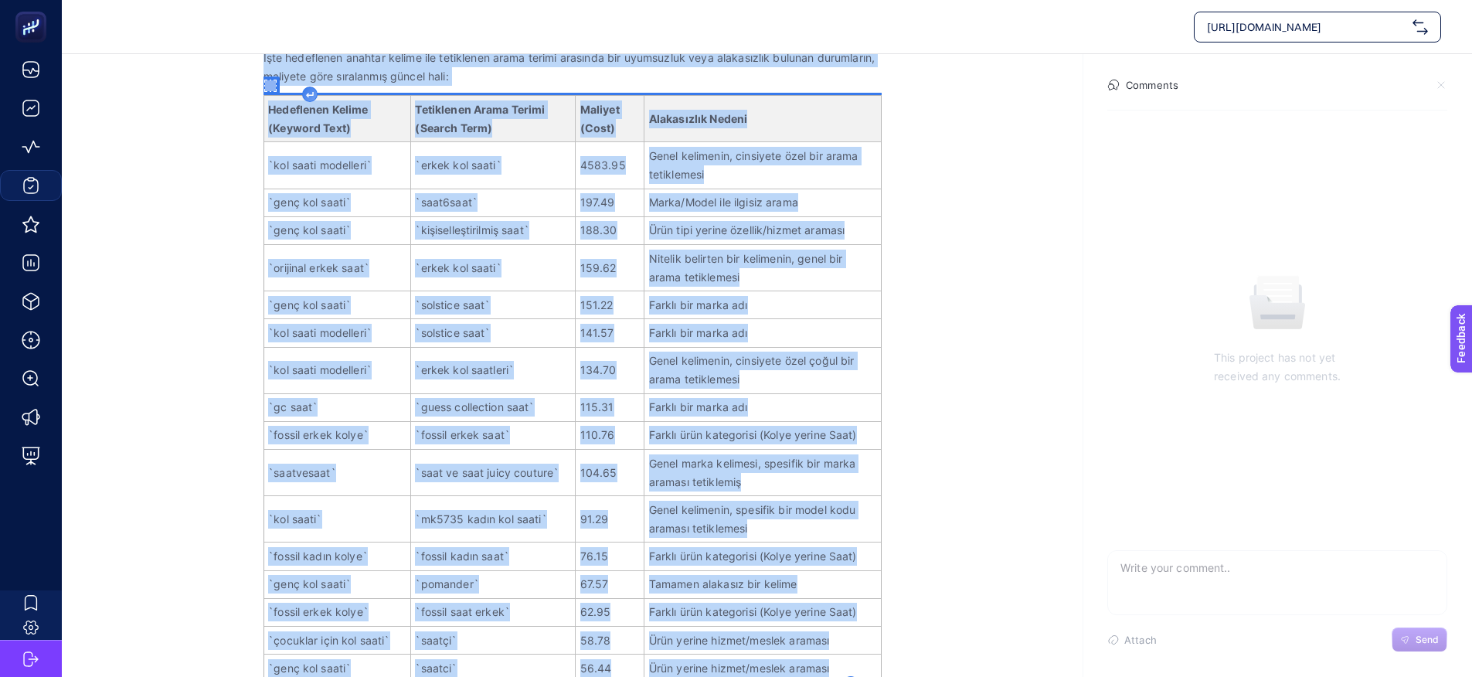
scroll to position [434, 0]
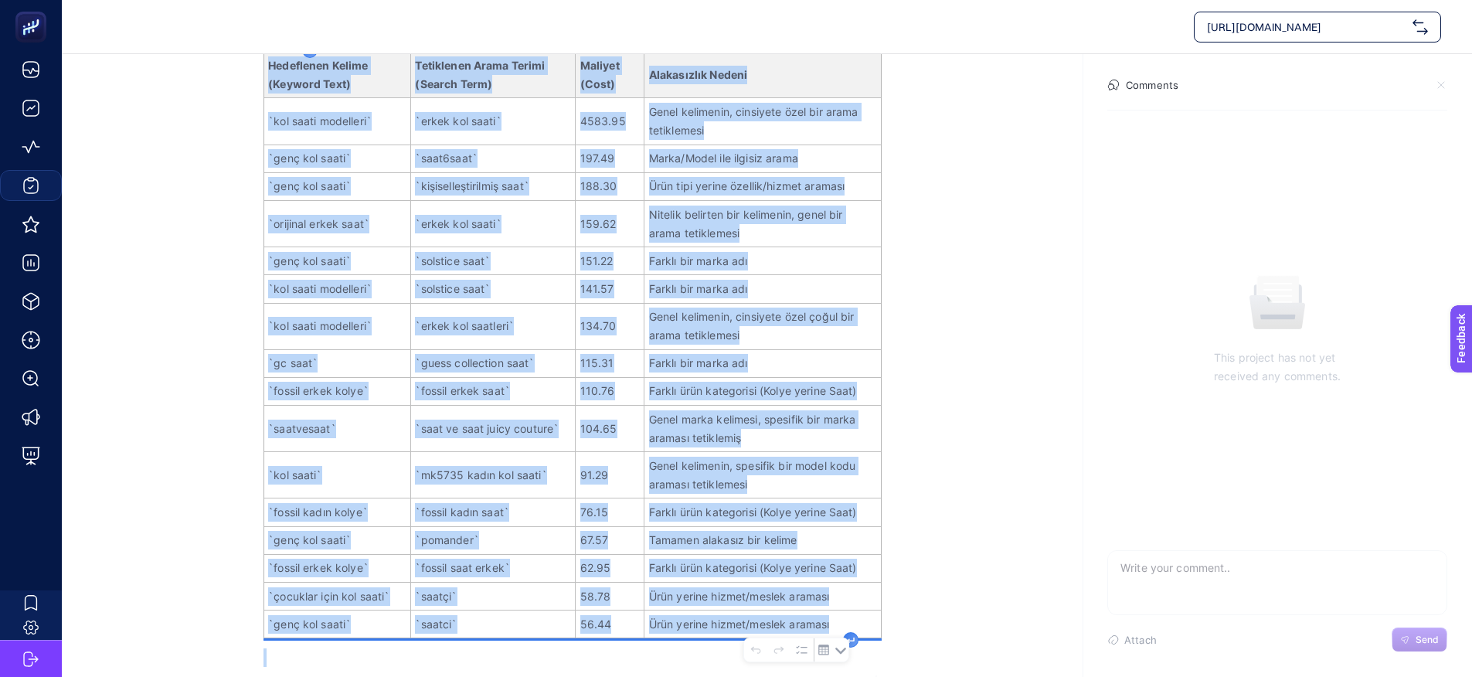
drag, startPoint x: 263, startPoint y: 315, endPoint x: 890, endPoint y: 631, distance: 702.4
click at [889, 631] on section "[DATE] İlgisiz Tetiklenen Kelimeler - Search Ads Priority: Add Priority Propert…" at bounding box center [767, 148] width 1411 height 1057
copy div "Loremi dolorsitametc adipiscingelit seddoeiusmod tempor incidid utlaboreet dolo…"
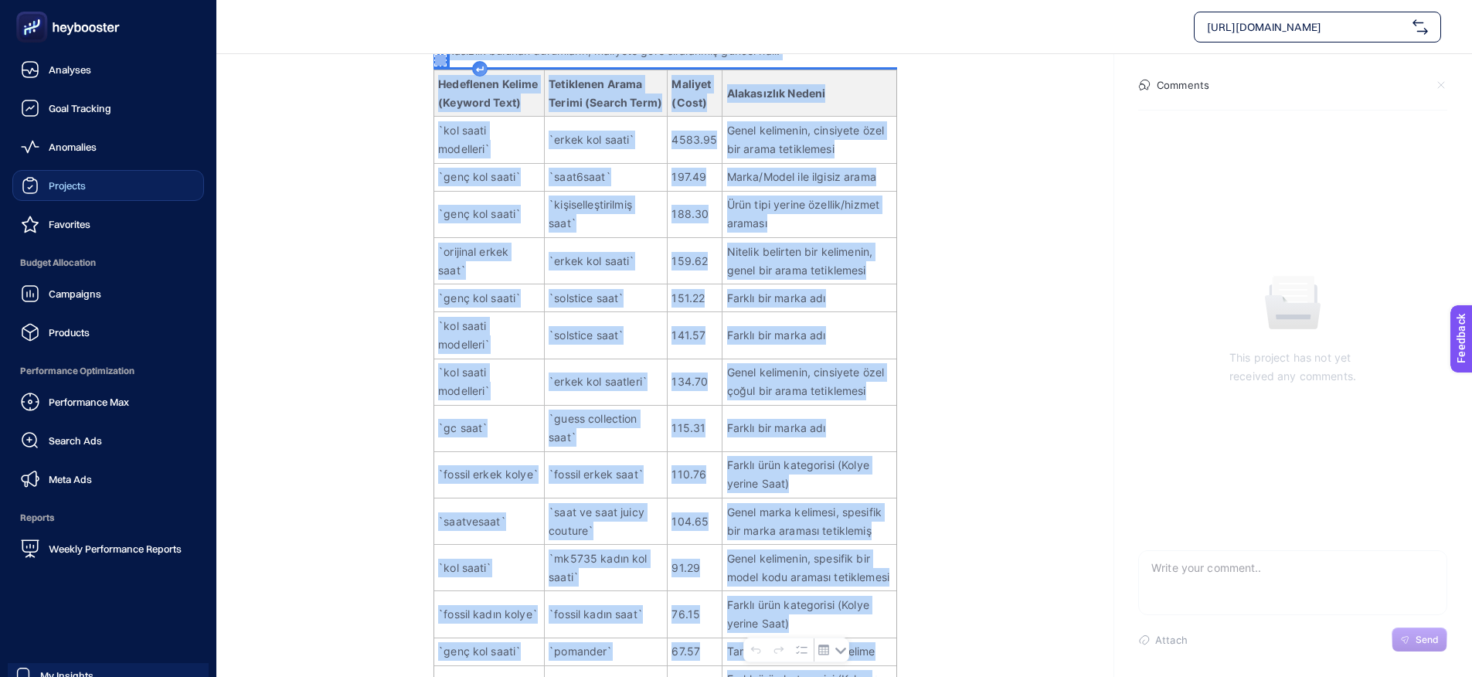
click at [59, 187] on span "Projects" at bounding box center [67, 185] width 37 height 12
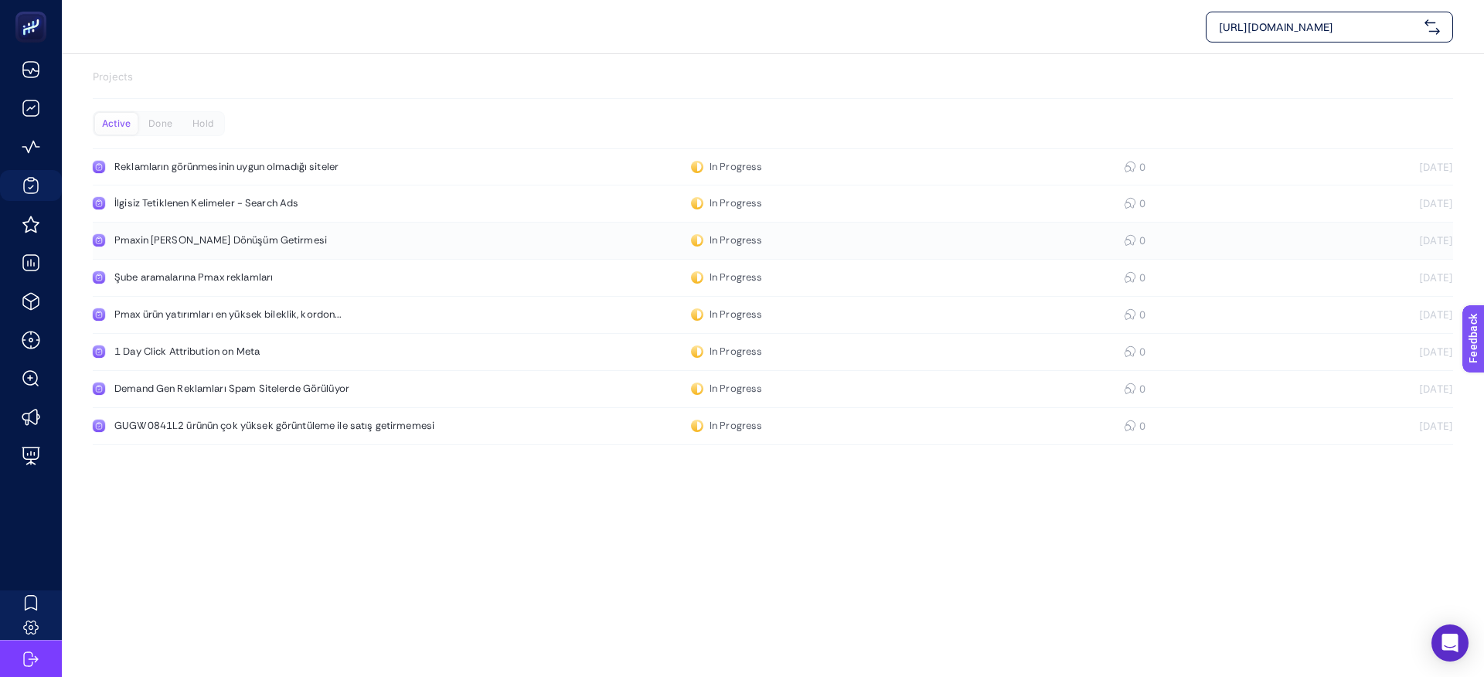
click at [174, 244] on div "Pmaxin [PERSON_NAME] Dönüşüm Getirmesi" at bounding box center [292, 240] width 357 height 12
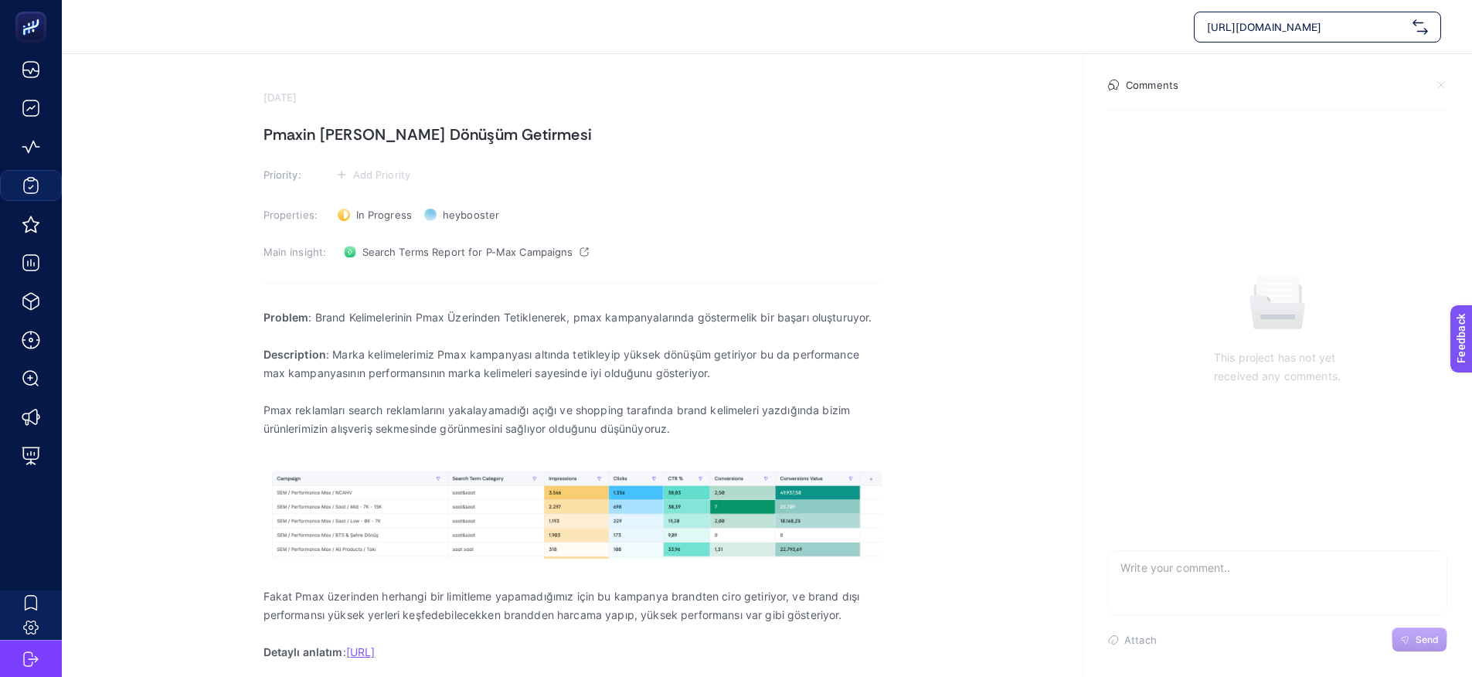
click at [292, 134] on h1 "Pmaxin [PERSON_NAME] Dönüşüm Getirmesi" at bounding box center [573, 134] width 618 height 25
copy h1 "Pmaxin [PERSON_NAME] Dönüşüm Getirmesi"
drag, startPoint x: 252, startPoint y: 305, endPoint x: 484, endPoint y: 450, distance: 273.2
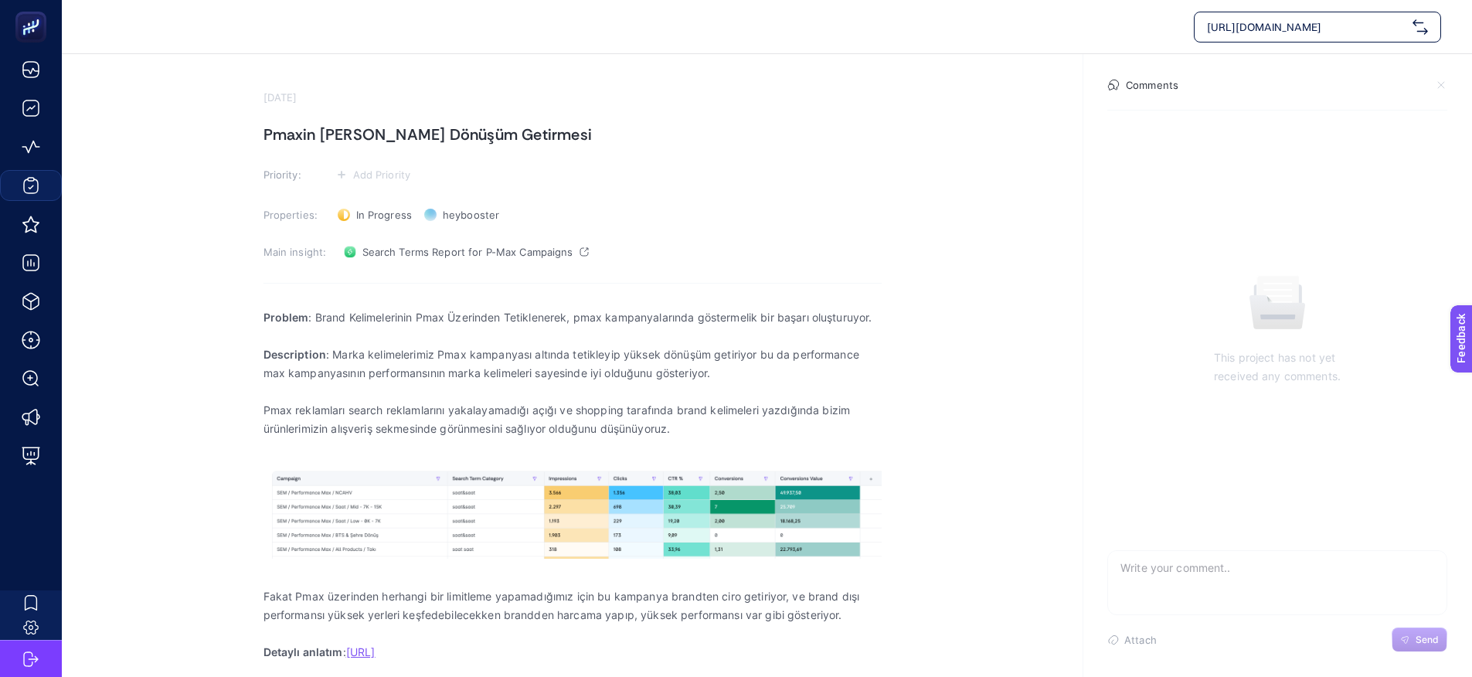
click at [574, 503] on section "[DATE] Pmaxin [PERSON_NAME] Dönüşüm Getirmesi Priority: Add Priority Properties…" at bounding box center [767, 399] width 1411 height 691
drag, startPoint x: 261, startPoint y: 315, endPoint x: 337, endPoint y: 332, distance: 77.5
click at [386, 352] on section "[DATE] Pmaxin [PERSON_NAME] Dönüşüm Getirmesi Priority: Add Priority Properties…" at bounding box center [767, 399] width 1411 height 691
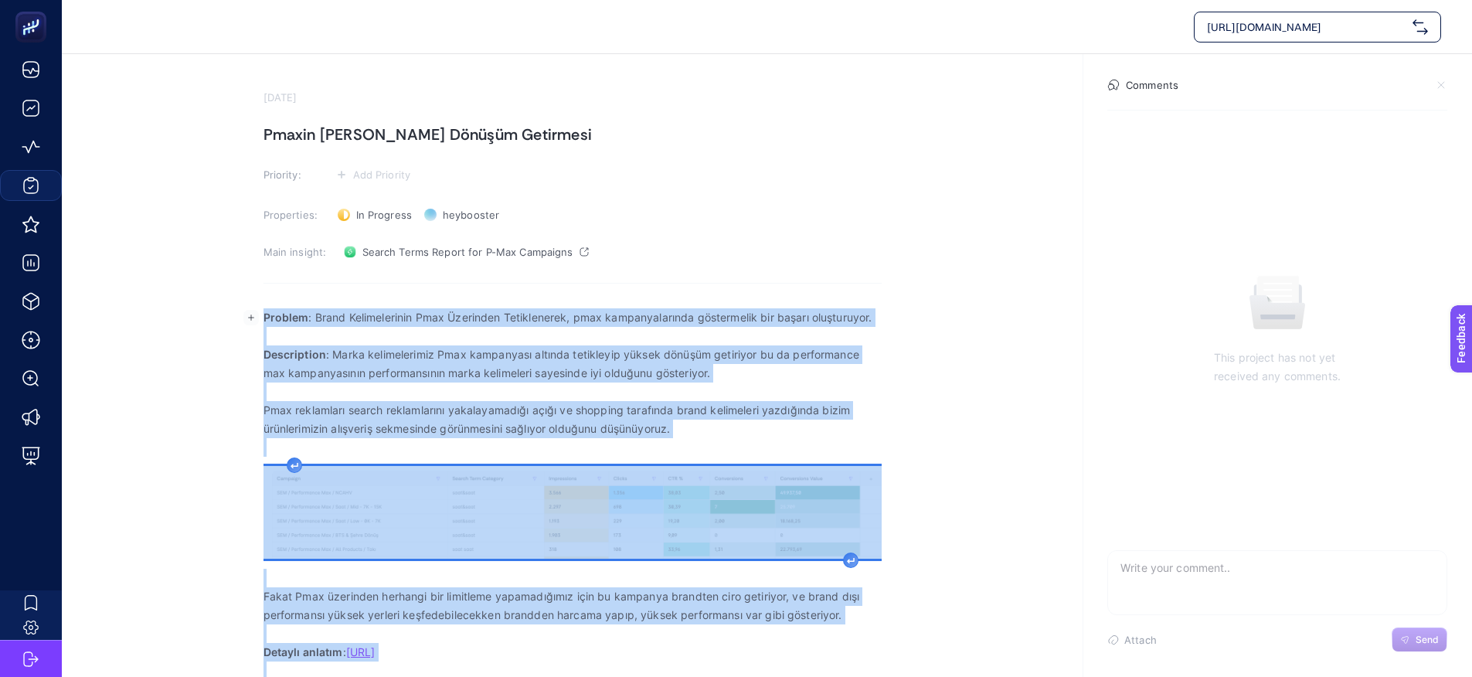
scroll to position [69, 0]
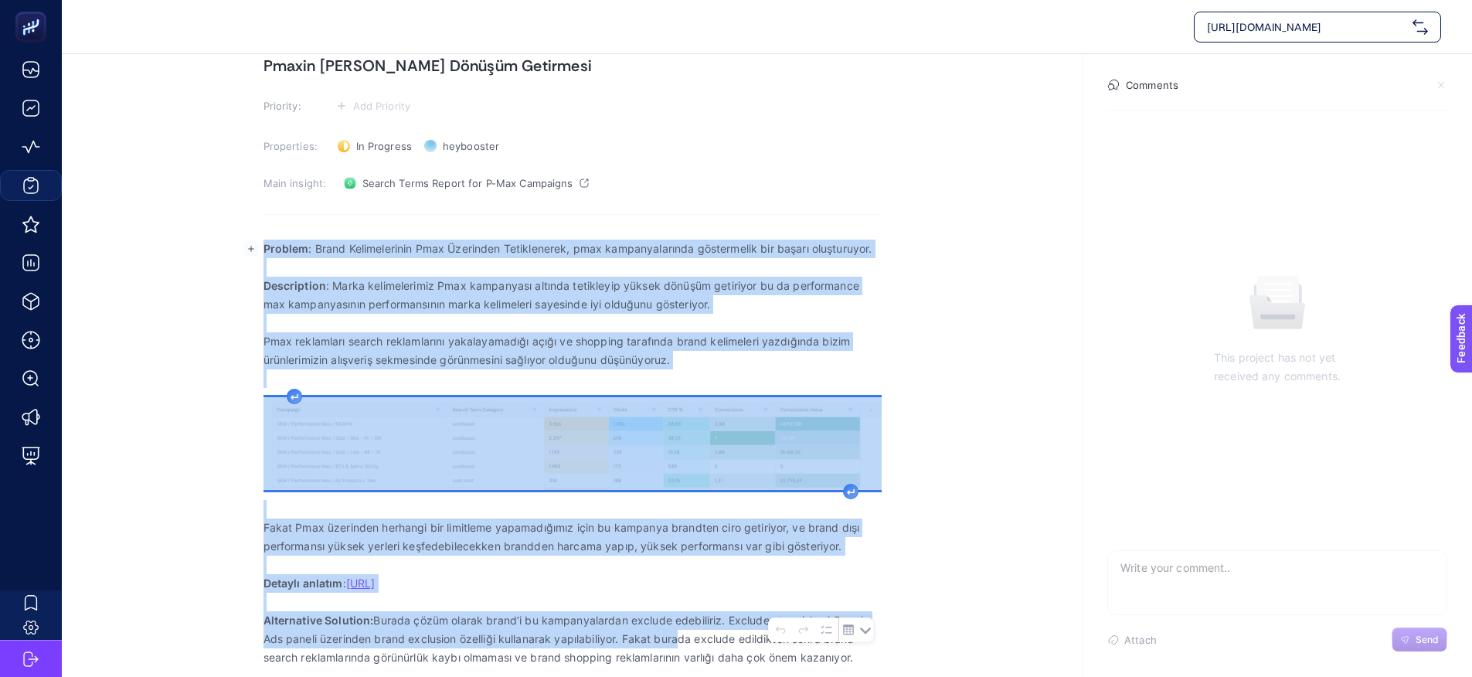
drag, startPoint x: 264, startPoint y: 315, endPoint x: 860, endPoint y: 657, distance: 687.3
click at [860, 658] on div "Problem : Brand Kelimelerinin Pmax Üzerinden Tetiklenerek, pmax kampanyalarında…" at bounding box center [573, 453] width 618 height 447
copy div "Loremip : Dolor Sitametconsec Adip Elitseddo Eiusmodtempo, inci utlaboreetdolor…"
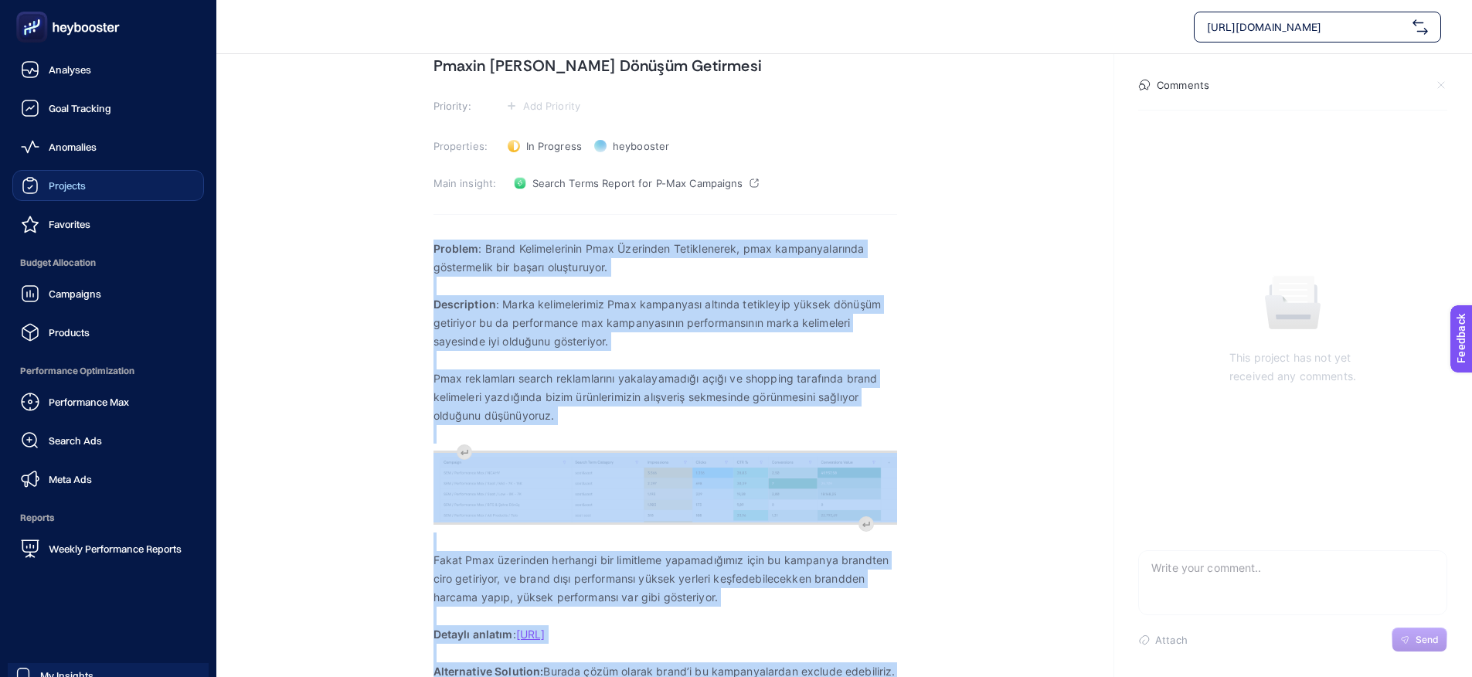
click at [59, 183] on span "Projects" at bounding box center [67, 185] width 37 height 12
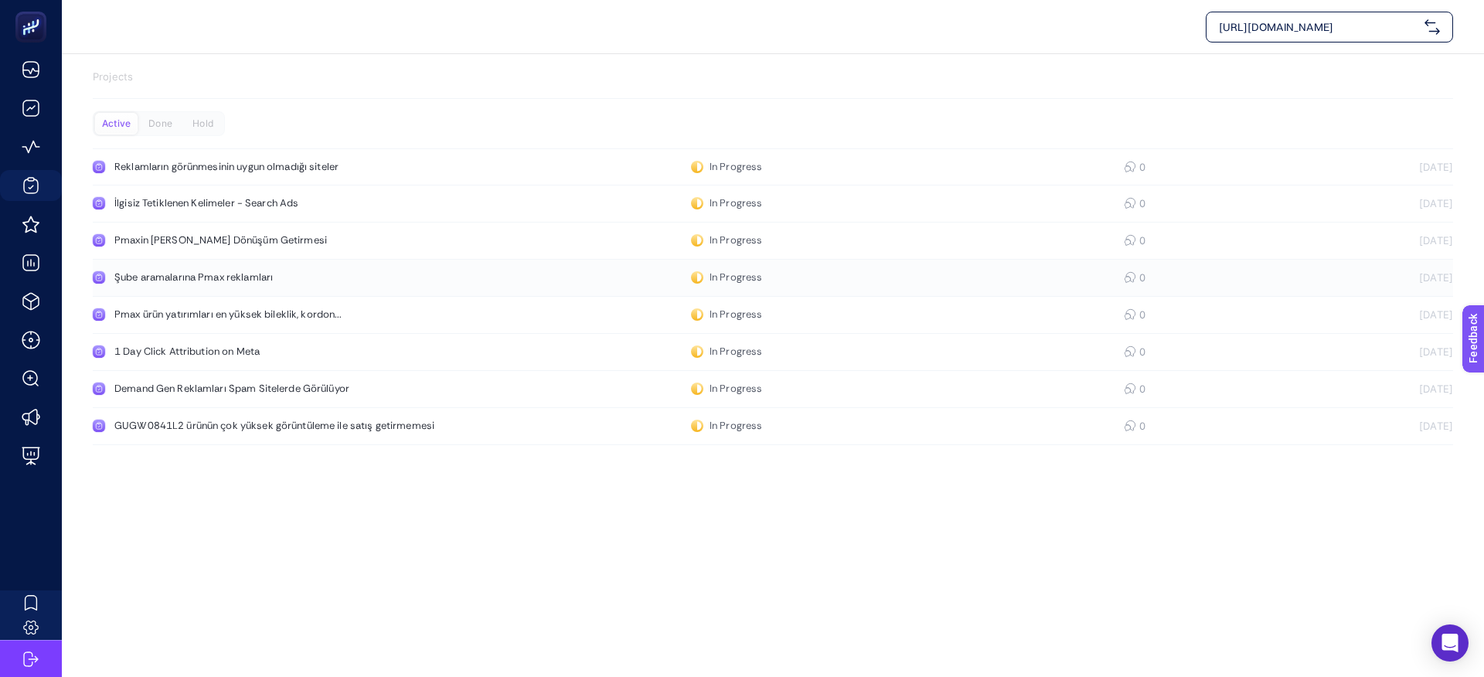
click at [226, 281] on div "Şube aramalarına Pmax reklamları" at bounding box center [292, 277] width 357 height 12
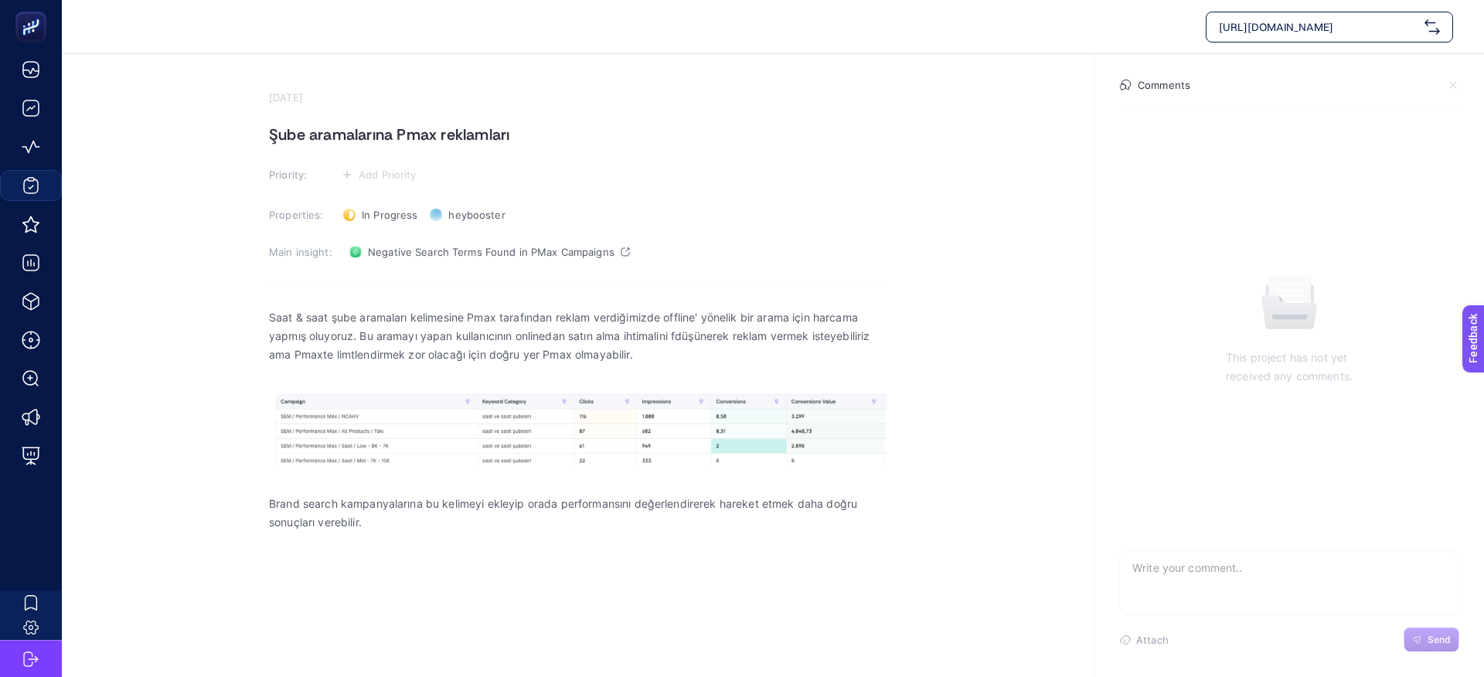
drag, startPoint x: 269, startPoint y: 131, endPoint x: 543, endPoint y: 133, distance: 273.6
click at [543, 133] on h1 "Şube aramalarına Pmax reklamları" at bounding box center [578, 134] width 618 height 25
copy h1 "Şube aramalarına Pmax reklamları"
drag, startPoint x: 269, startPoint y: 313, endPoint x: 356, endPoint y: 325, distance: 87.3
click at [359, 326] on section "[DATE] Şube aramalarına Pmax reklamları Priority: Add Priority Properties: In P…" at bounding box center [773, 330] width 1422 height 553
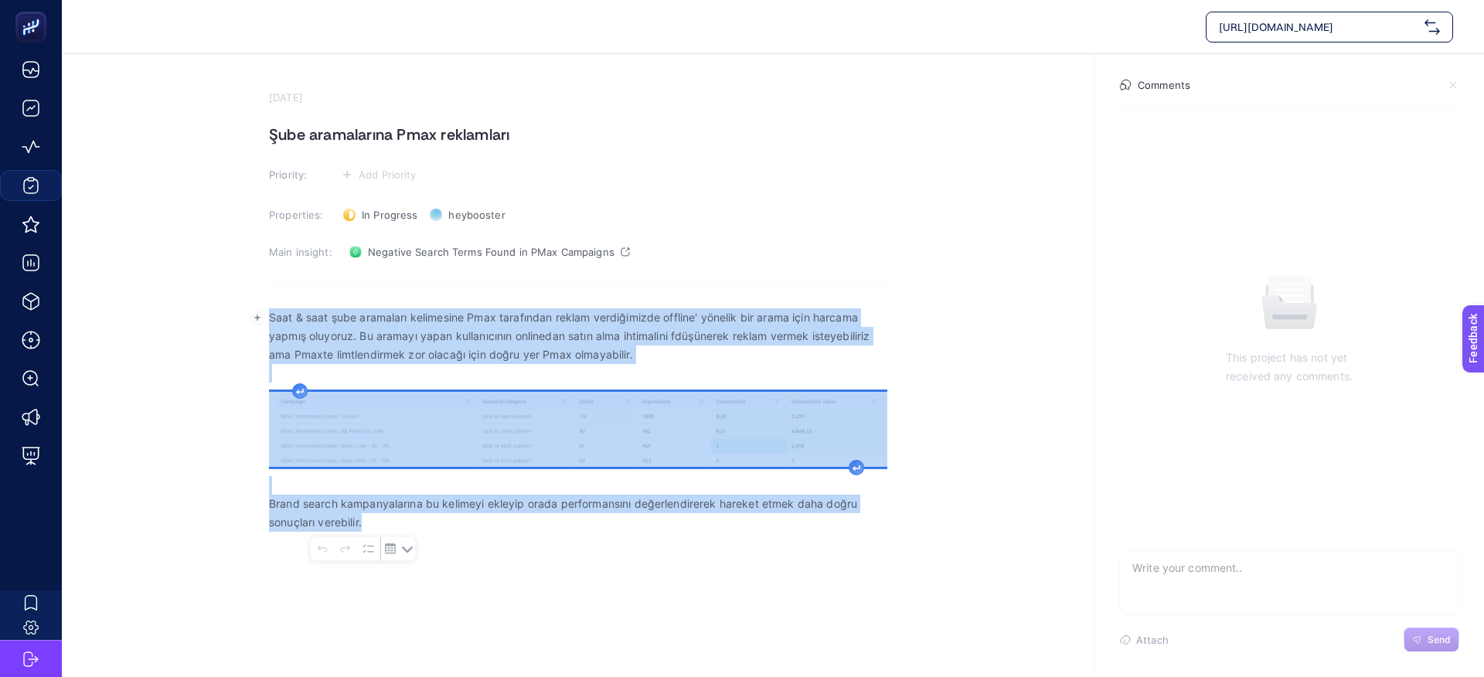
drag, startPoint x: 271, startPoint y: 315, endPoint x: 446, endPoint y: 532, distance: 278.6
click at [446, 532] on div "Saat & saat şube aramaları kelimesine Pmax tarafından reklam verdiğimizde offli…" at bounding box center [578, 452] width 618 height 309
copy div "Saat & saat şube aramaları kelimesine Pmax tarafından reklam verdiğimizde offli…"
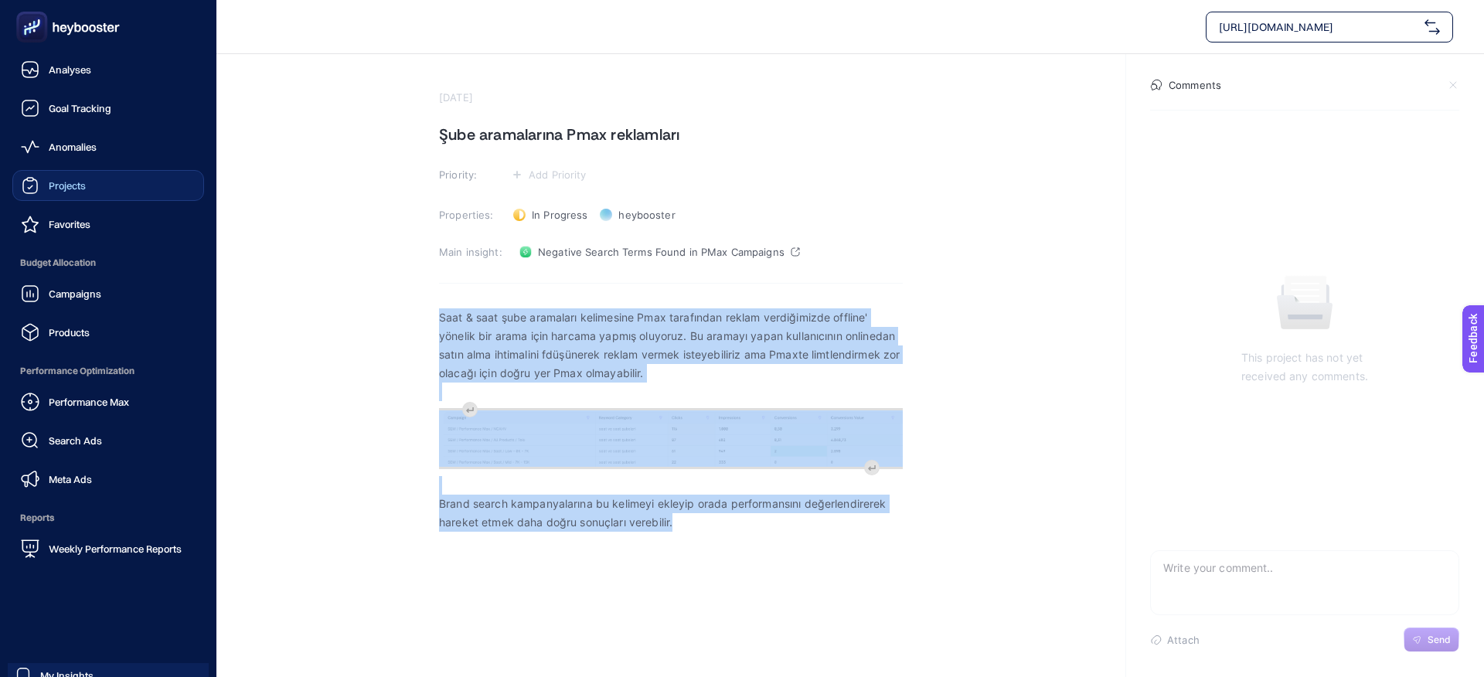
click at [45, 185] on div "Projects" at bounding box center [53, 185] width 65 height 19
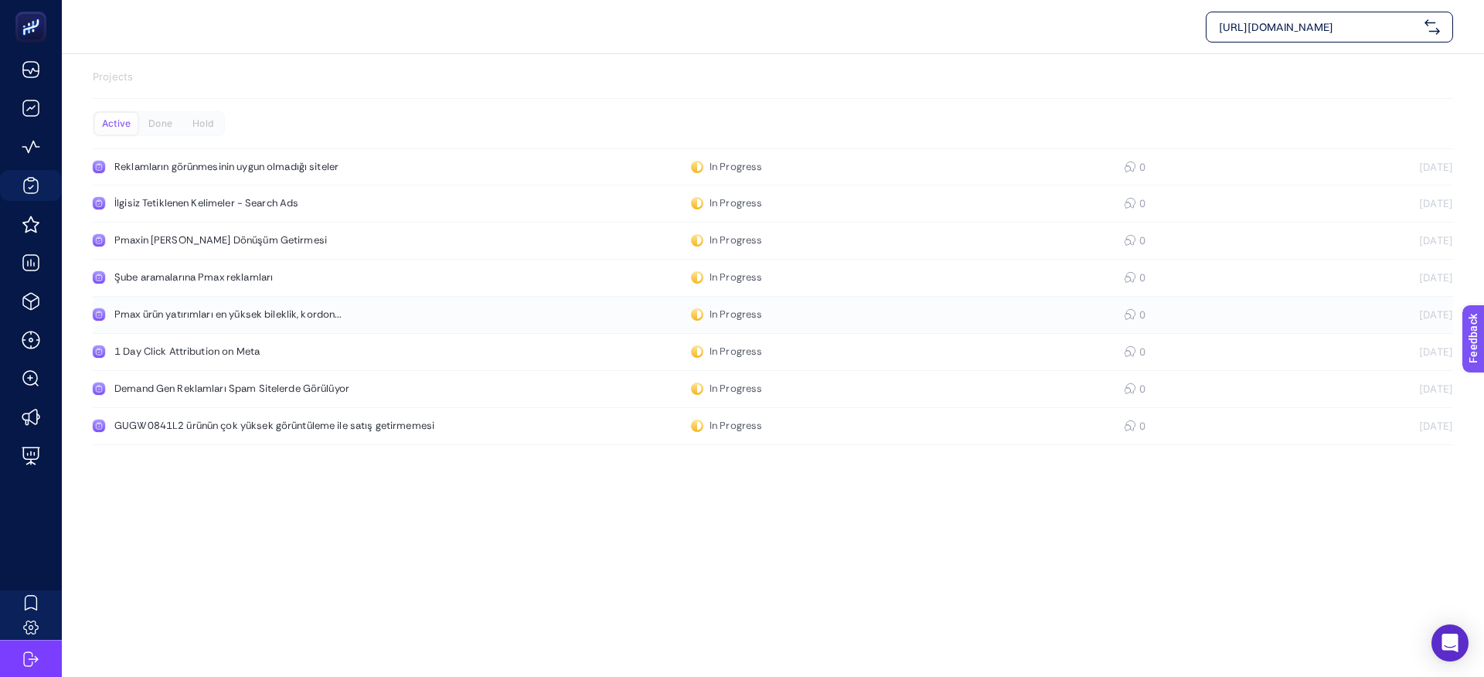
click at [219, 305] on link "Pmax ürün yatırımları en yüksek bileklik, kordon... In Progress 0 [DATE]" at bounding box center [773, 315] width 1360 height 37
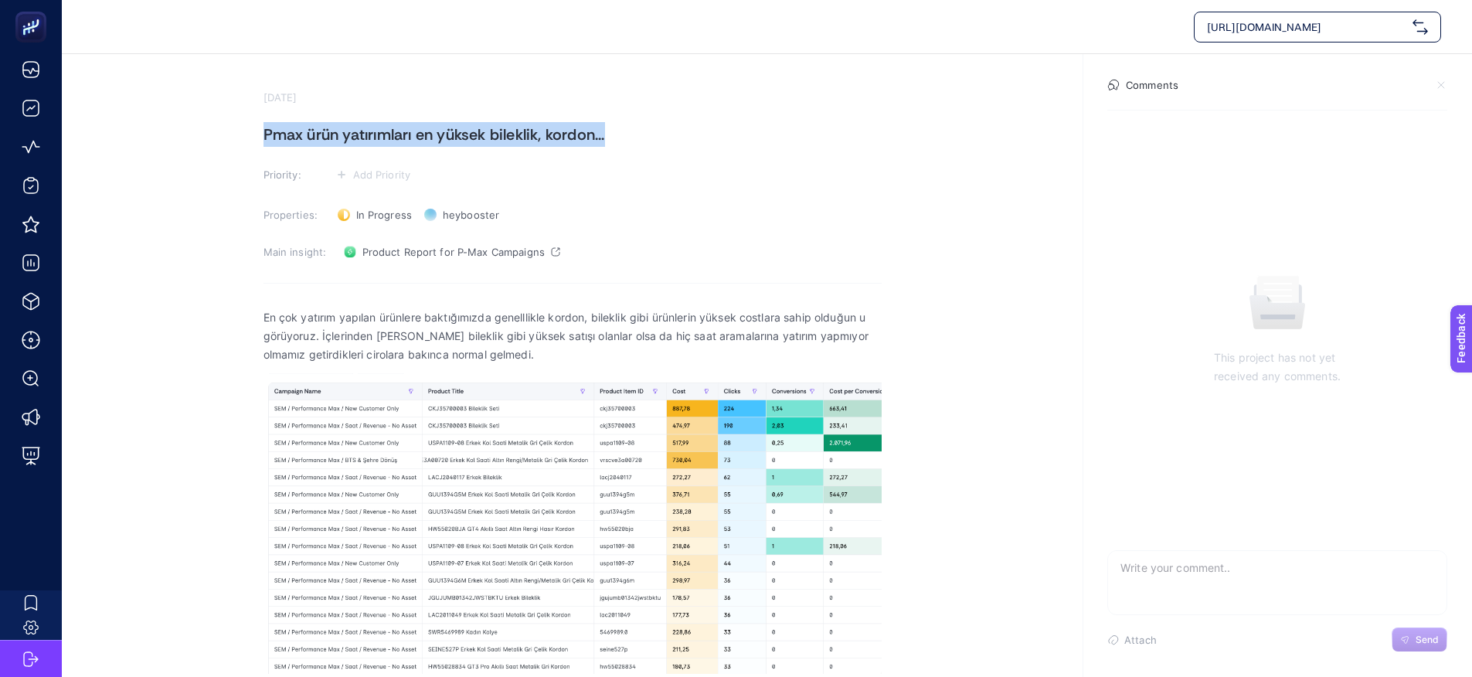
copy h1 "Pmax ürün yatırımları en yüksek bileklik, kordon..."
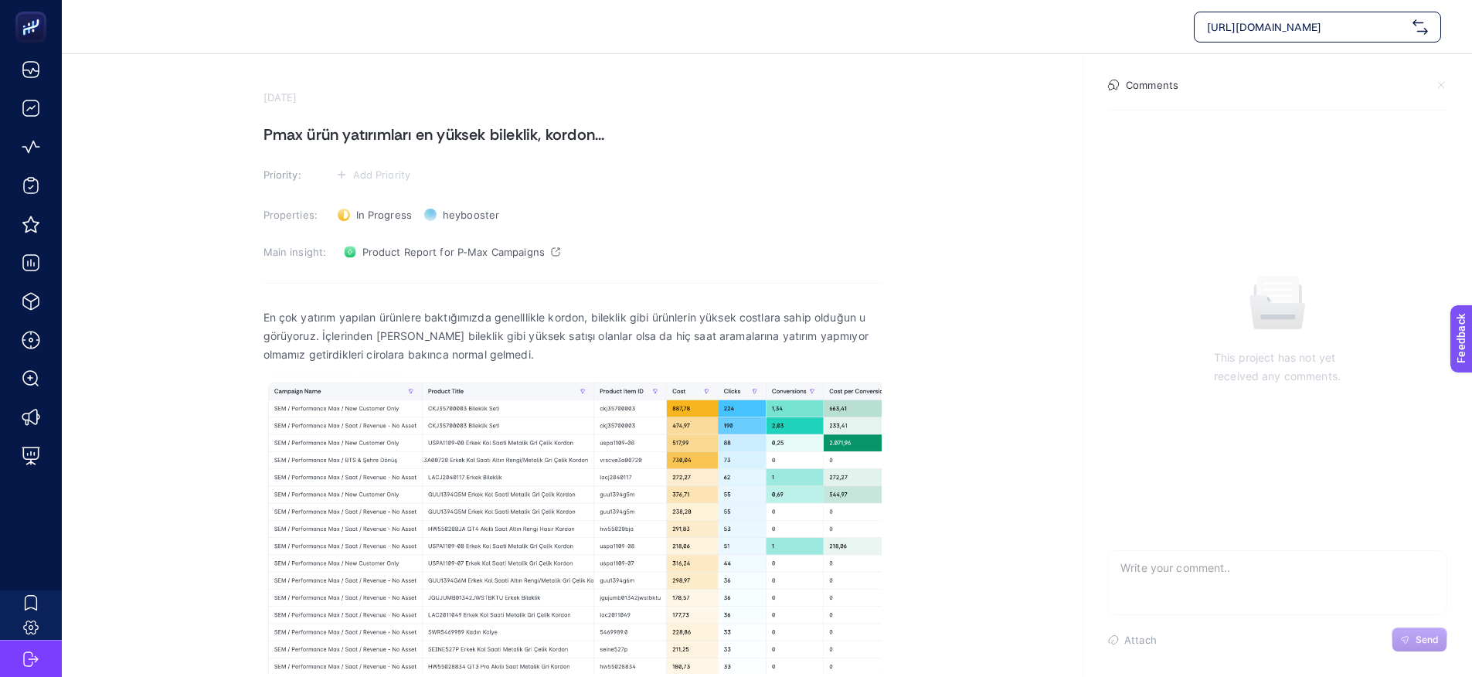
drag, startPoint x: 264, startPoint y: 131, endPoint x: 647, endPoint y: 145, distance: 383.6
click at [647, 145] on h1 "Pmax ürün yatırımları en yüksek bileklik, kordon..." at bounding box center [573, 134] width 618 height 25
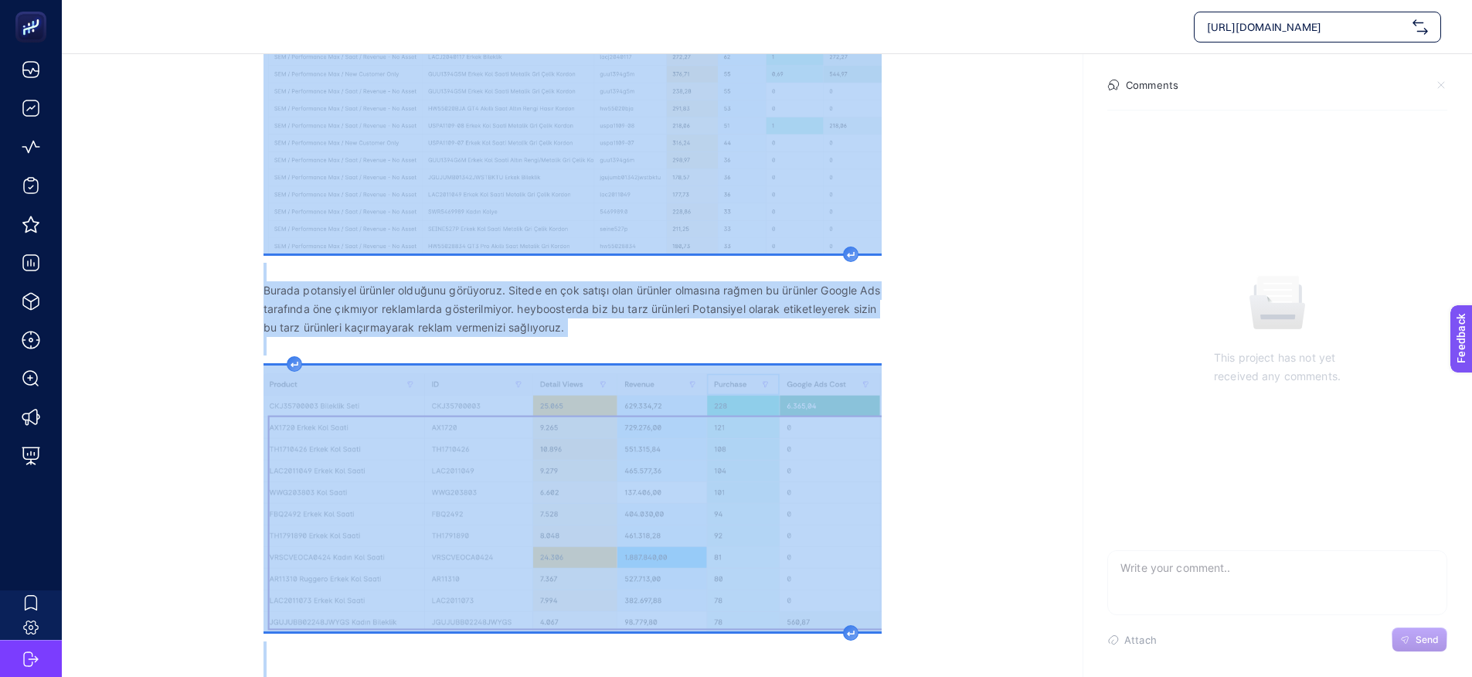
scroll to position [432, 0]
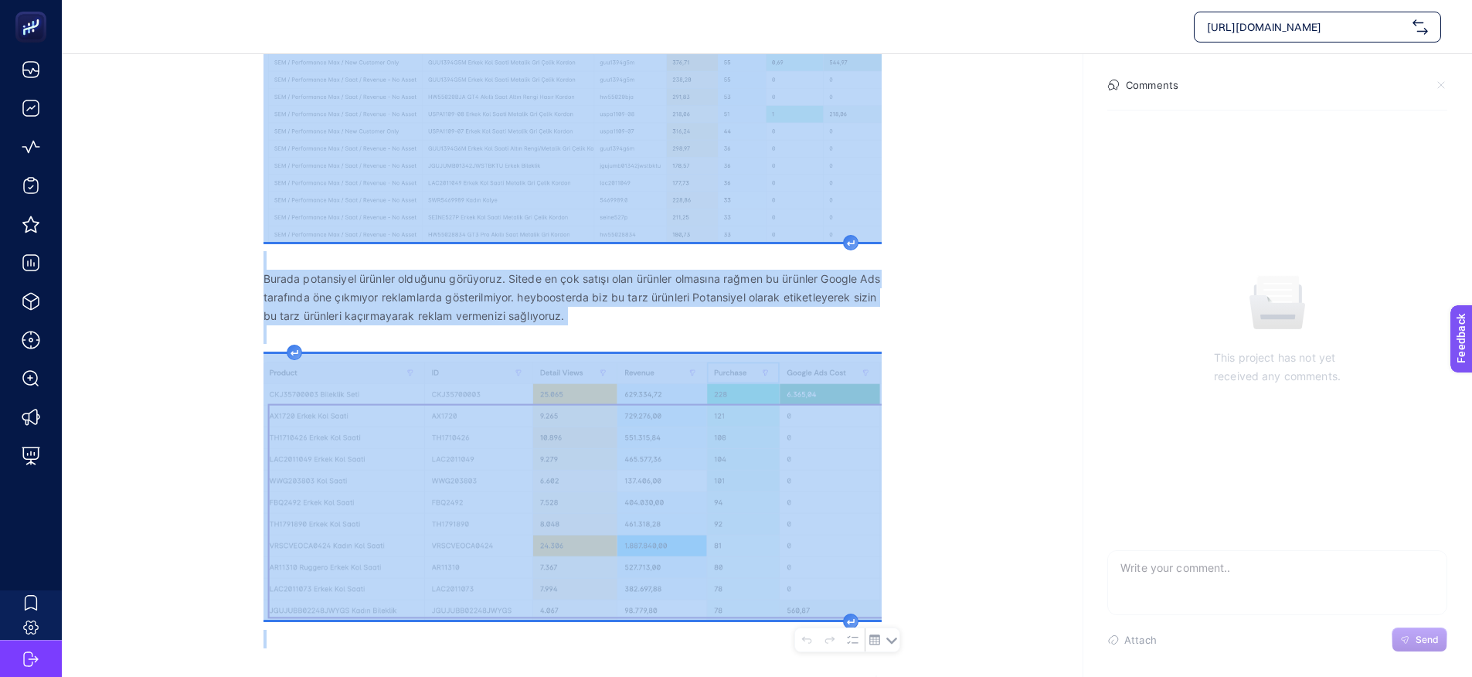
drag, startPoint x: 263, startPoint y: 319, endPoint x: 884, endPoint y: 619, distance: 690.0
click at [884, 619] on section "[DATE] Pmax ürün yatırımları en yüksek bileklik, kordon... Priority: Add Priori…" at bounding box center [767, 149] width 1411 height 1055
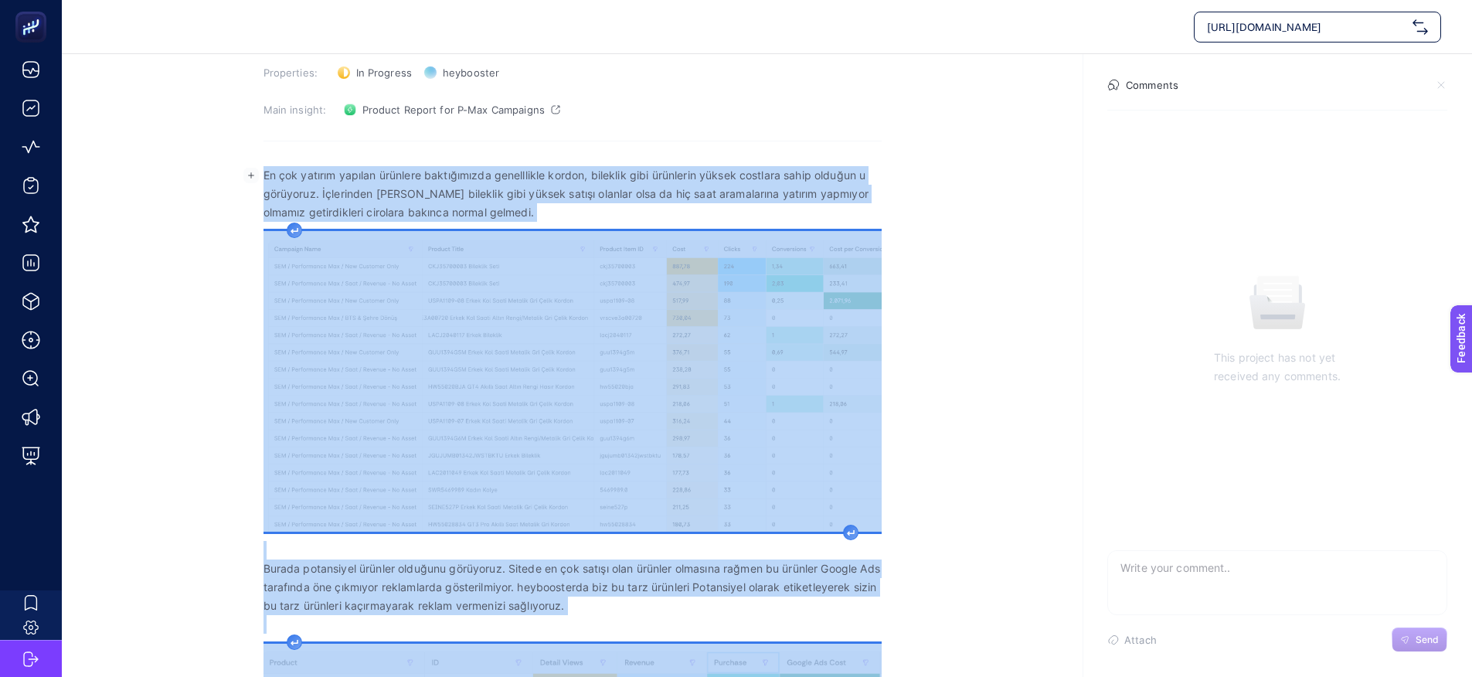
scroll to position [0, 0]
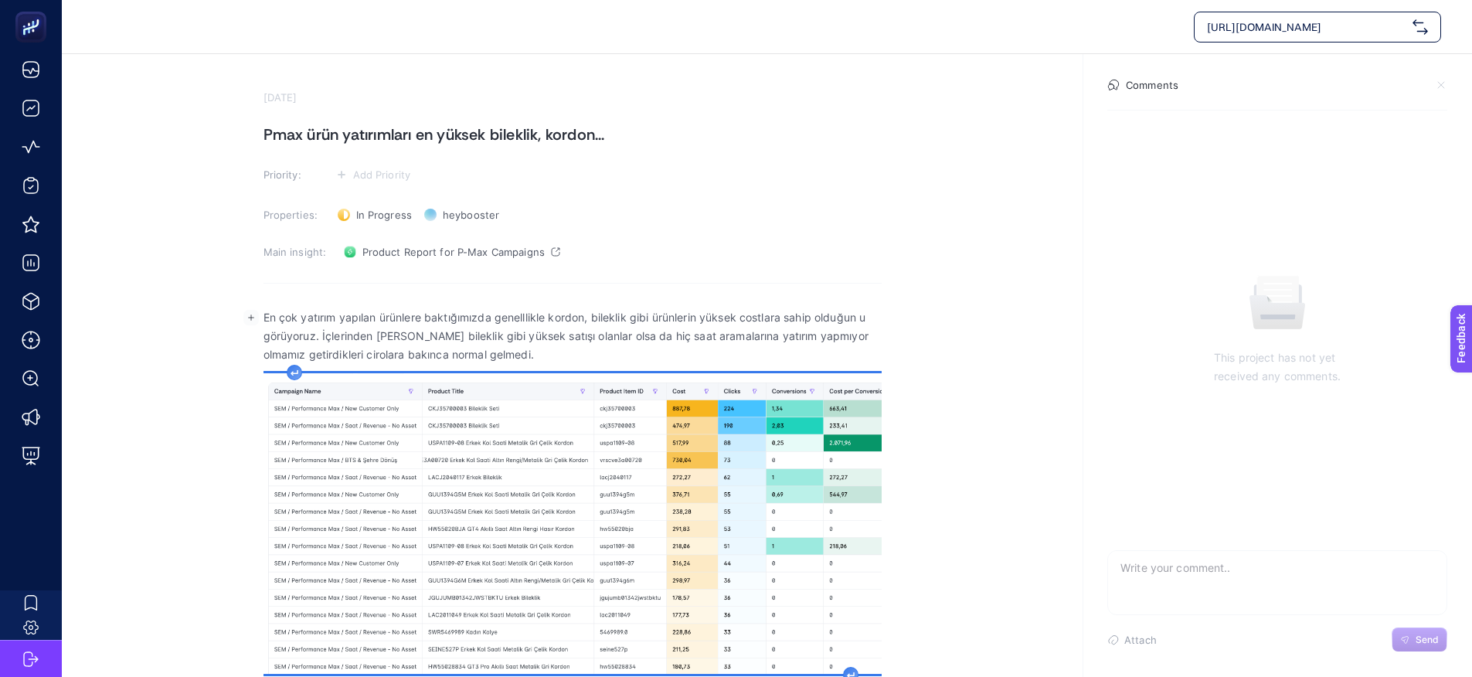
drag, startPoint x: 199, startPoint y: 270, endPoint x: 175, endPoint y: 273, distance: 23.4
click at [199, 273] on section "[DATE] Pmax ürün yatırımları en yüksek bileklik, kordon... Priority: Add Priori…" at bounding box center [767, 581] width 1411 height 1055
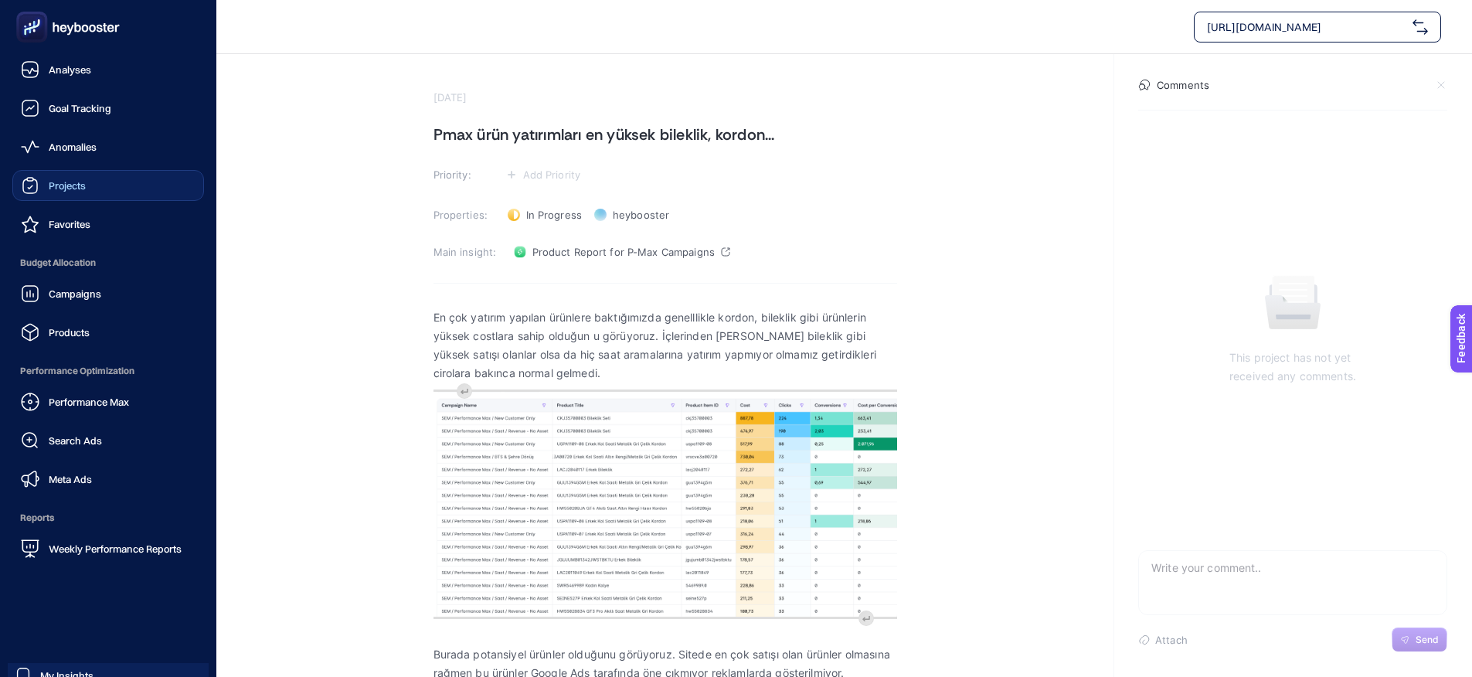
click at [54, 183] on span "Projects" at bounding box center [67, 185] width 37 height 12
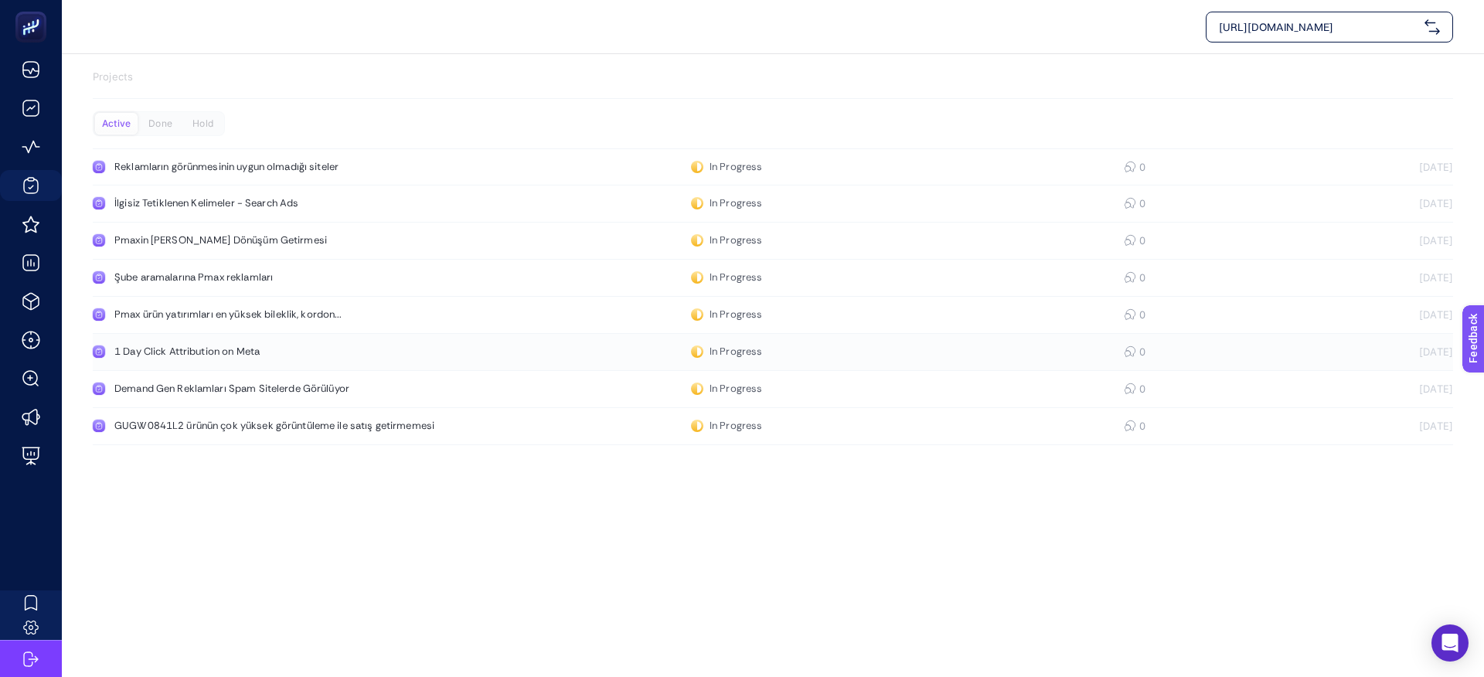
click at [202, 352] on div "1 Day Click Attribution on Meta" at bounding box center [292, 352] width 357 height 12
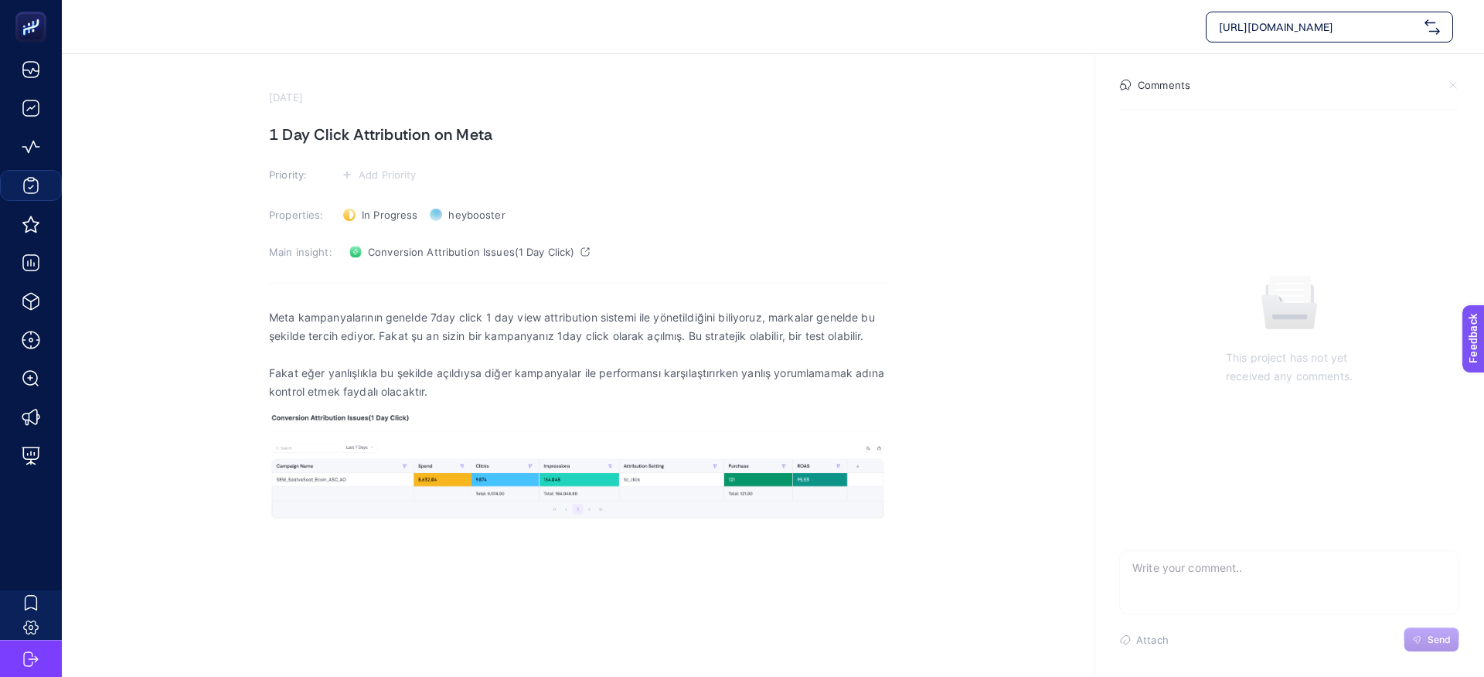
drag, startPoint x: 270, startPoint y: 132, endPoint x: 541, endPoint y: 138, distance: 271.4
click at [541, 138] on h1 "1 Day Click Attribution on Meta" at bounding box center [578, 134] width 618 height 25
drag, startPoint x: 264, startPoint y: 313, endPoint x: 681, endPoint y: 403, distance: 426.9
click at [756, 434] on section "[DATE] 1 Day Click Attribution on Meta Priority: Add Priority Properties: In Pr…" at bounding box center [773, 330] width 1422 height 553
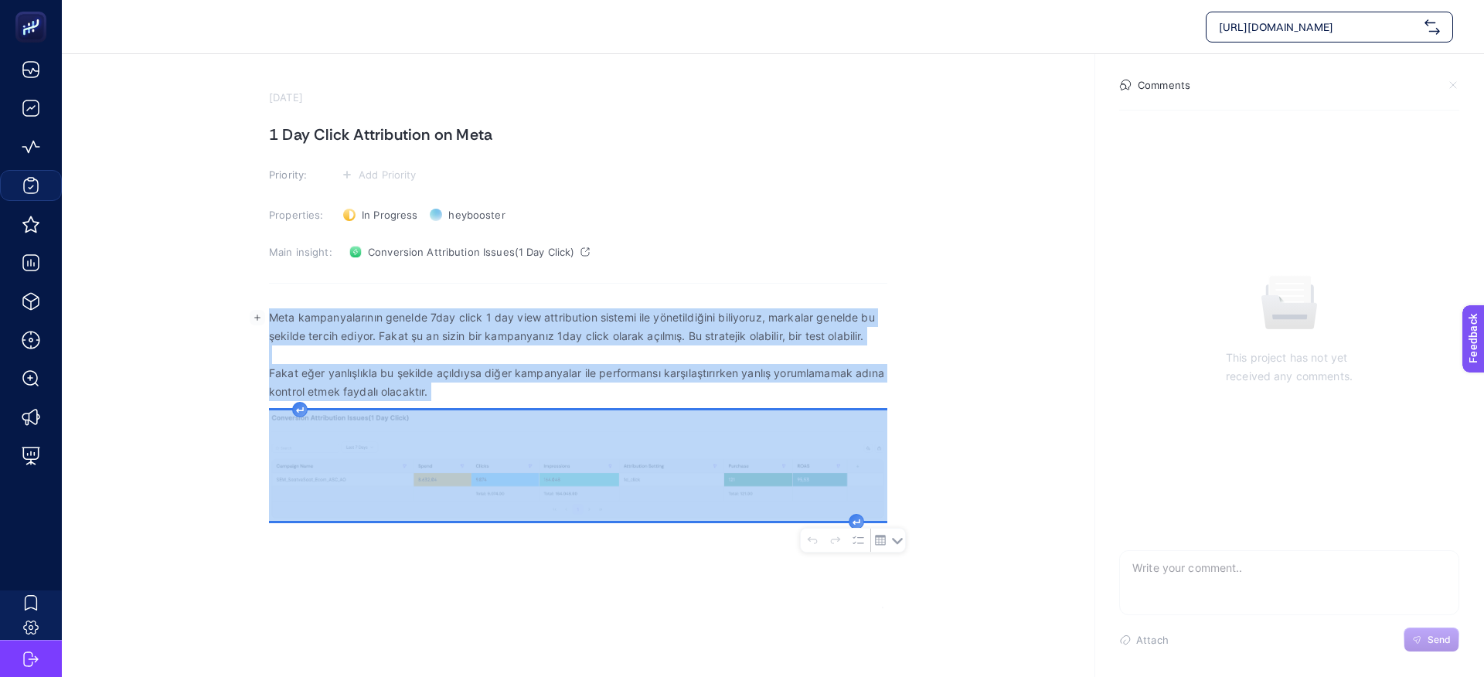
drag, startPoint x: 271, startPoint y: 315, endPoint x: 907, endPoint y: 526, distance: 670.7
click at [904, 523] on section "[DATE] 1 Day Click Attribution on Meta Priority: Add Priority Properties: In Pr…" at bounding box center [773, 330] width 1422 height 553
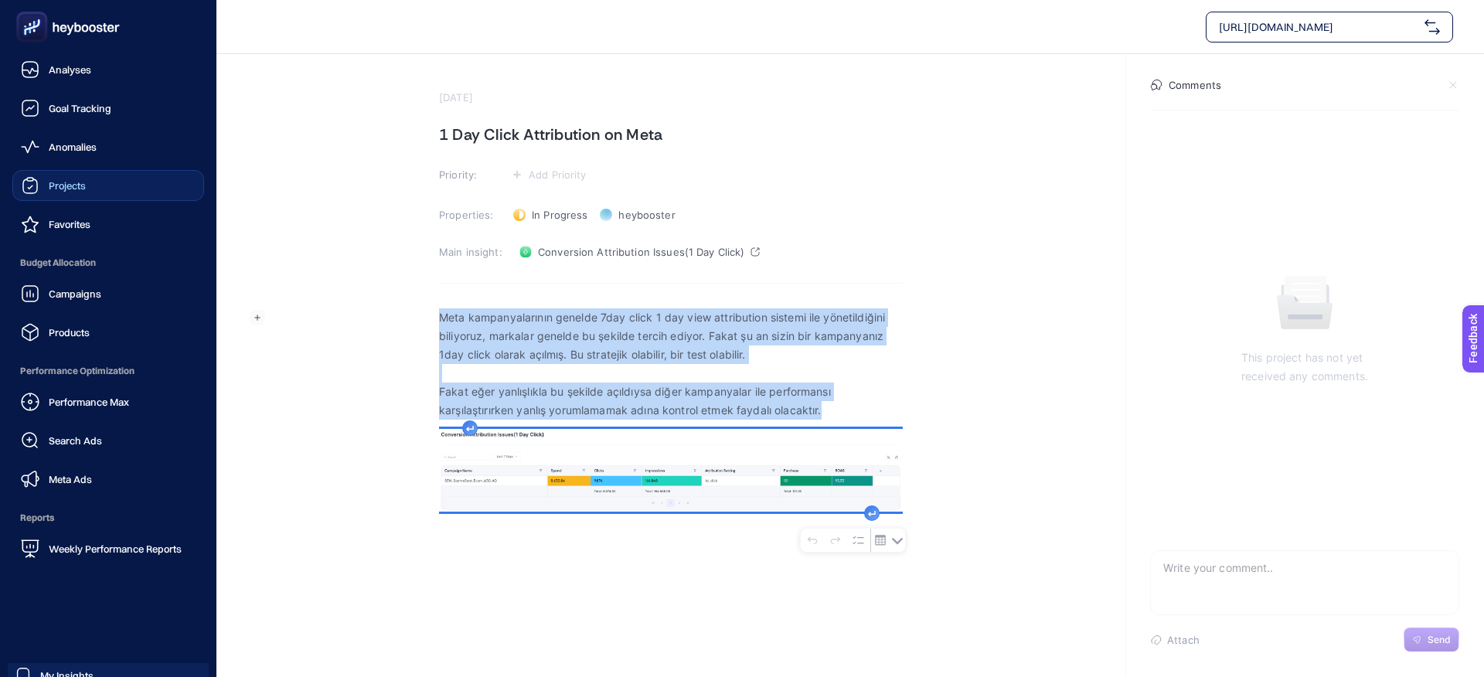
click at [43, 192] on div "Projects" at bounding box center [53, 185] width 65 height 19
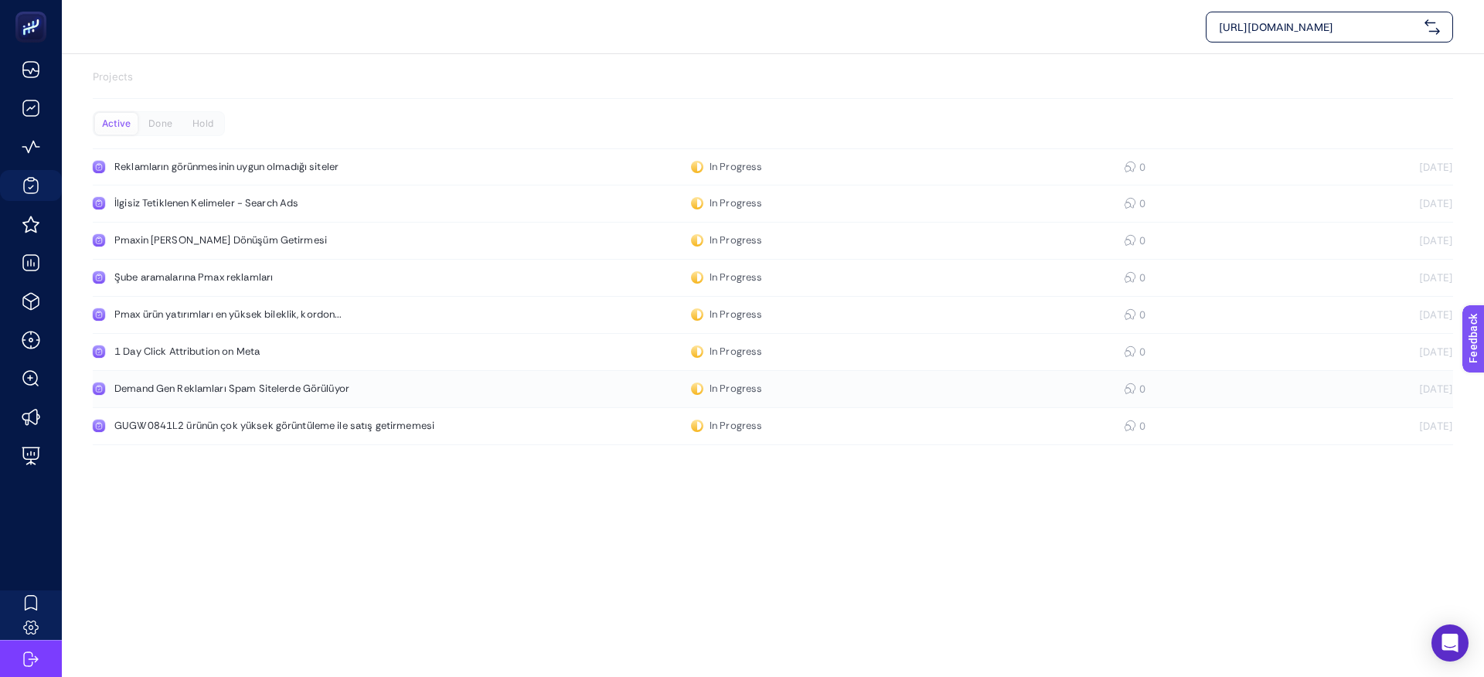
click at [210, 384] on div "Demand Gen Reklamları Spam Sitelerde Görülüyor" at bounding box center [292, 389] width 357 height 12
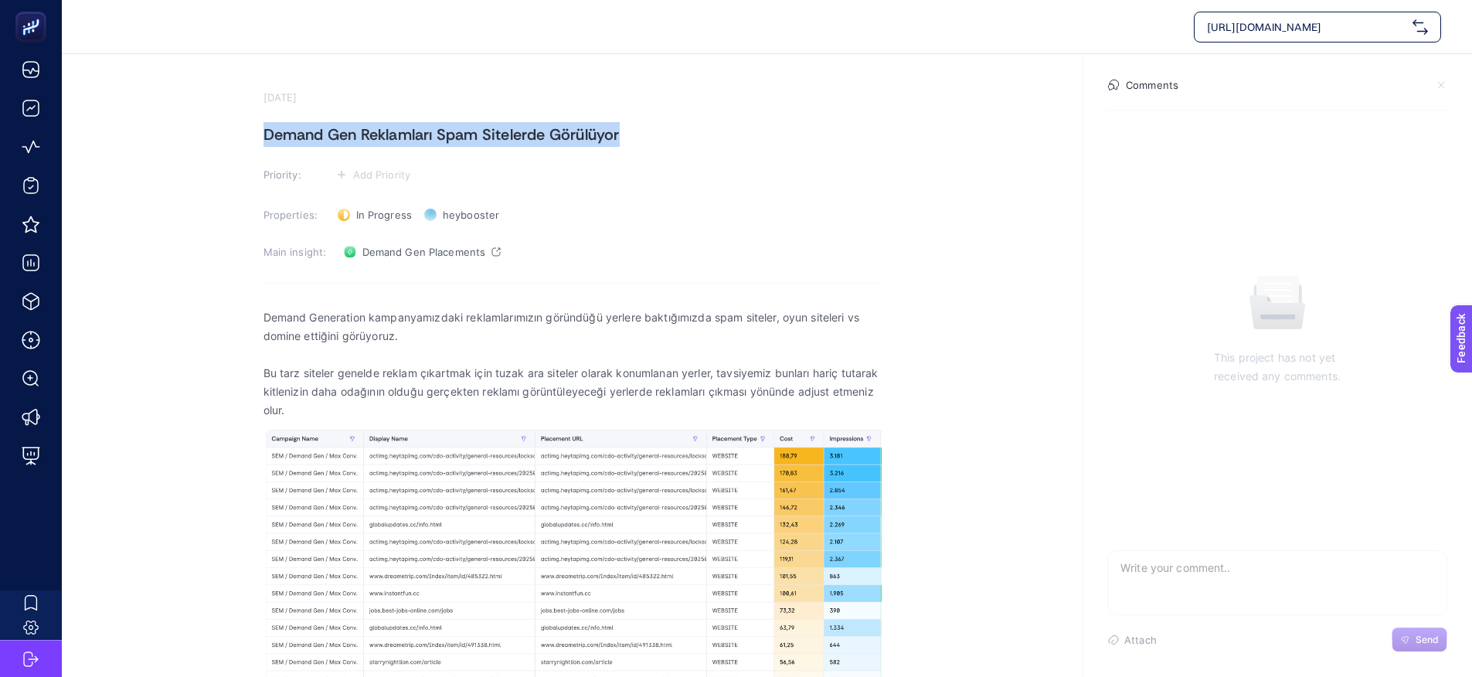
drag, startPoint x: 264, startPoint y: 132, endPoint x: 723, endPoint y: 161, distance: 460.0
click at [723, 159] on section "[DATE] Demand Gen Reklamları Spam Sitelerde Görülüyor Priority: Add Priority Pr…" at bounding box center [573, 395] width 618 height 609
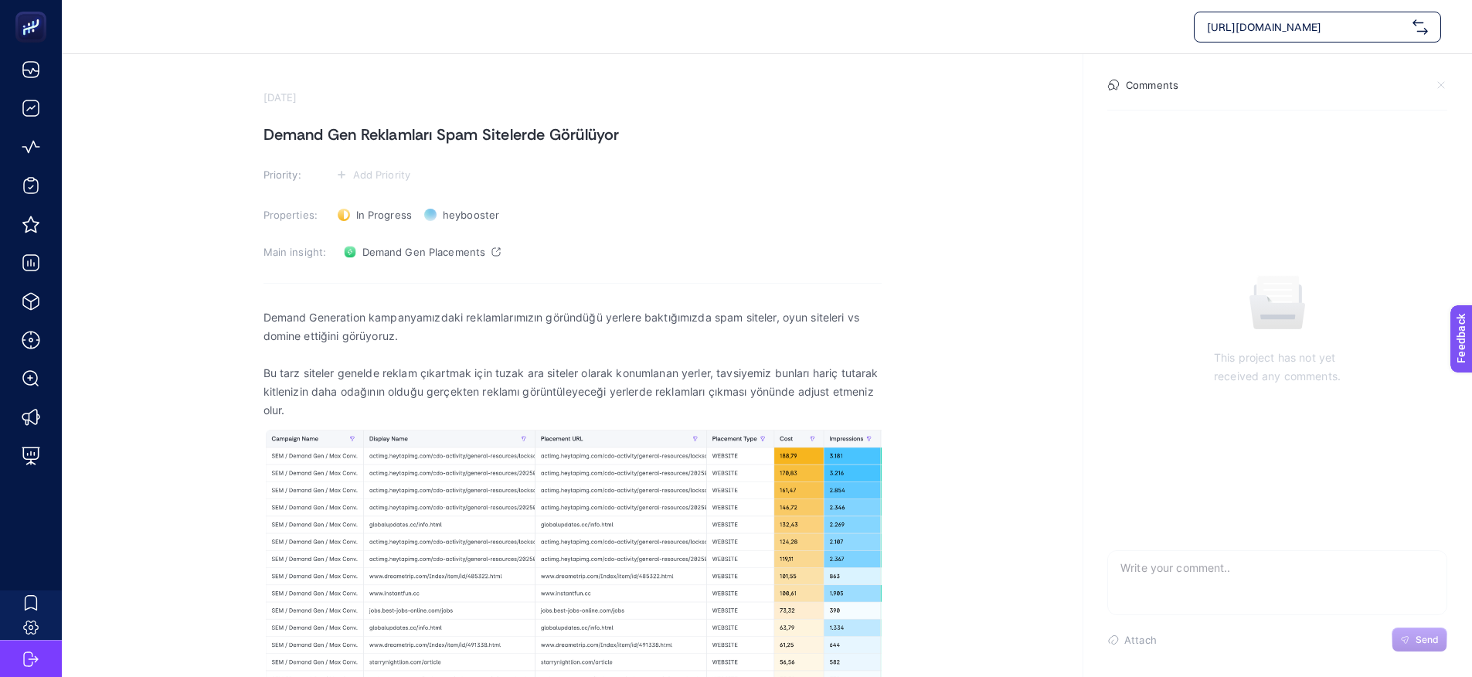
drag, startPoint x: 263, startPoint y: 315, endPoint x: 286, endPoint y: 338, distance: 32.8
click at [346, 397] on section "[DATE] Demand Gen Reklamları Spam Sitelerde Görülüyor Priority: Add Priority Pr…" at bounding box center [573, 395] width 618 height 609
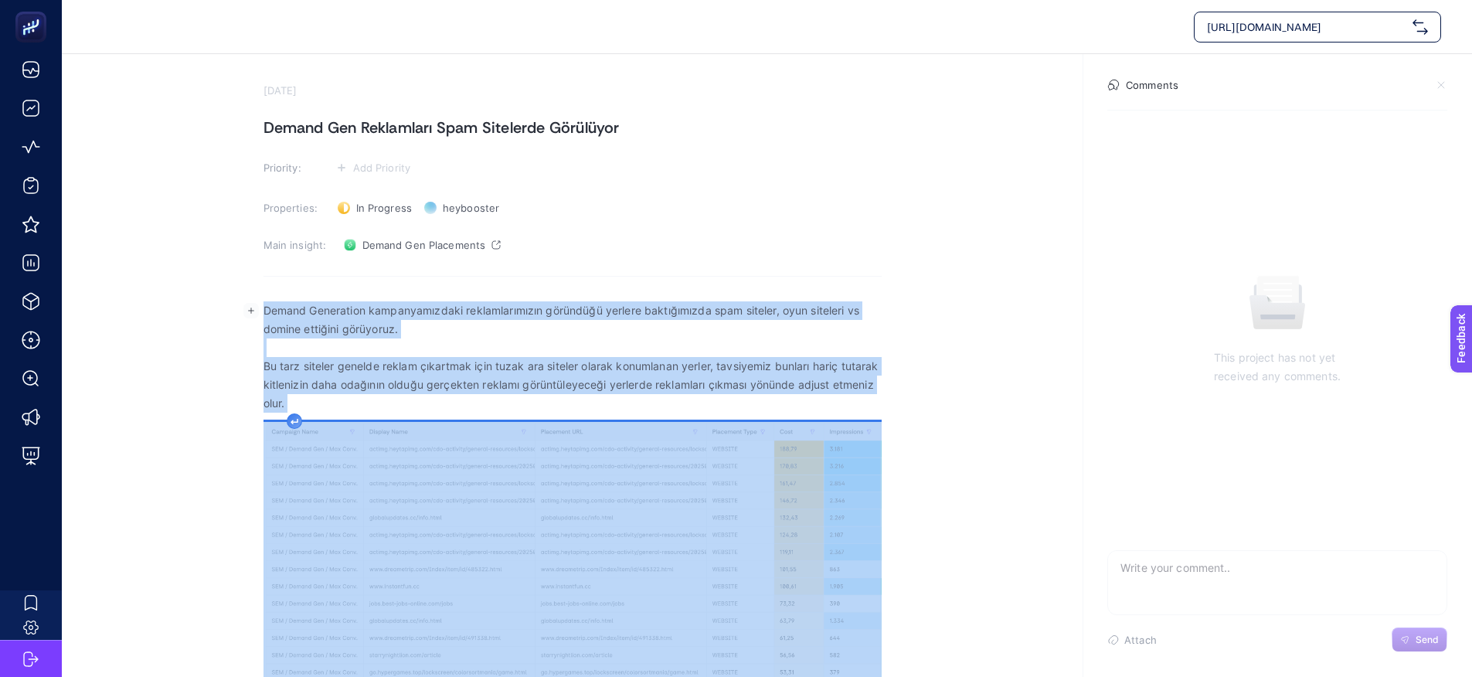
scroll to position [24, 0]
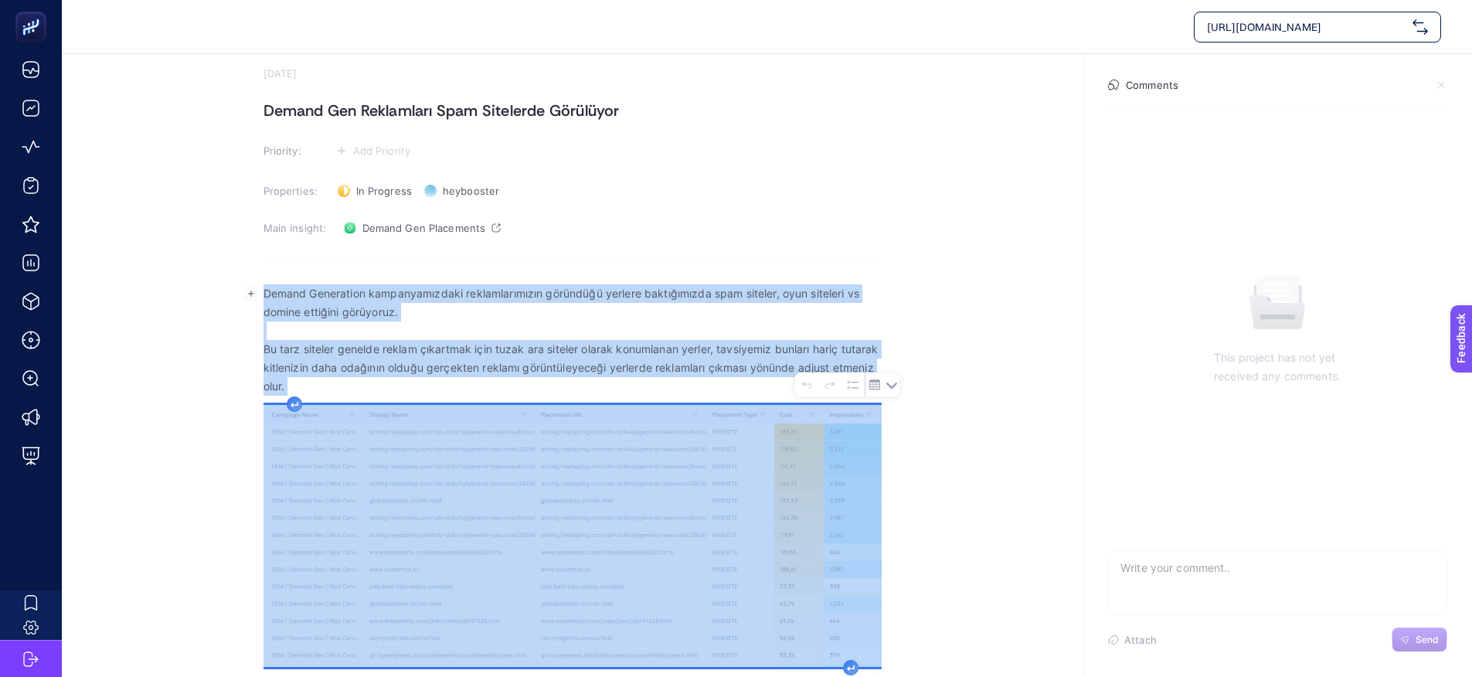
drag, startPoint x: 263, startPoint y: 315, endPoint x: 874, endPoint y: 658, distance: 700.7
click at [874, 658] on div "Demand Generation kampanyamızdaki reklamlarımızın göründüğü yerlere baktığımızd…" at bounding box center [573, 475] width 618 height 402
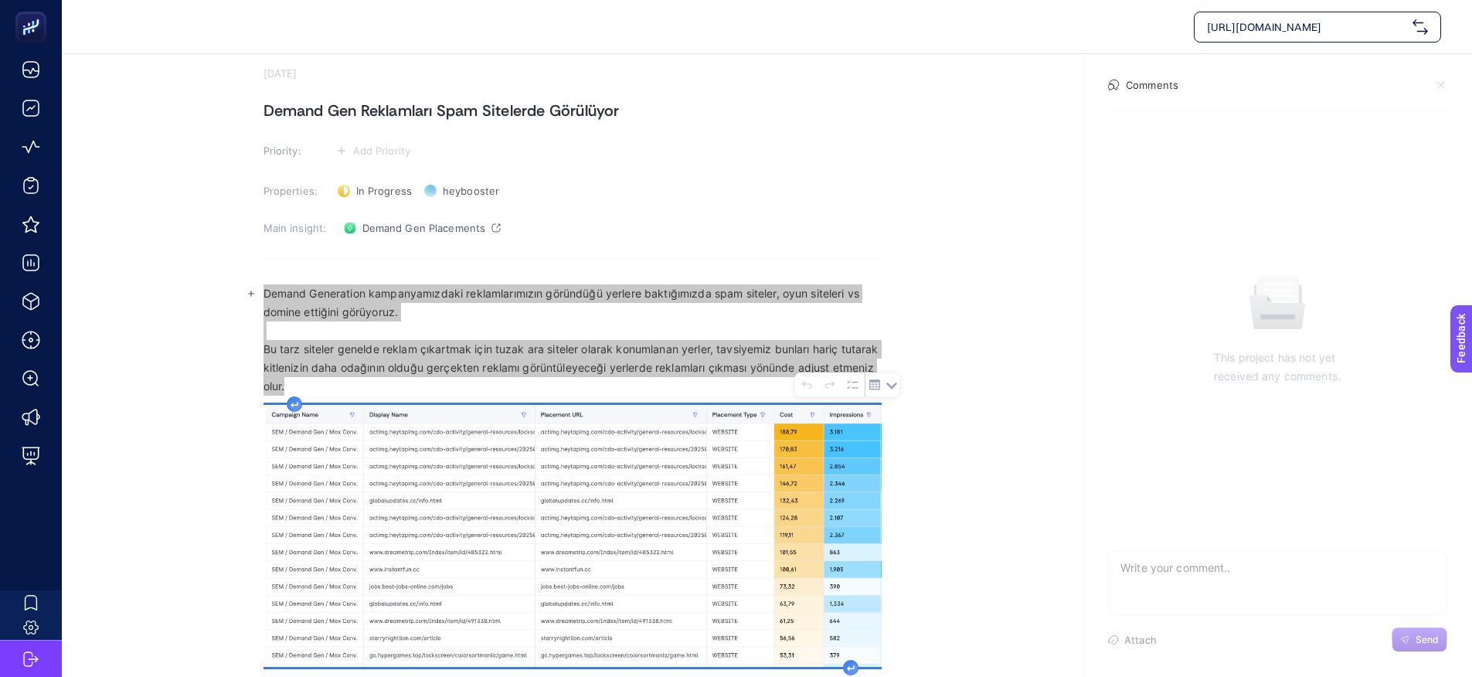
scroll to position [23, 0]
